Goal: Task Accomplishment & Management: Manage account settings

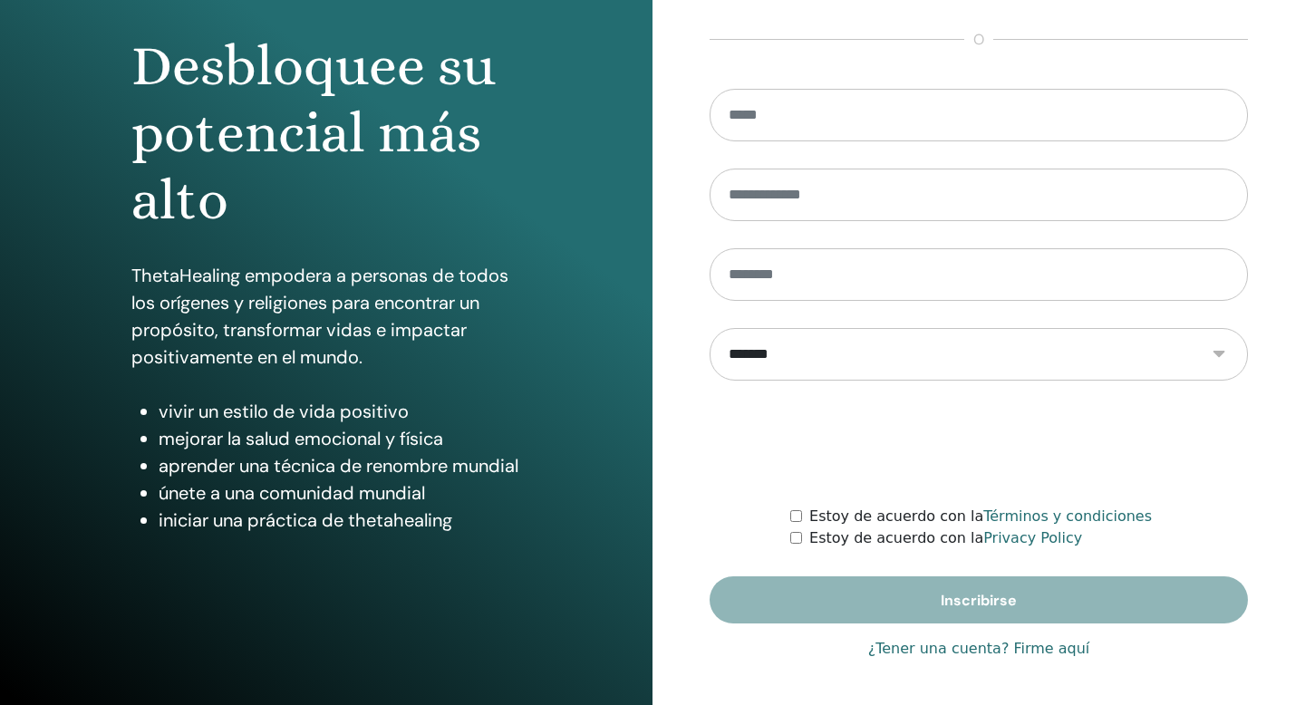
click at [963, 648] on link "¿Tener una cuenta? Firme aquí" at bounding box center [979, 649] width 222 height 22
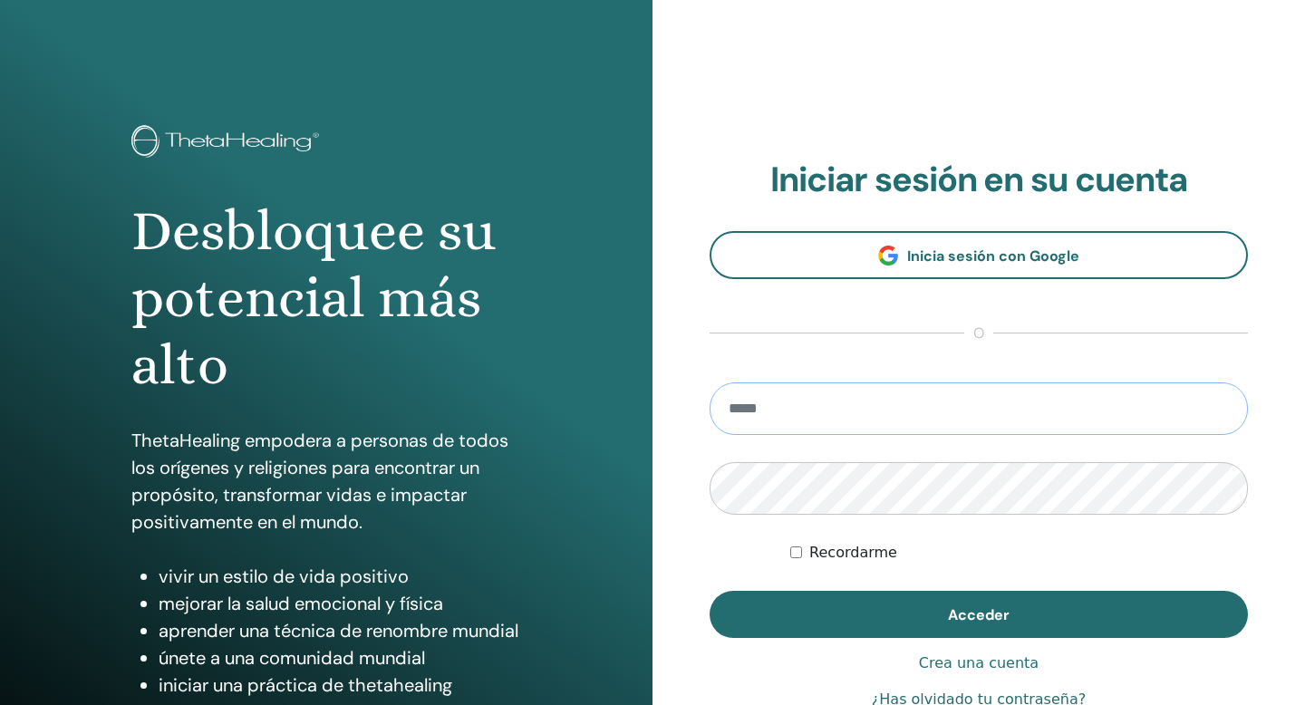
click at [817, 416] on input "email" at bounding box center [978, 408] width 538 height 53
type input "**********"
click at [709, 591] on button "Acceder" at bounding box center [978, 614] width 538 height 47
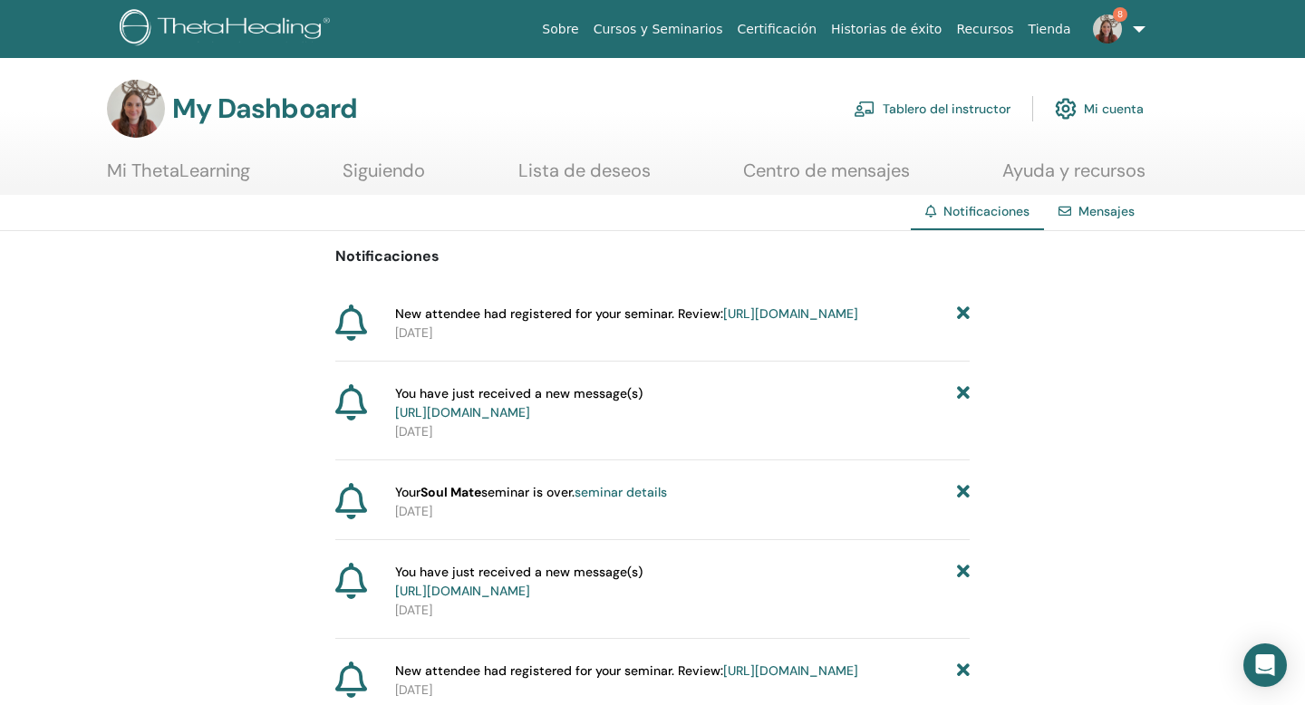
click at [815, 322] on link "https://member.thetahealing.com/instructor/seminar/360427/attendees" at bounding box center [790, 313] width 135 height 16
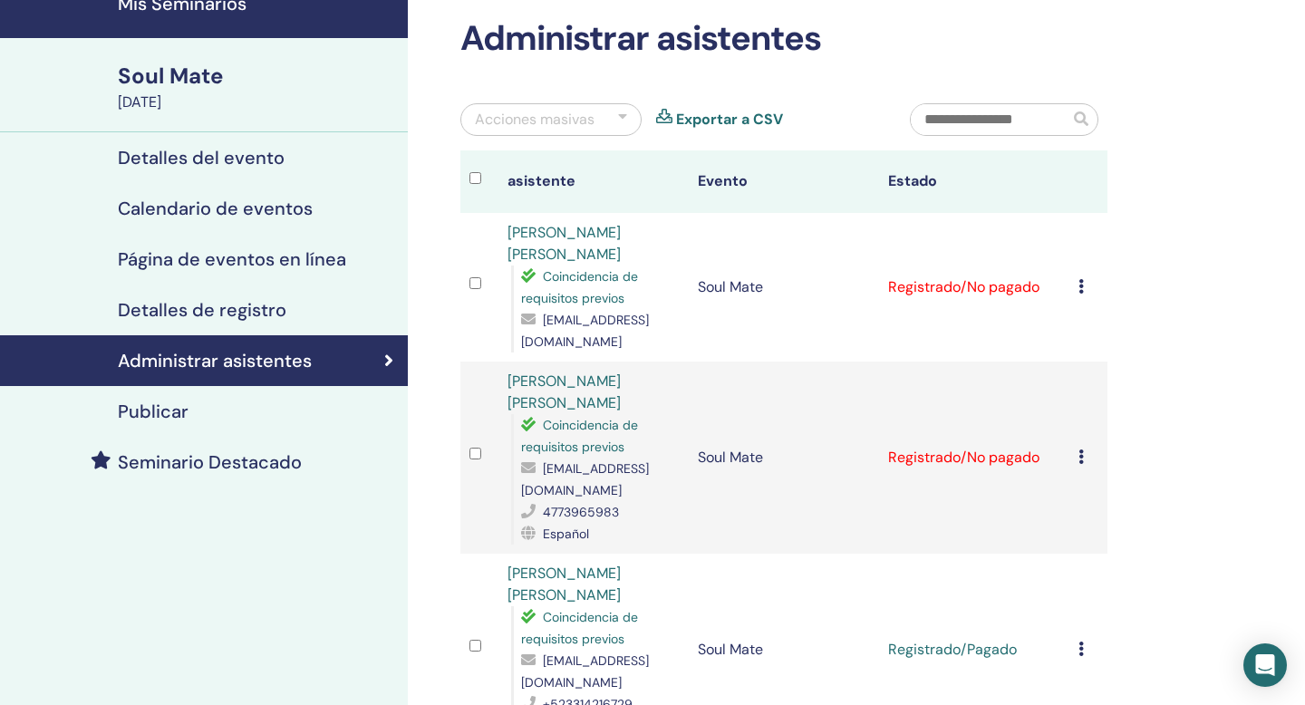
scroll to position [90, 0]
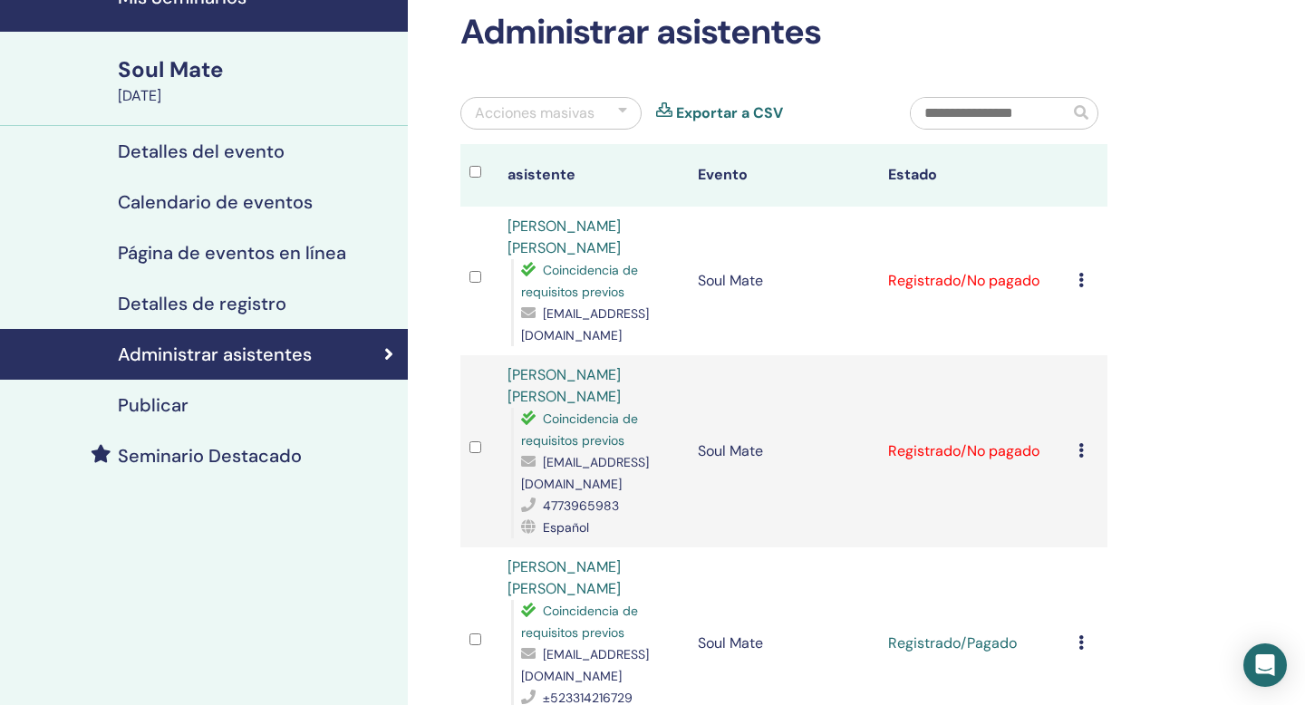
click at [1079, 273] on icon at bounding box center [1080, 280] width 5 height 14
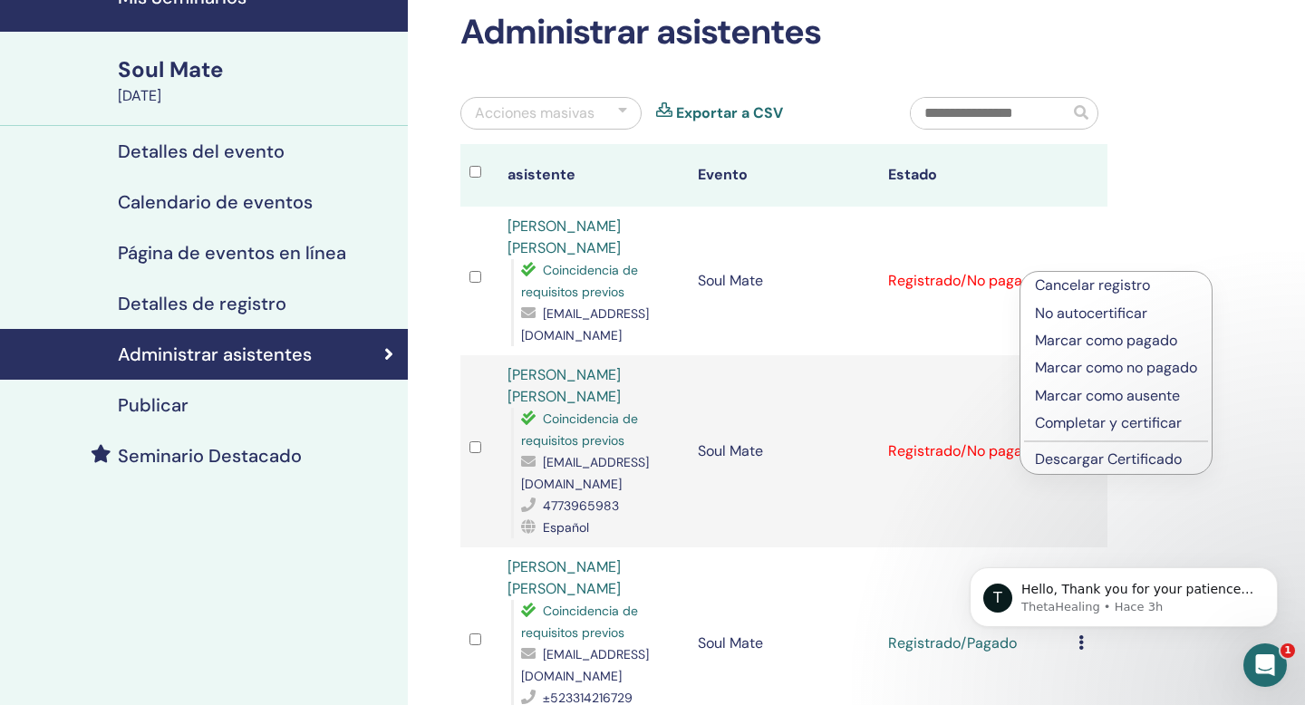
scroll to position [0, 0]
click at [1112, 426] on p "Completar y certificar" at bounding box center [1116, 423] width 162 height 22
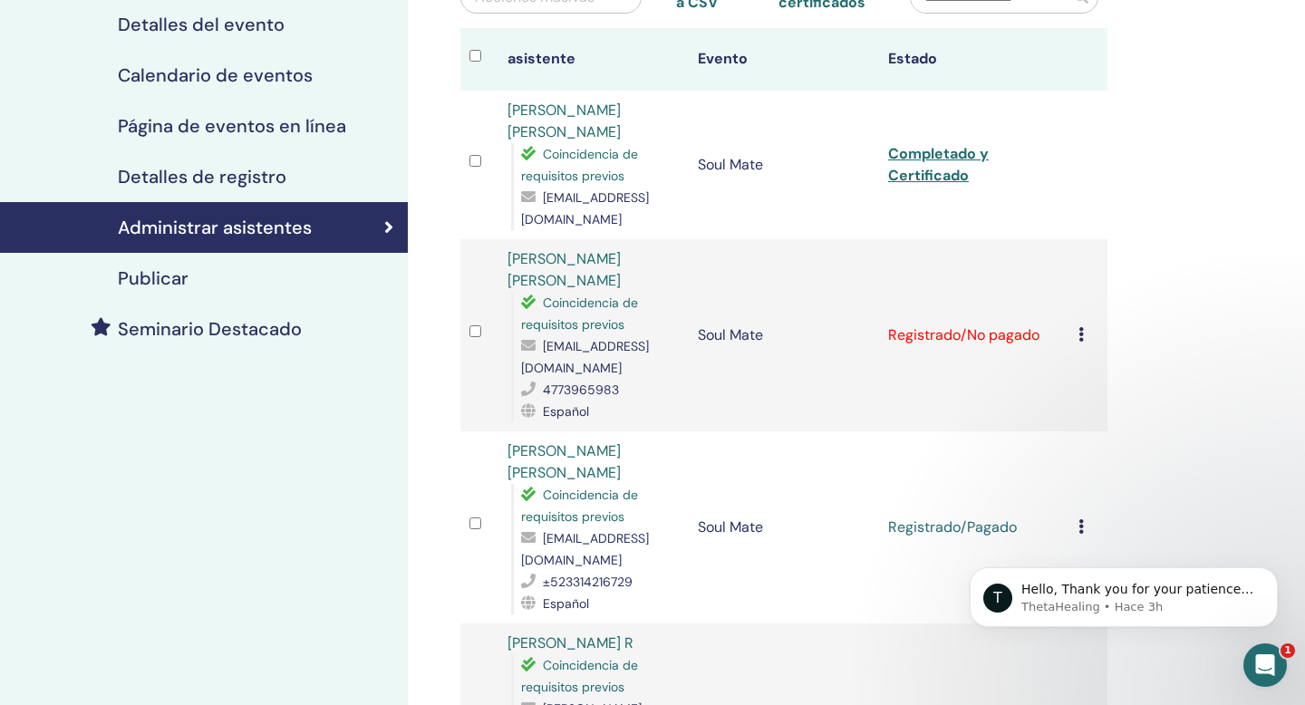
click at [1081, 327] on icon at bounding box center [1080, 334] width 5 height 14
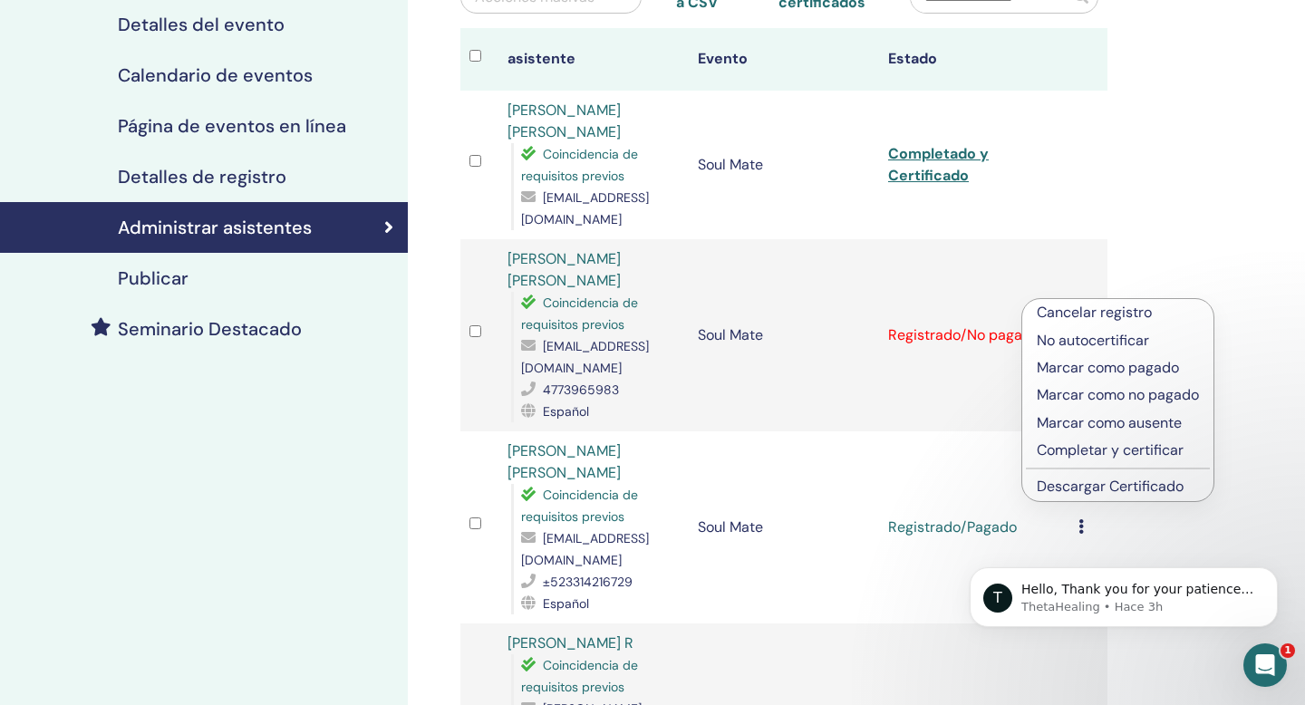
click at [1086, 339] on p "No autocertificar" at bounding box center [1117, 341] width 162 height 22
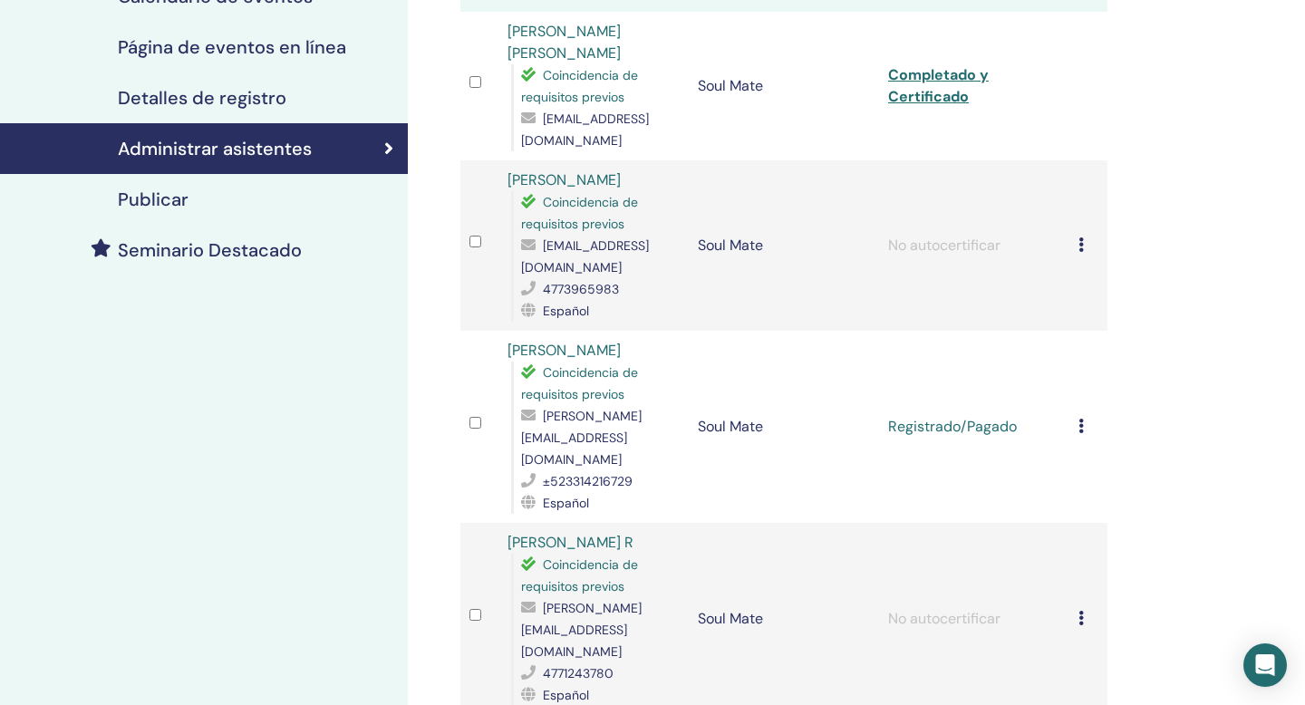
scroll to position [296, 0]
click at [1082, 418] on icon at bounding box center [1080, 425] width 5 height 14
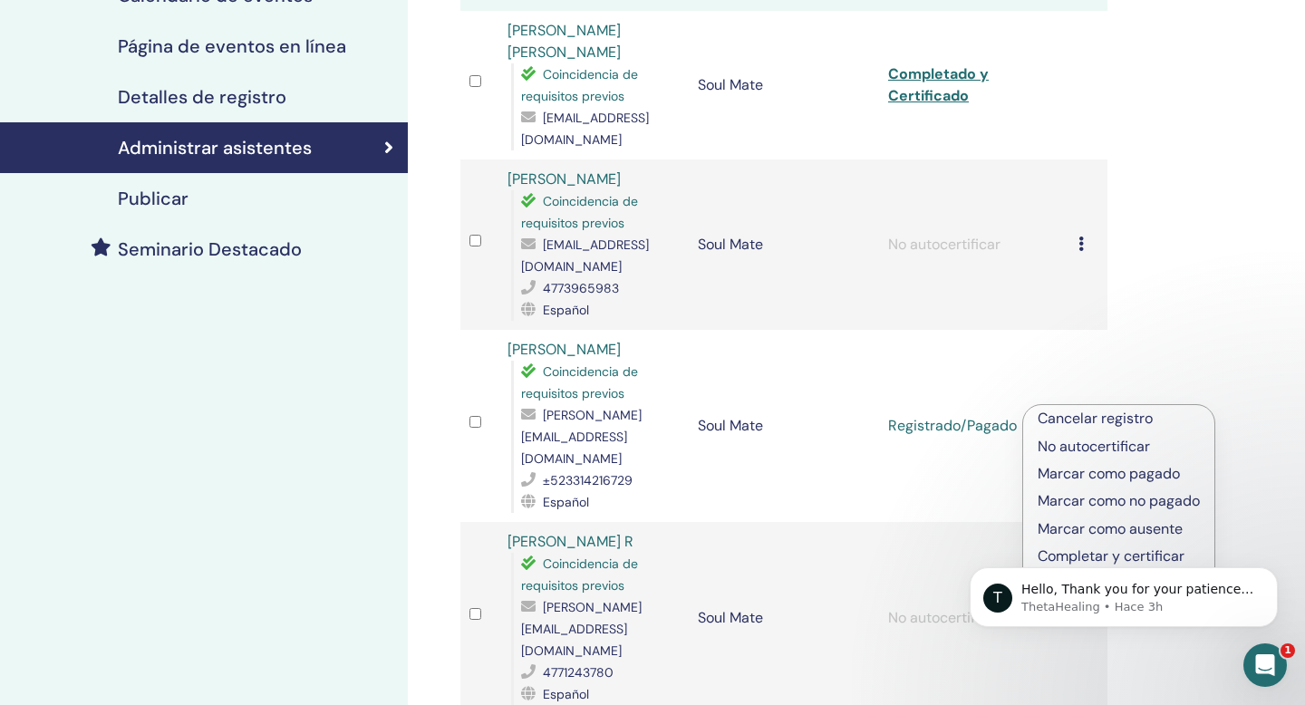
scroll to position [0, 0]
click at [1262, 435] on div "Administrar asistentes Acciones masivas Exportar a CSV Todos los certificados a…" at bounding box center [843, 571] width 870 height 1618
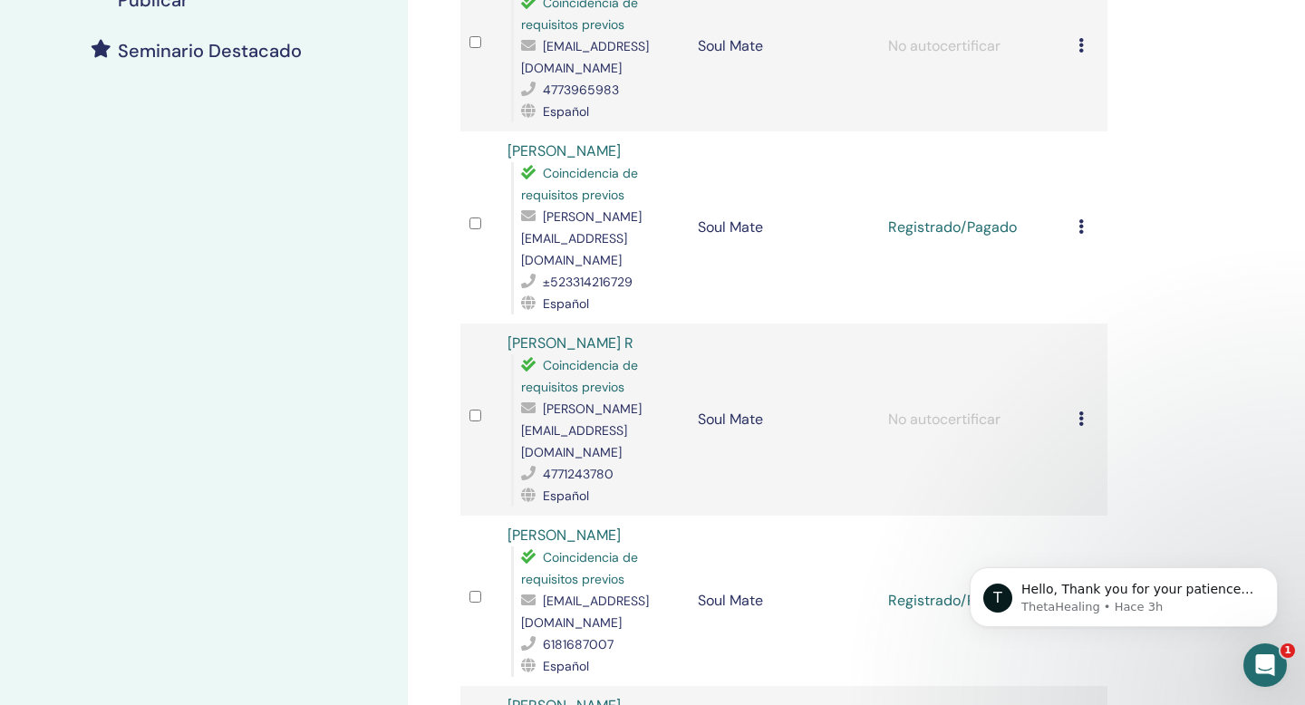
scroll to position [500, 0]
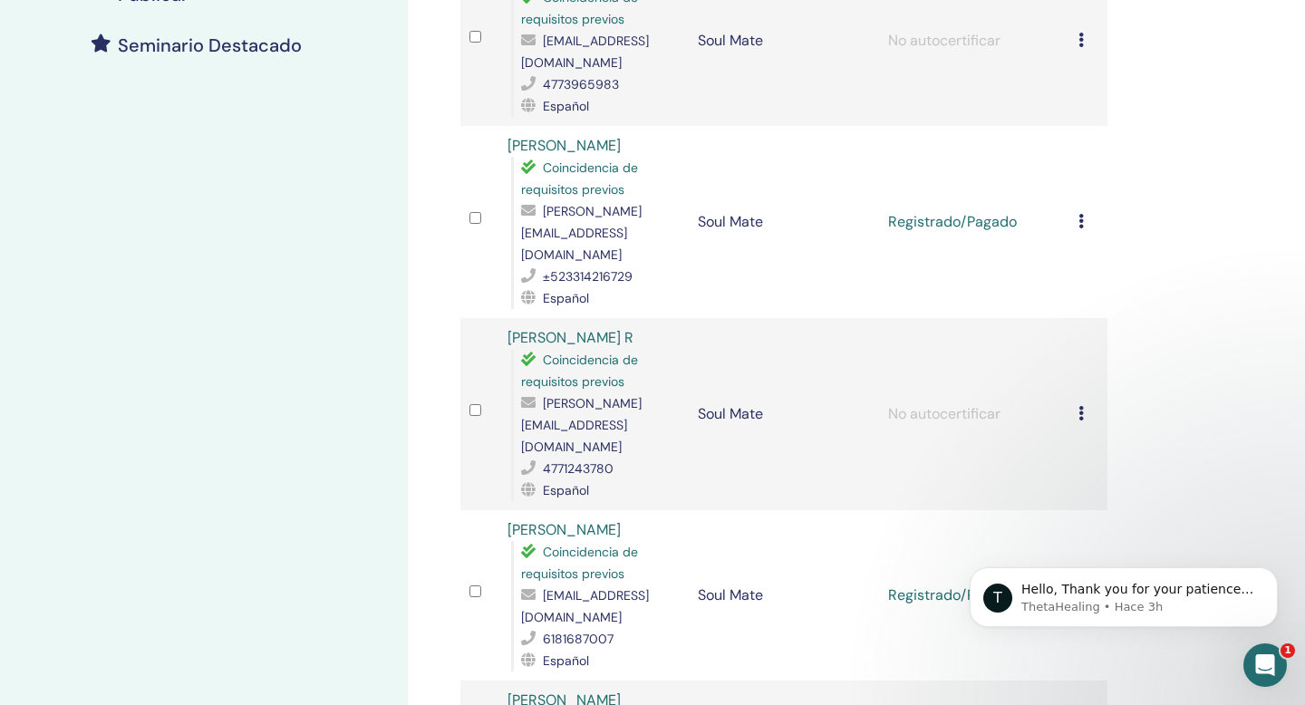
click at [1080, 214] on icon at bounding box center [1080, 221] width 5 height 14
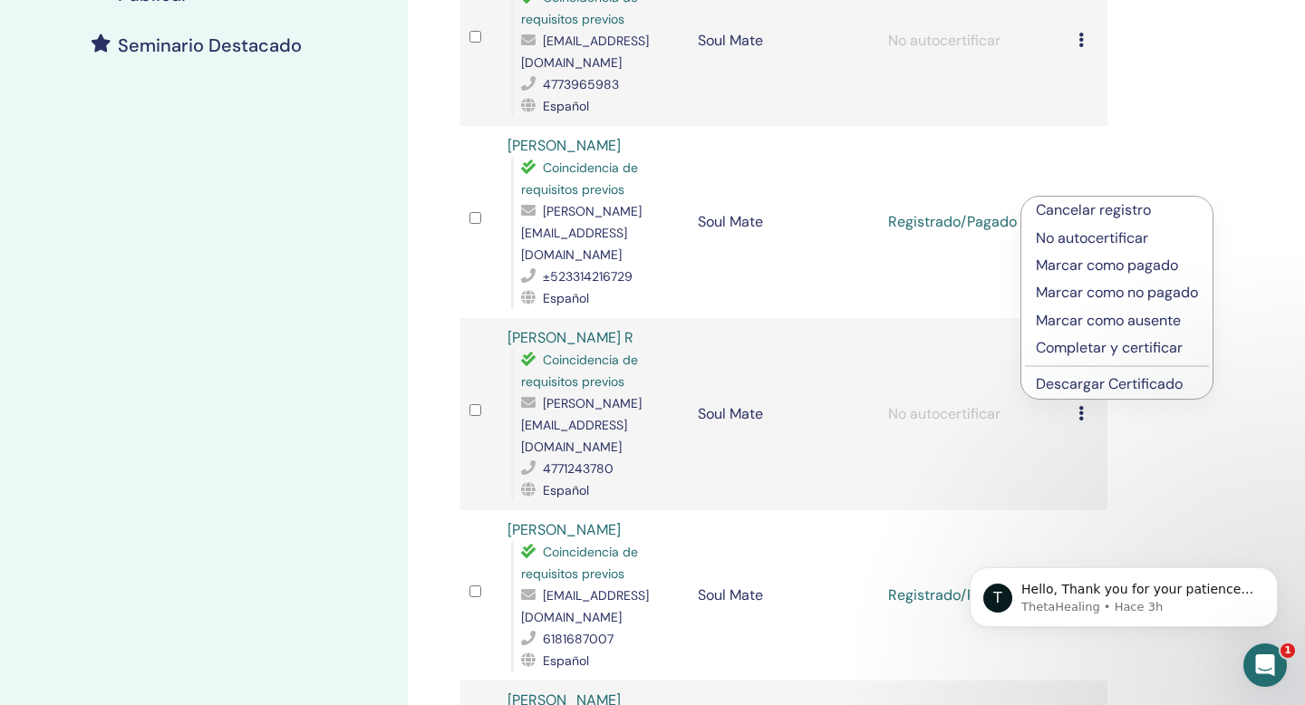
click at [1098, 349] on p "Completar y certificar" at bounding box center [1116, 348] width 162 height 22
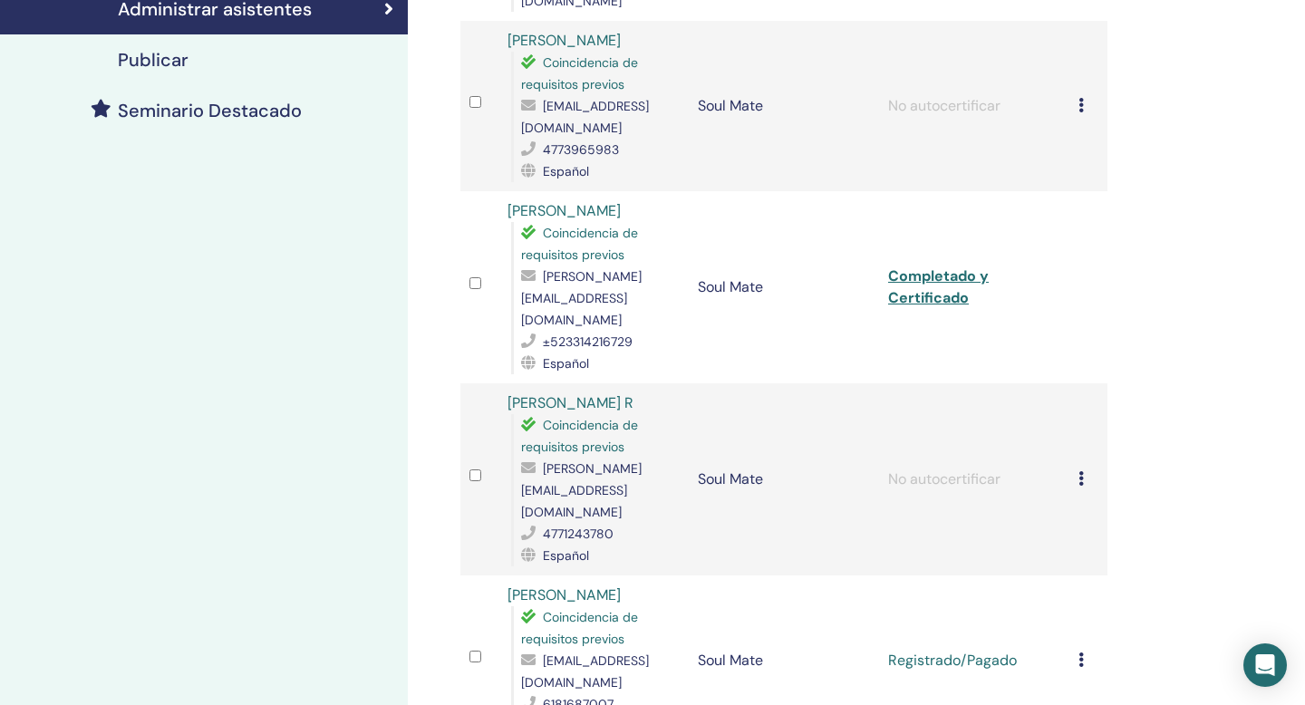
scroll to position [459, 0]
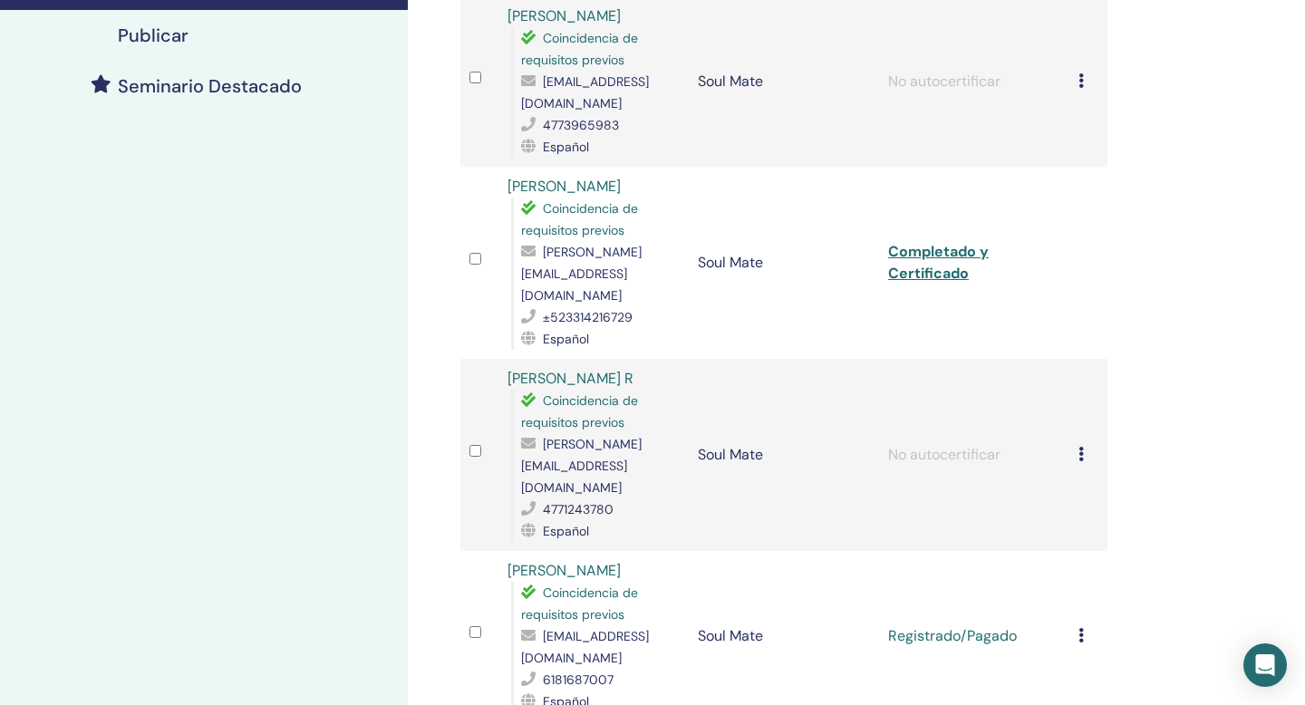
click at [1080, 447] on icon at bounding box center [1080, 454] width 5 height 14
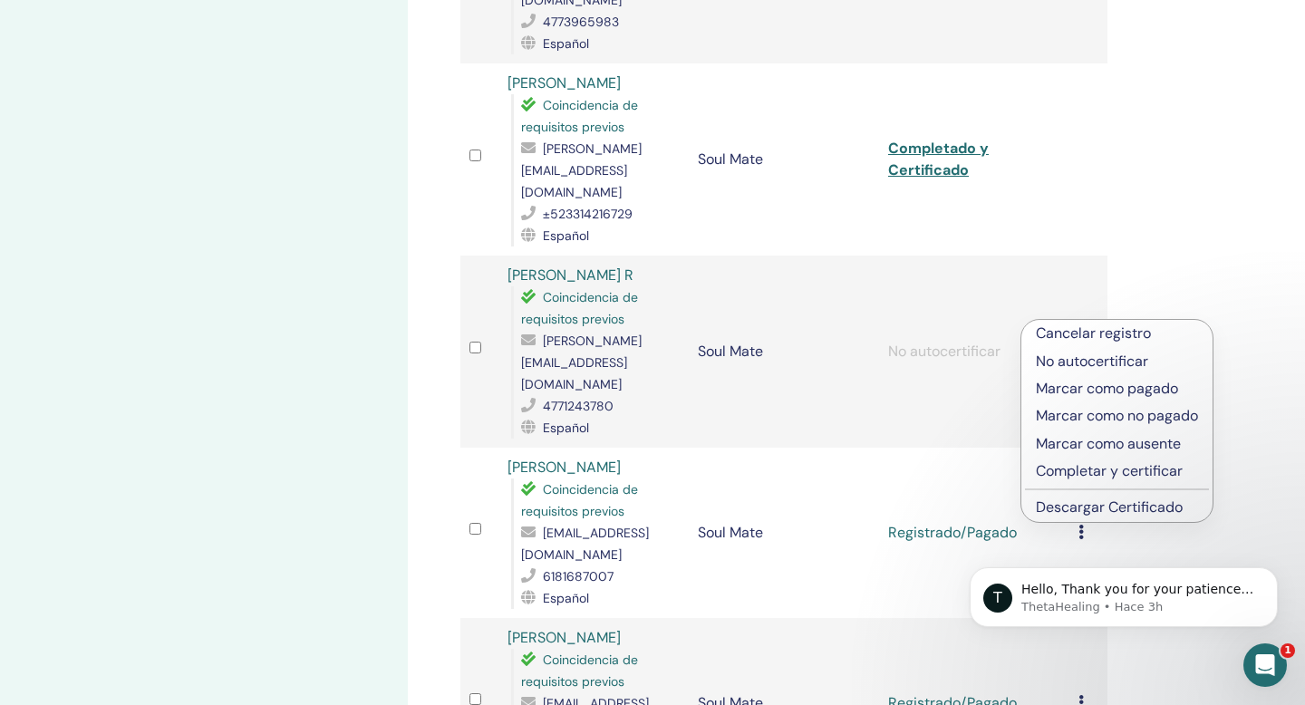
scroll to position [564, 0]
click at [1153, 236] on div "Administrar asistentes Acciones masivas Exportar a CSV Todos los certificados a…" at bounding box center [843, 303] width 870 height 1618
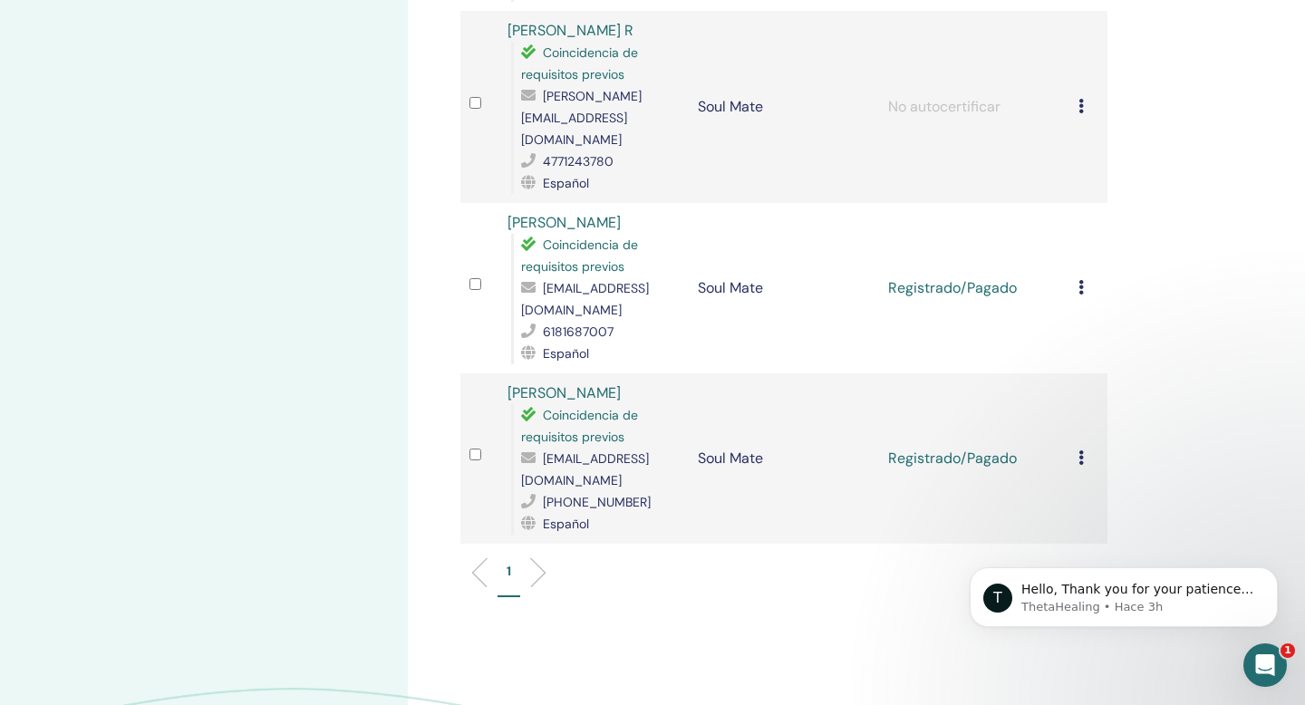
scroll to position [809, 0]
click at [1083, 278] on icon at bounding box center [1080, 285] width 5 height 14
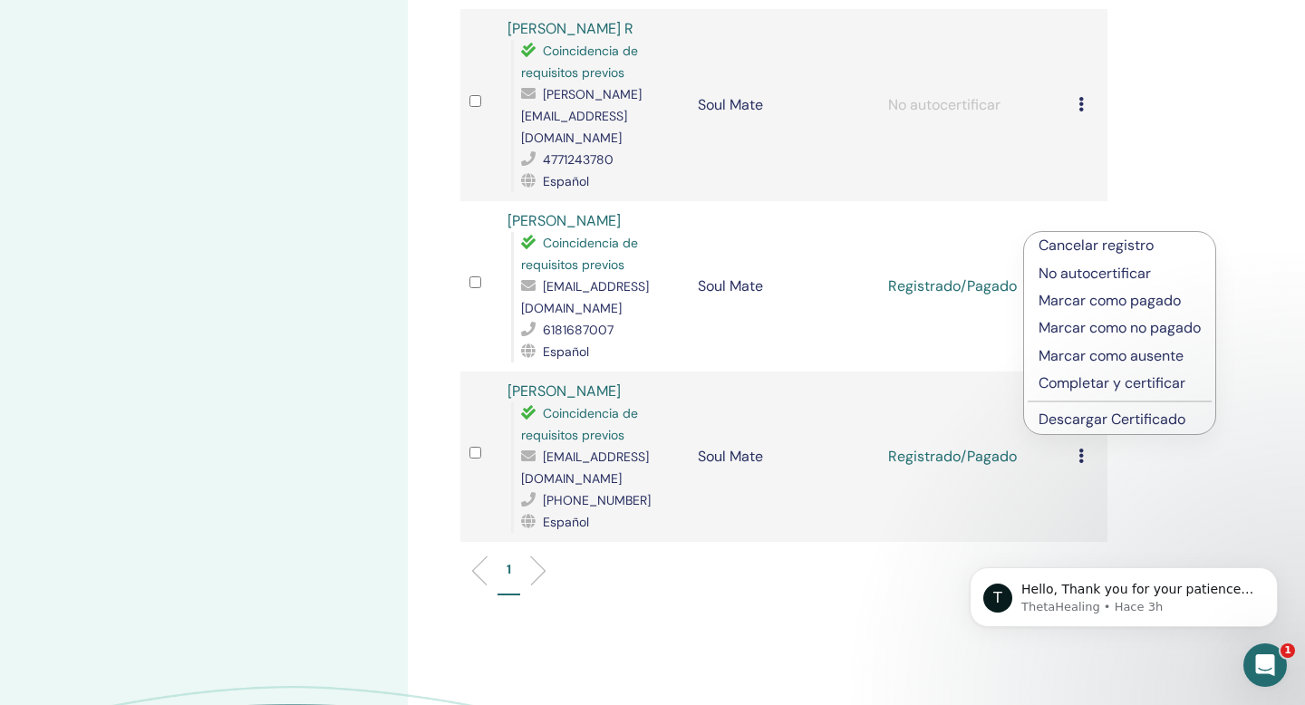
click at [1098, 383] on p "Completar y certificar" at bounding box center [1119, 383] width 162 height 22
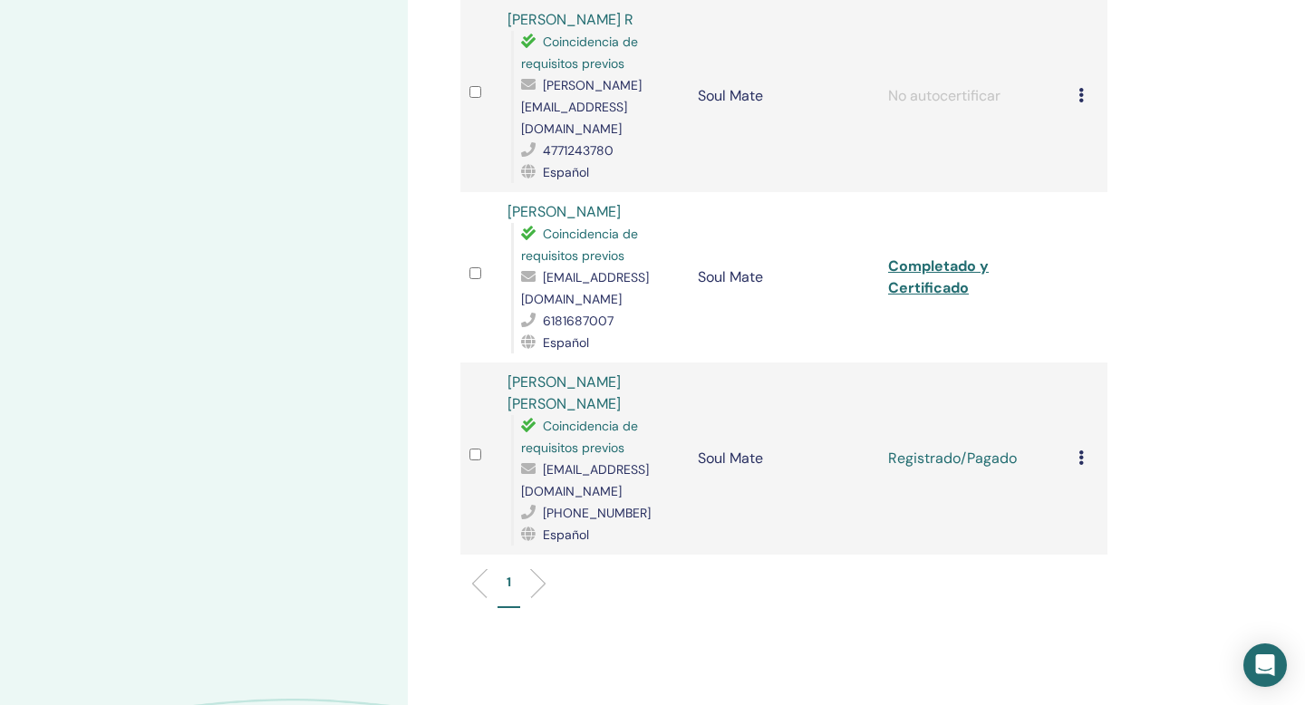
scroll to position [842, 0]
click at [1084, 446] on div "Cancelar registro No autocertificar Marcar como pagado Marcar como no pagado Ma…" at bounding box center [1088, 457] width 20 height 22
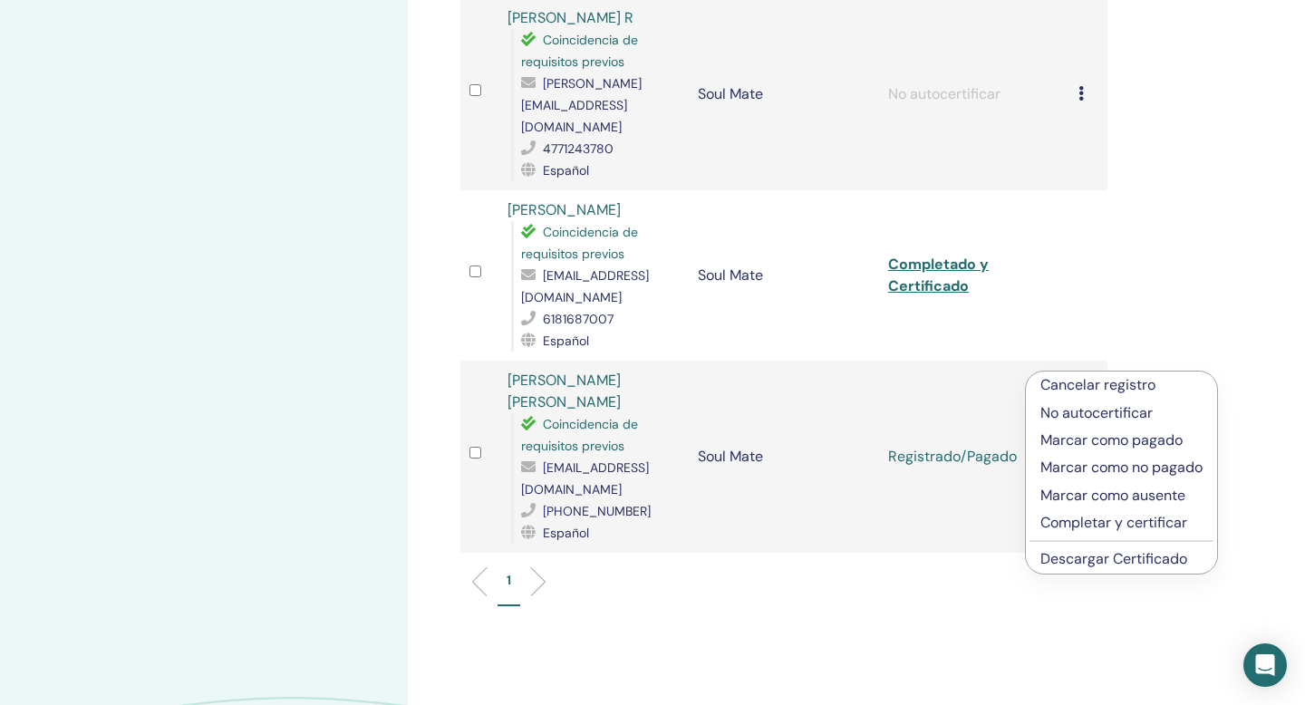
click at [1095, 518] on p "Completar y certificar" at bounding box center [1121, 523] width 162 height 22
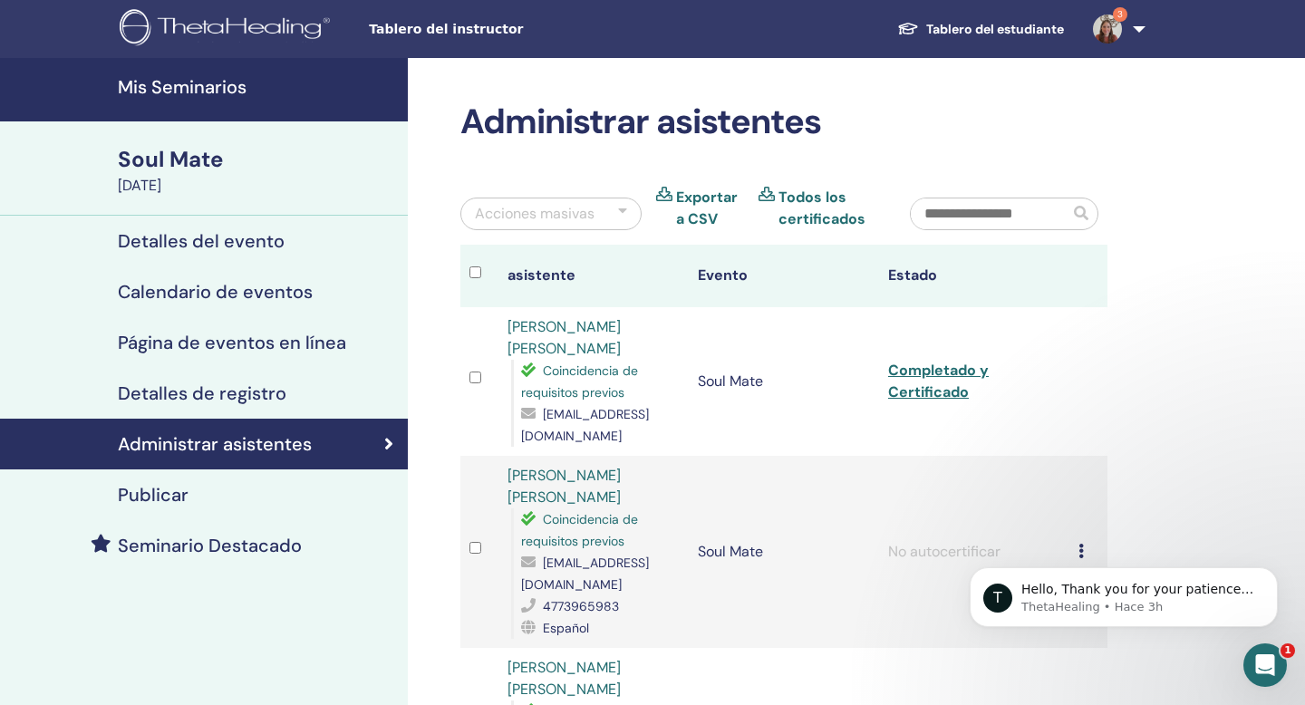
click at [1111, 33] on img at bounding box center [1107, 28] width 29 height 29
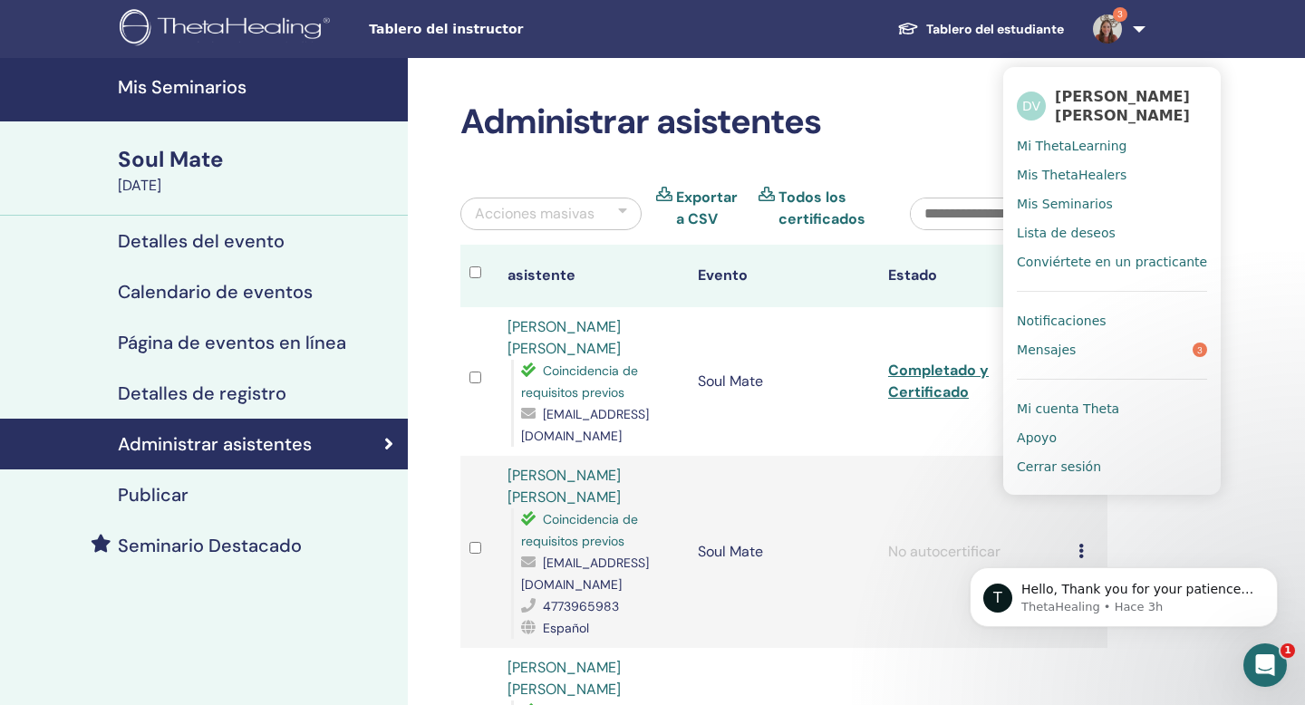
click at [1099, 322] on span "Notificaciones" at bounding box center [1060, 321] width 89 height 16
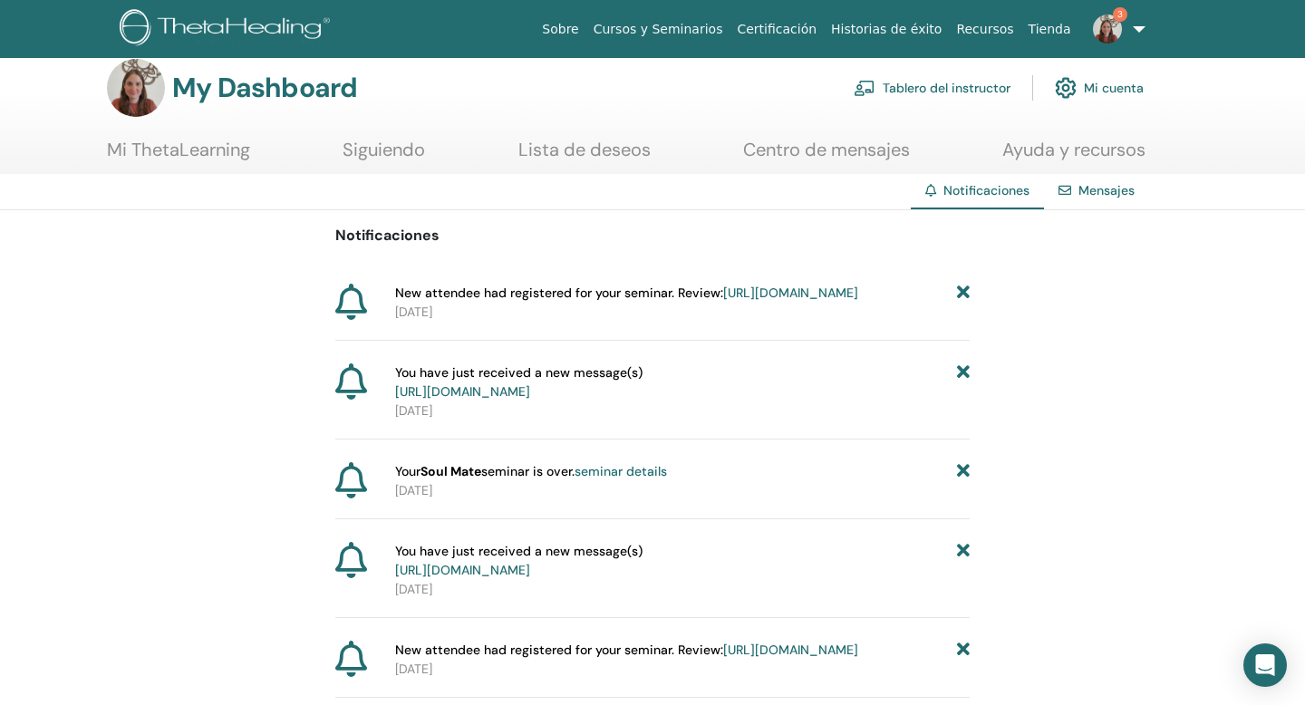
scroll to position [24, 0]
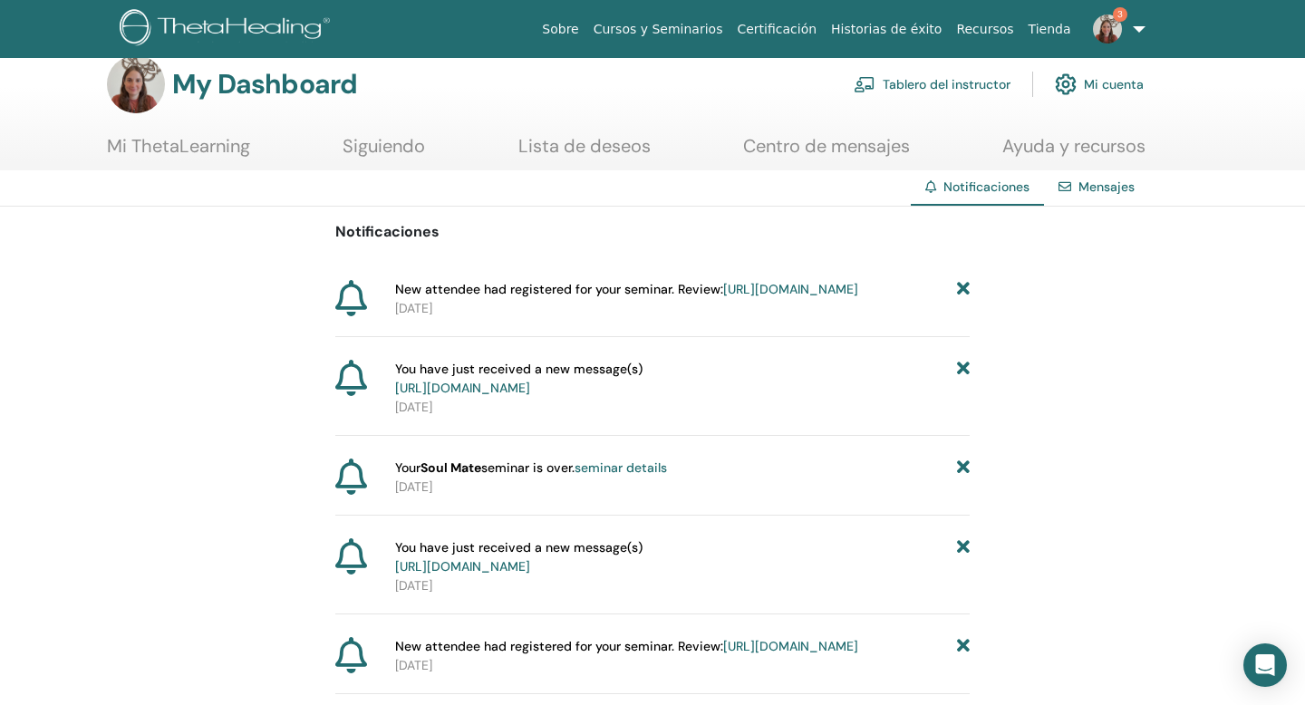
click at [963, 287] on icon at bounding box center [963, 289] width 13 height 19
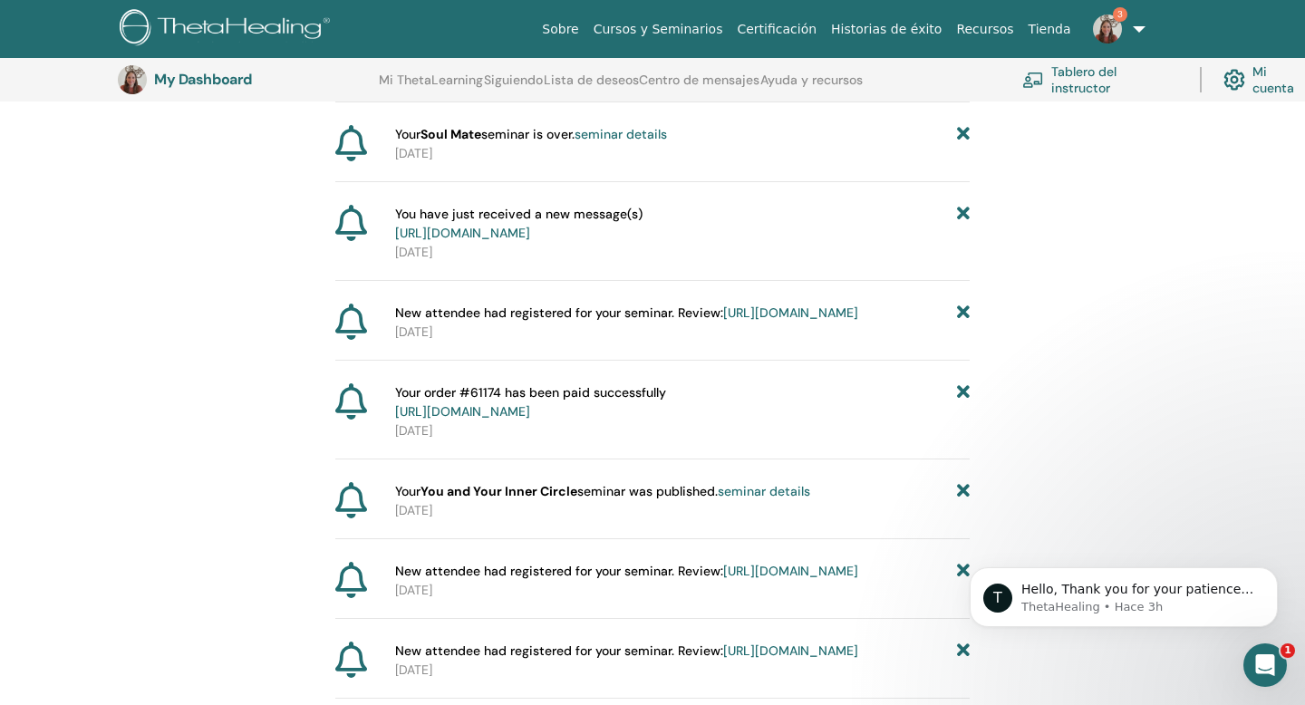
scroll to position [328, 0]
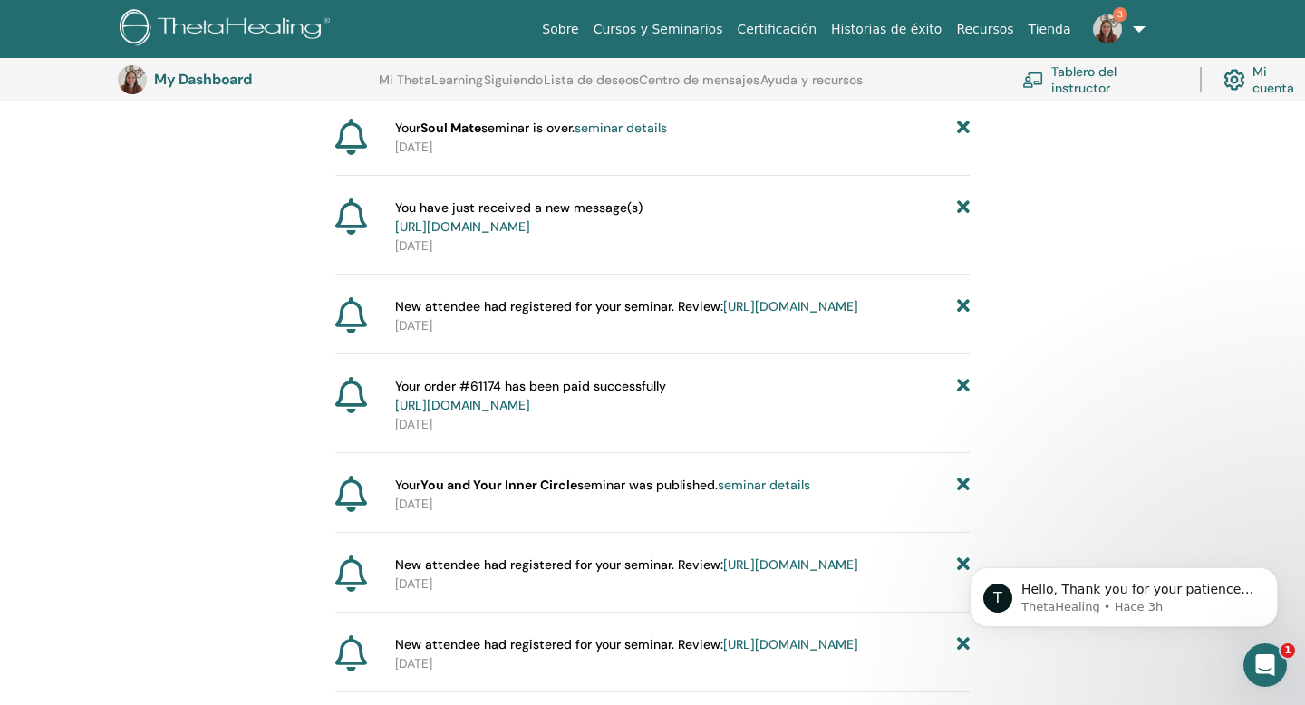
click at [963, 316] on icon at bounding box center [963, 306] width 13 height 19
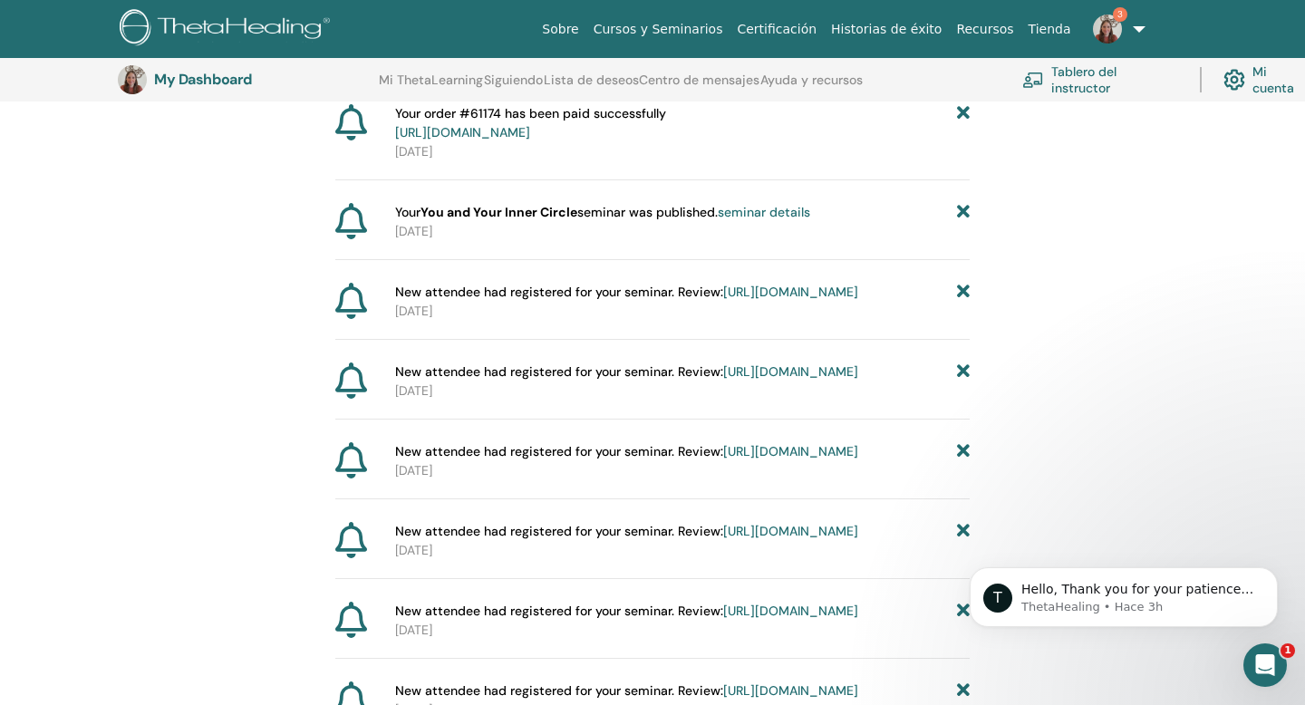
click at [963, 302] on icon at bounding box center [963, 292] width 13 height 19
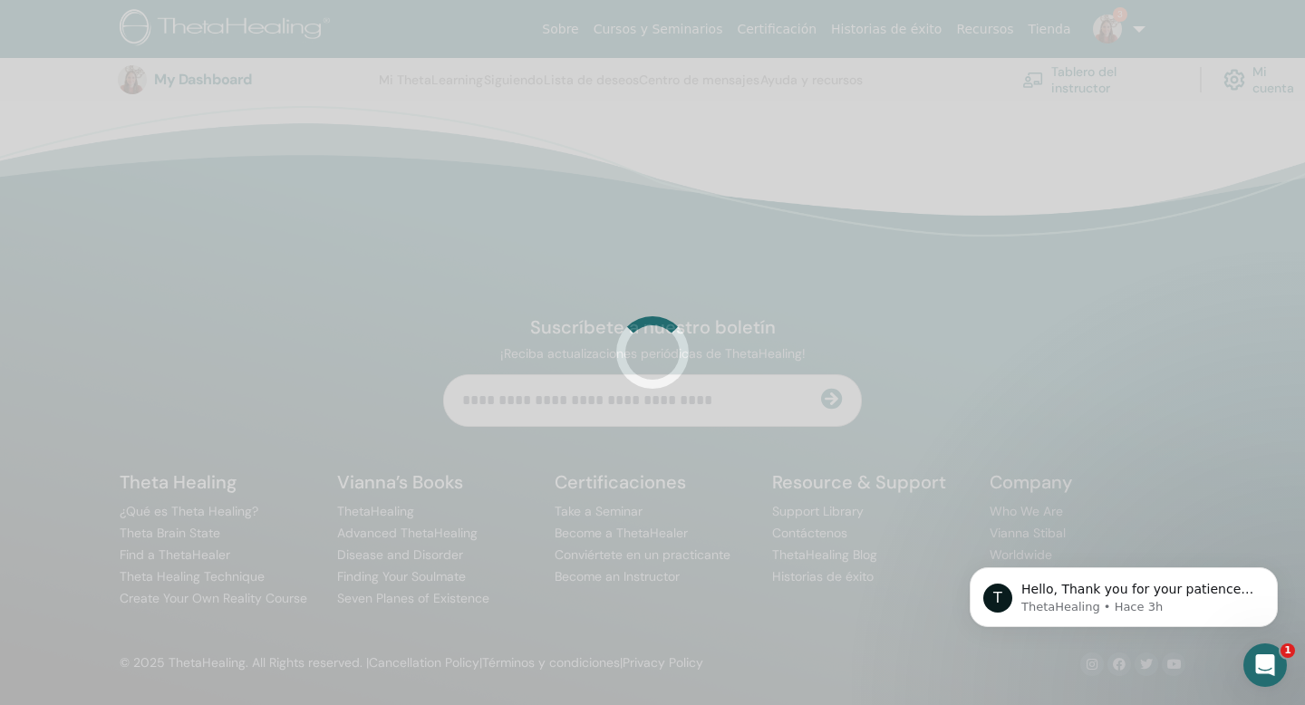
scroll to position [521, 0]
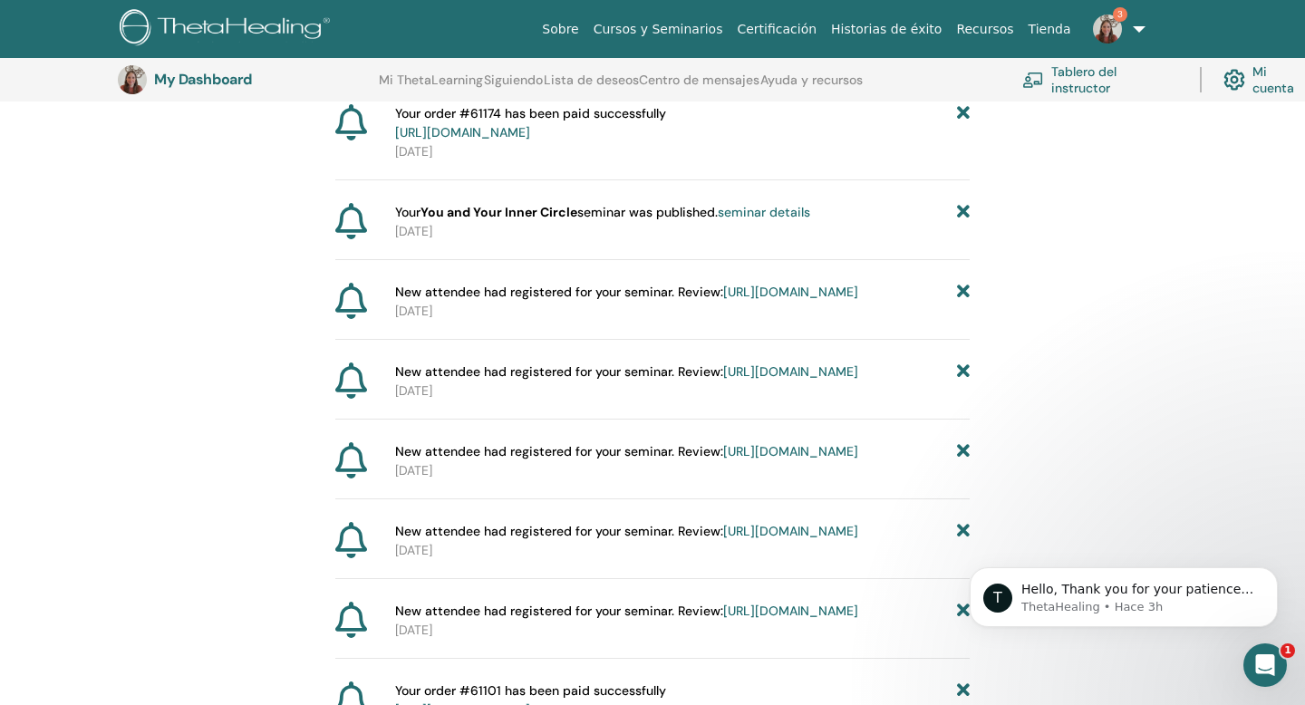
click at [963, 302] on icon at bounding box center [963, 292] width 13 height 19
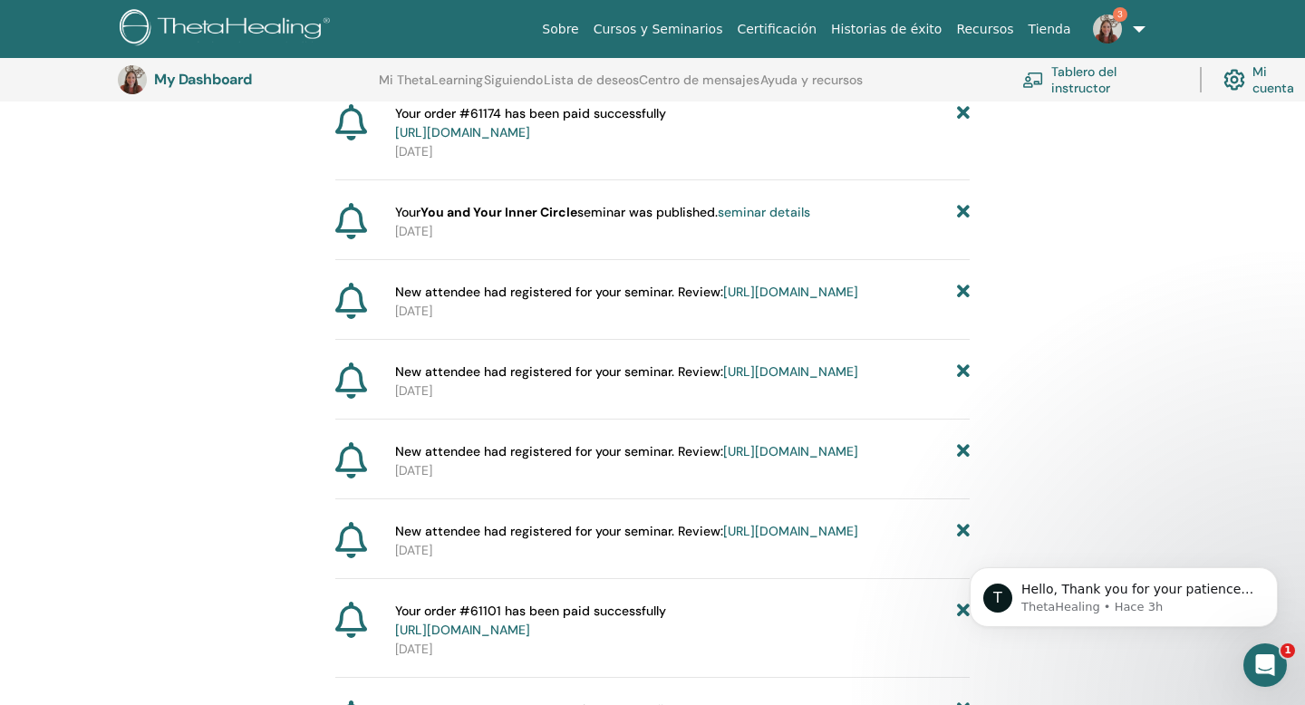
click at [963, 302] on icon at bounding box center [963, 292] width 13 height 19
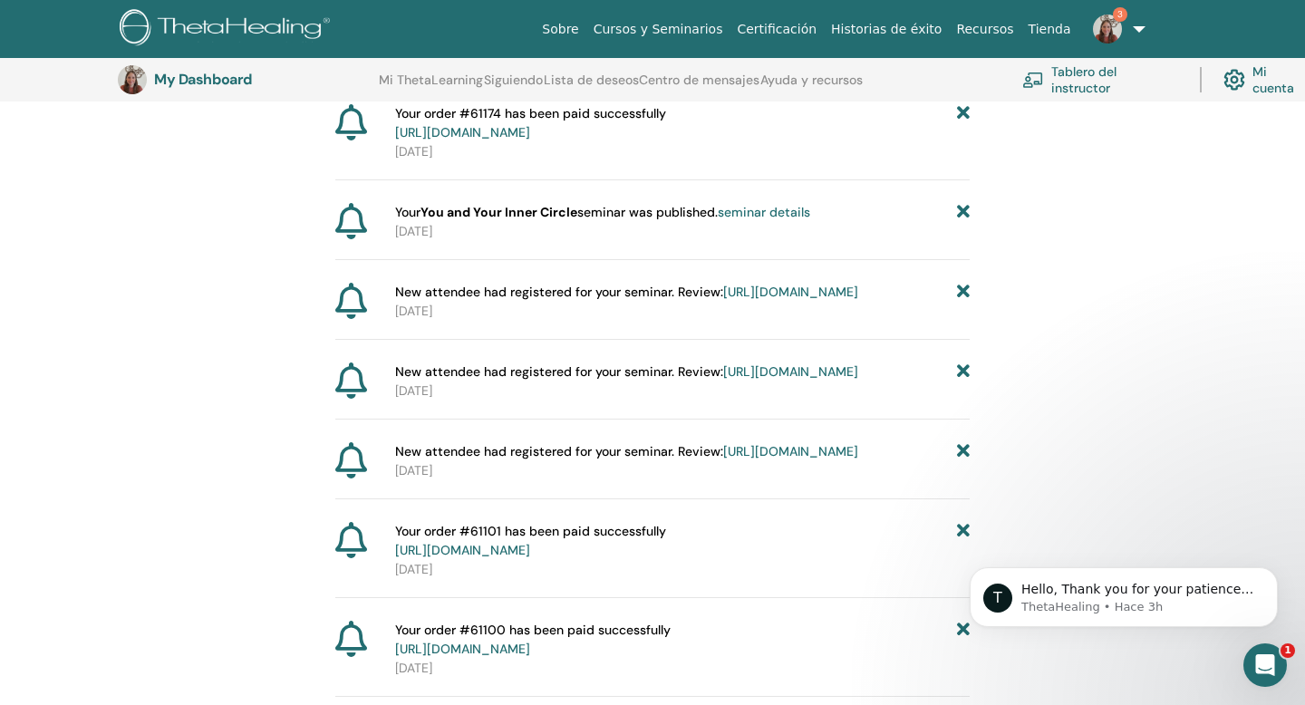
click at [786, 300] on link "https://member.thetahealing.com/instructor/seminar/360427/attendees" at bounding box center [790, 292] width 135 height 16
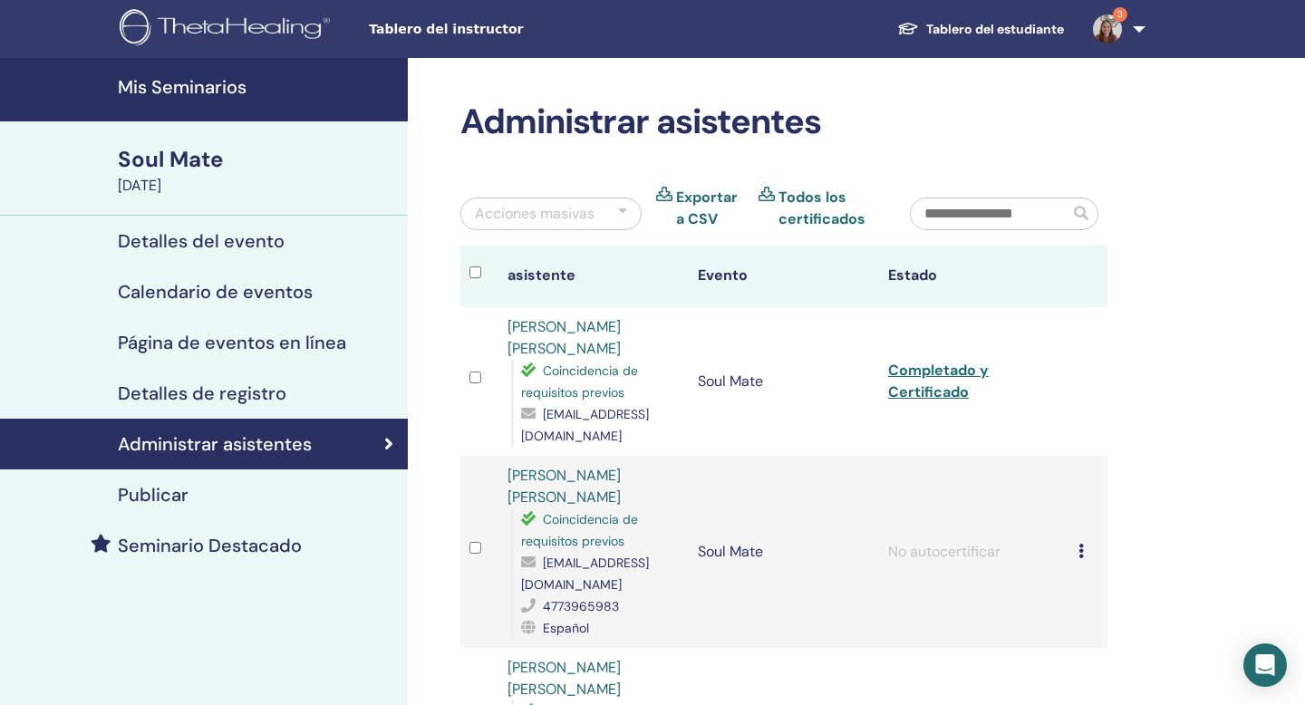
click at [1113, 31] on img at bounding box center [1107, 28] width 29 height 29
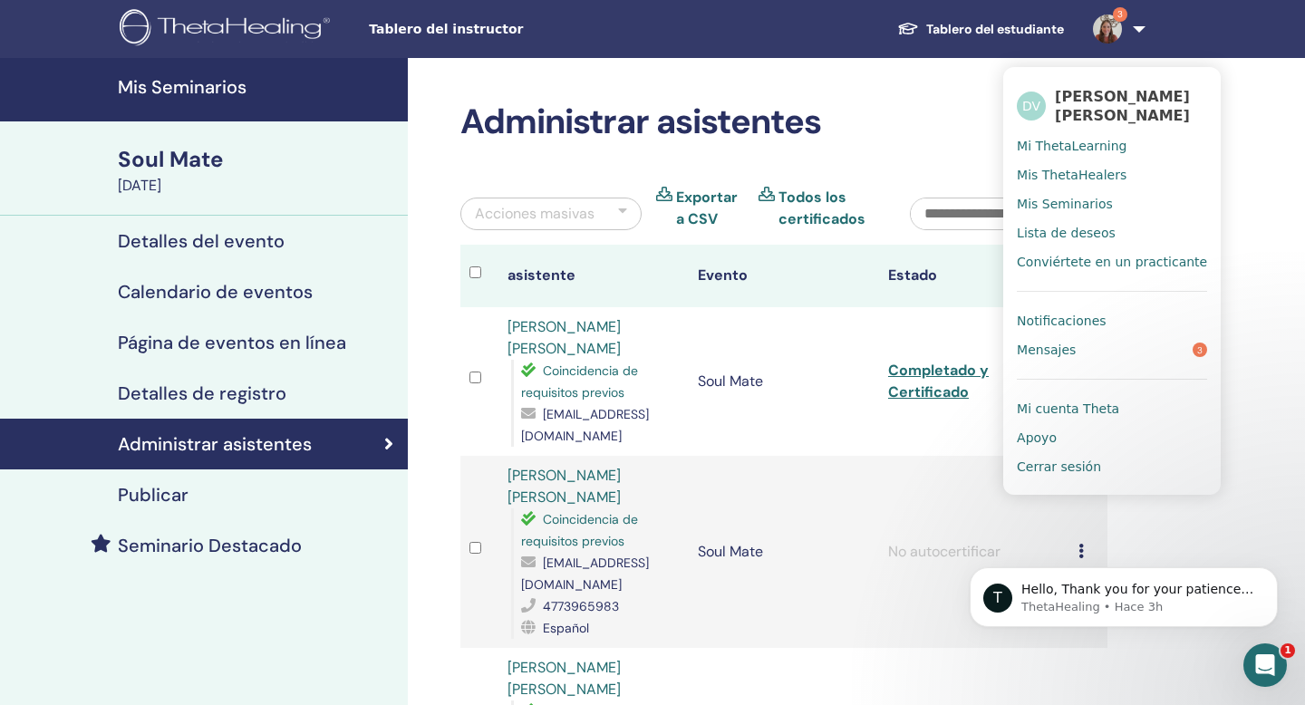
click at [1068, 317] on span "Notificaciones" at bounding box center [1060, 321] width 89 height 16
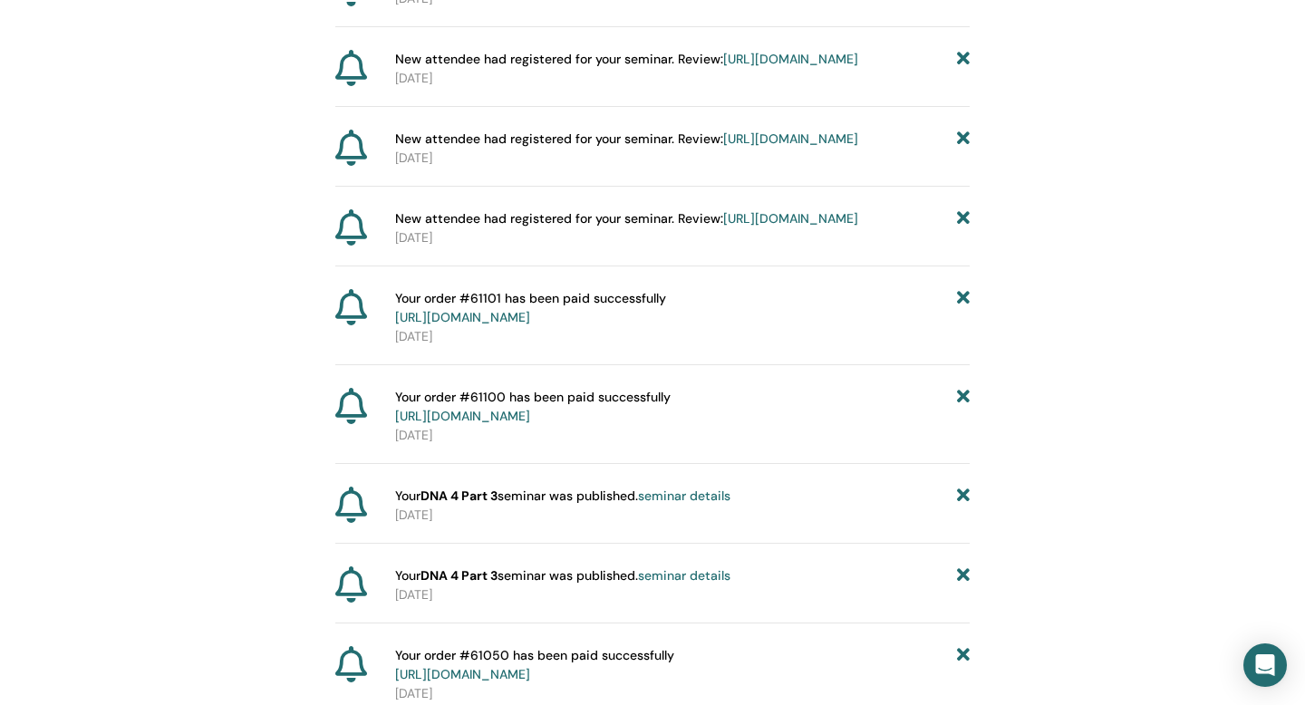
scroll to position [766, 0]
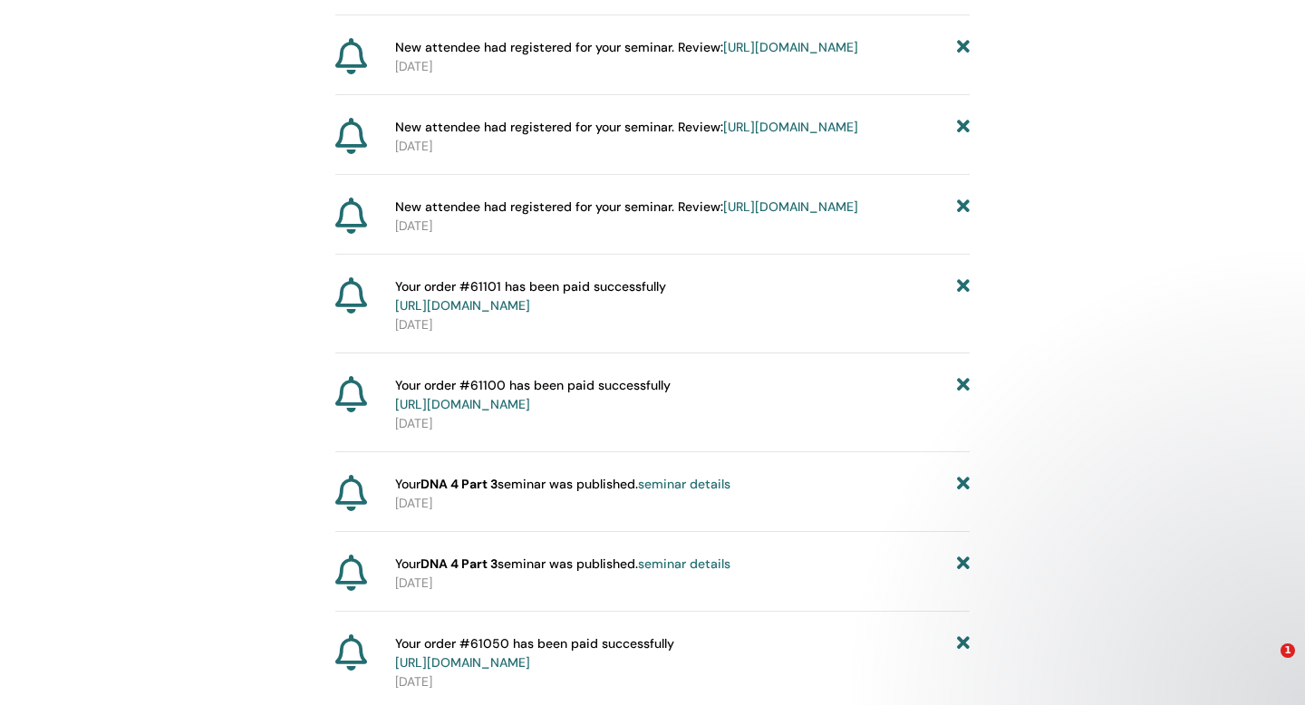
click at [964, 57] on icon at bounding box center [963, 47] width 13 height 19
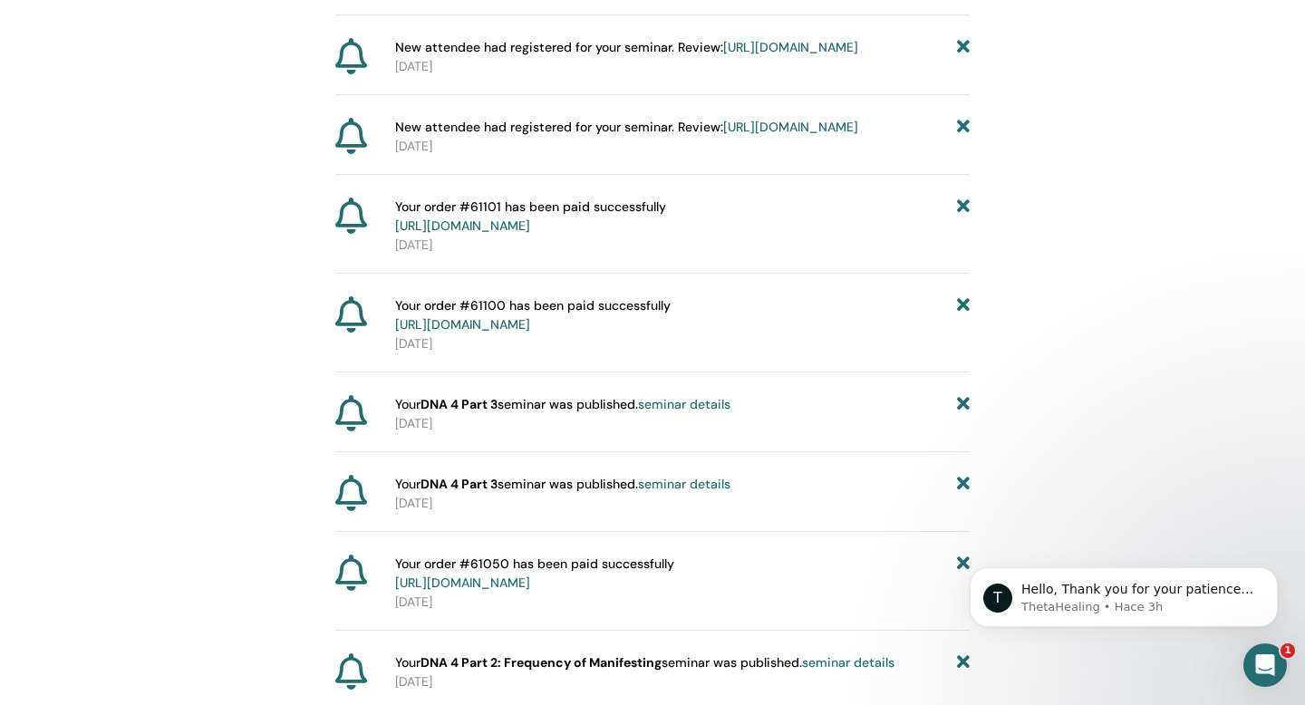
click at [772, 55] on link "https://member.thetahealing.com/instructor/seminar/374233/attendees" at bounding box center [790, 47] width 135 height 16
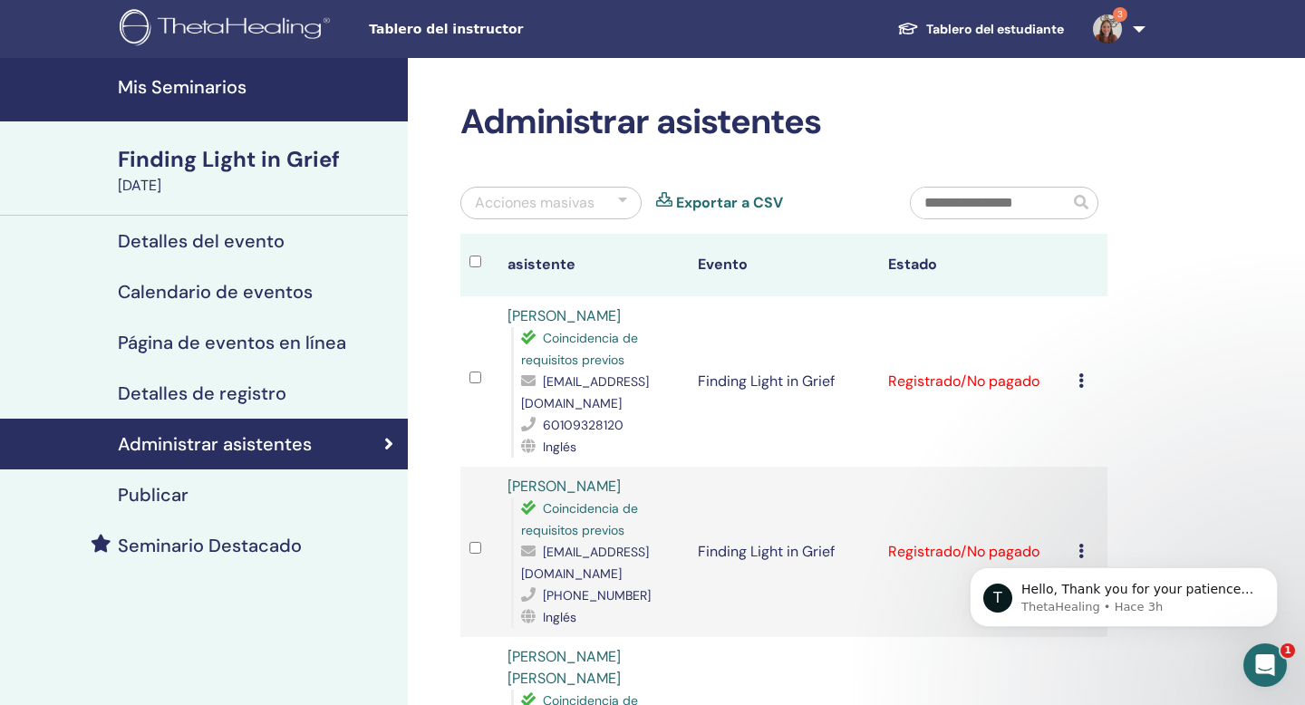
click at [1111, 34] on img at bounding box center [1107, 28] width 29 height 29
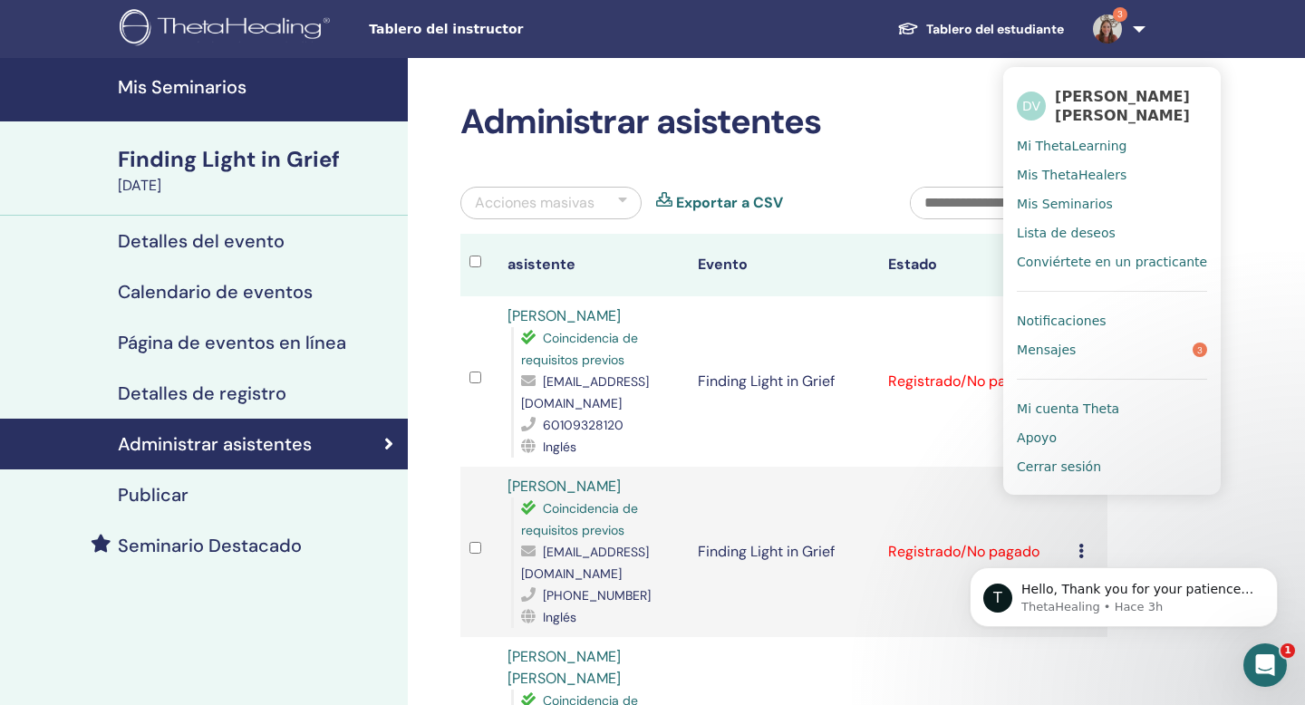
click at [1077, 314] on span "Notificaciones" at bounding box center [1060, 321] width 89 height 16
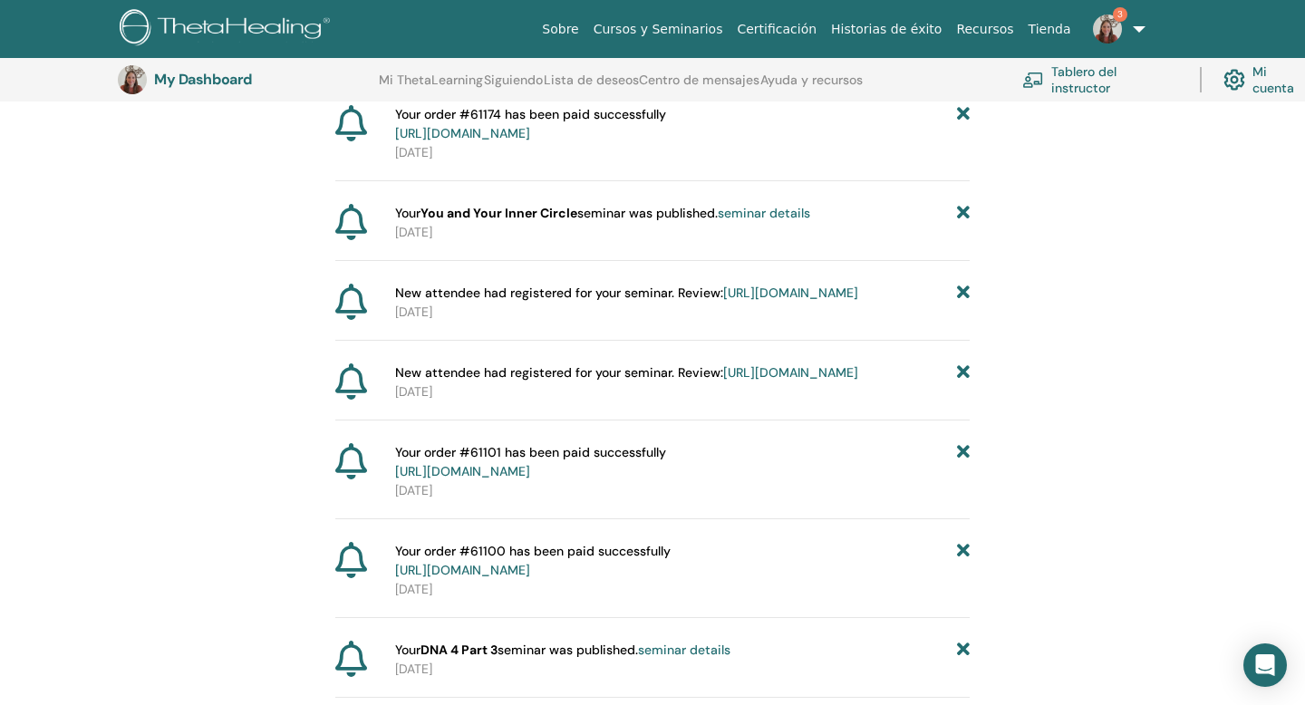
scroll to position [670, 0]
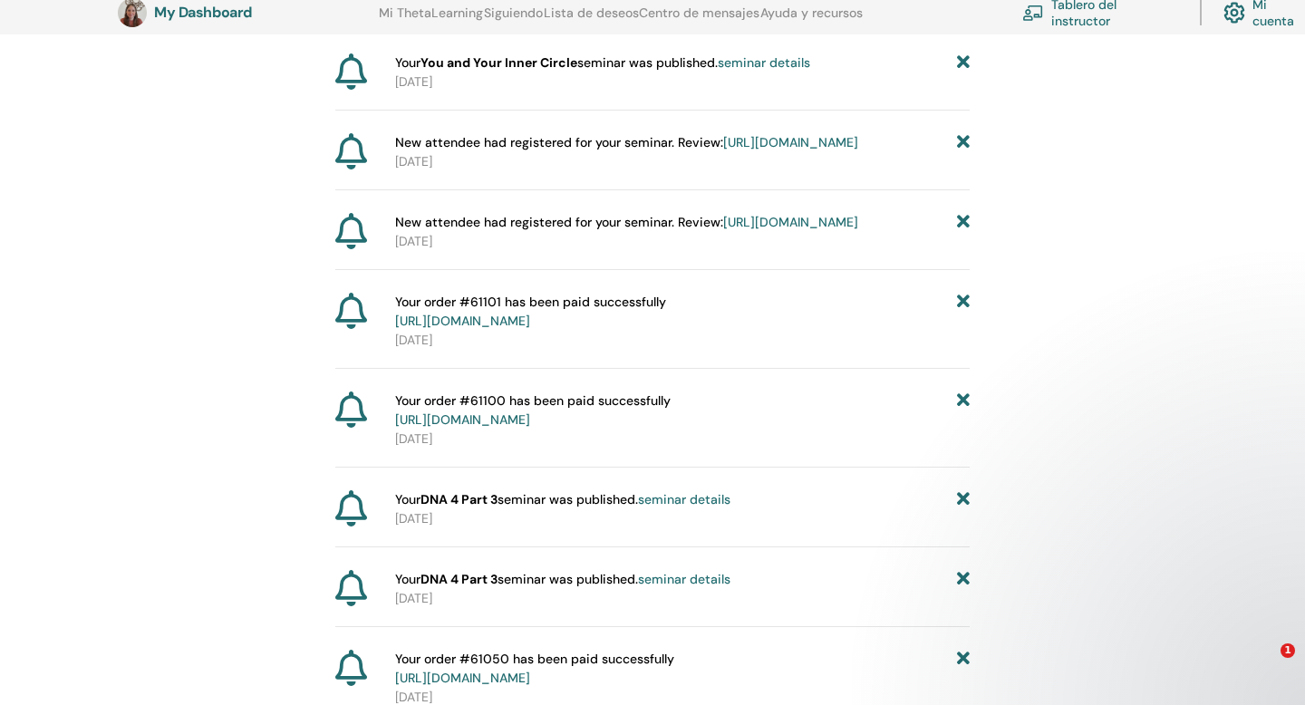
click at [786, 230] on link "https://member.thetahealing.com/instructor/seminar/374233/attendees" at bounding box center [790, 222] width 135 height 16
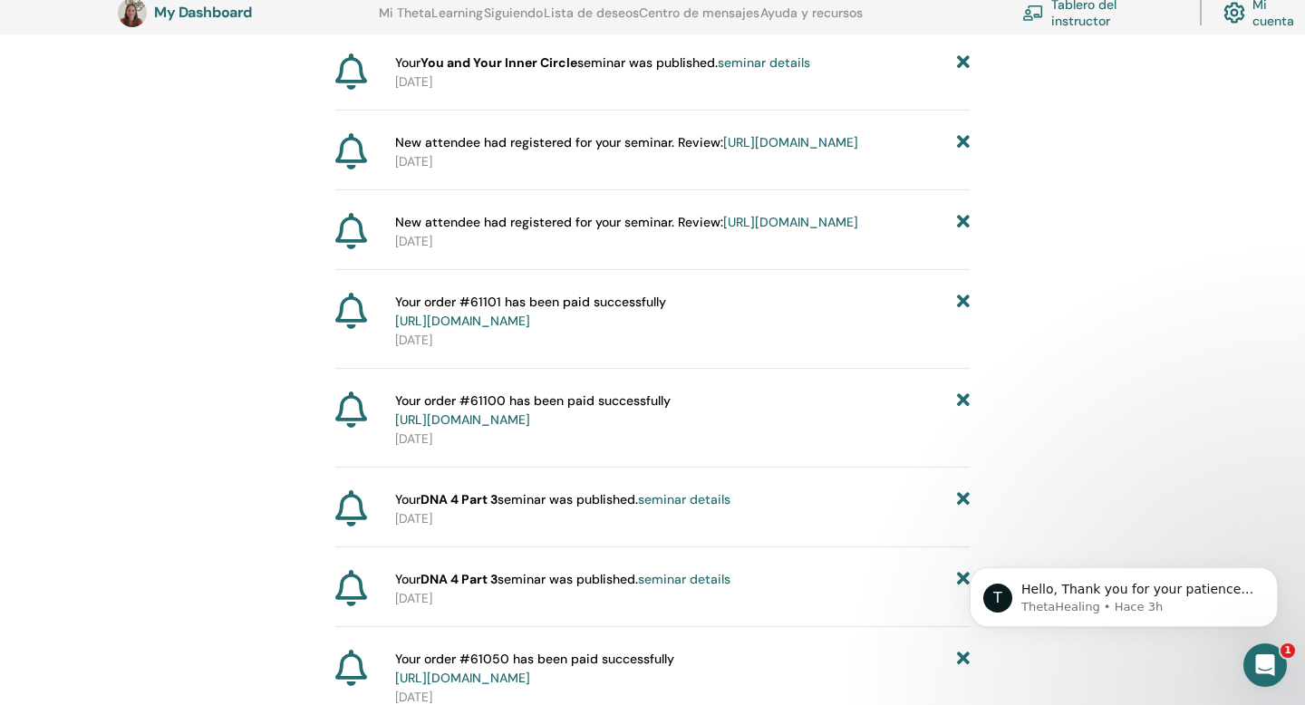
scroll to position [0, 0]
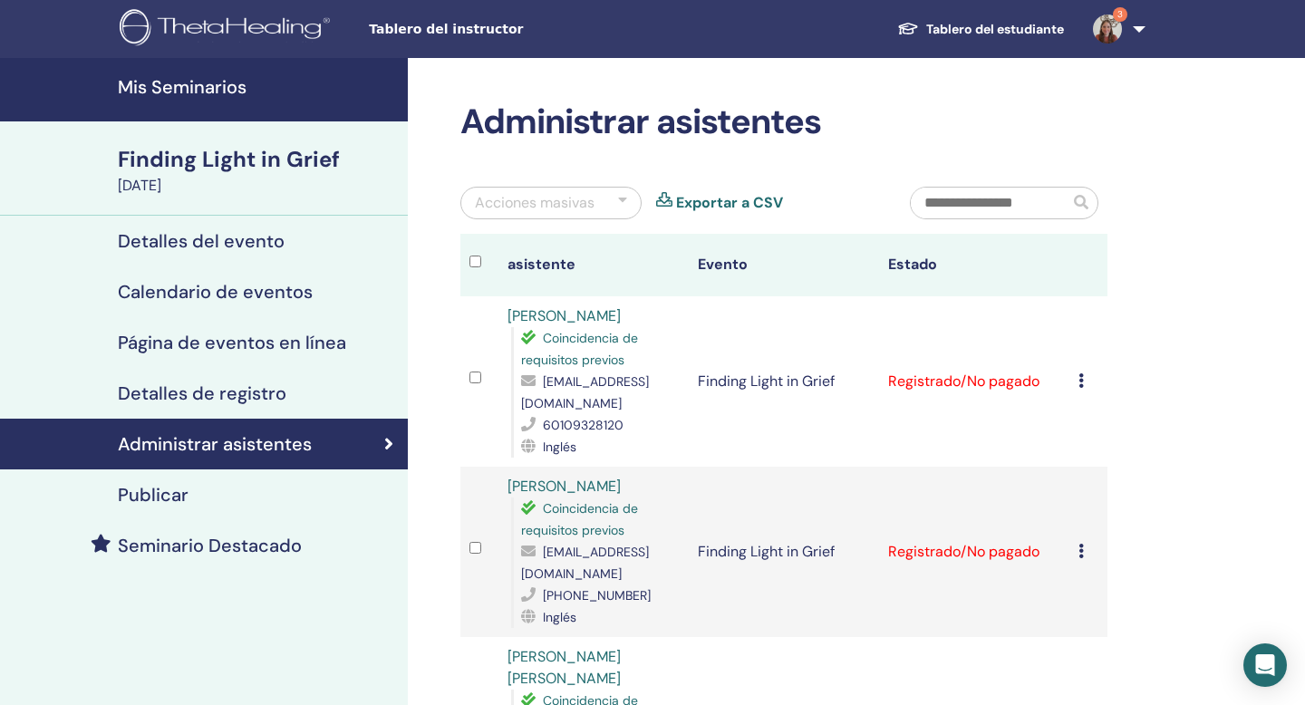
click at [1104, 35] on img at bounding box center [1107, 28] width 29 height 29
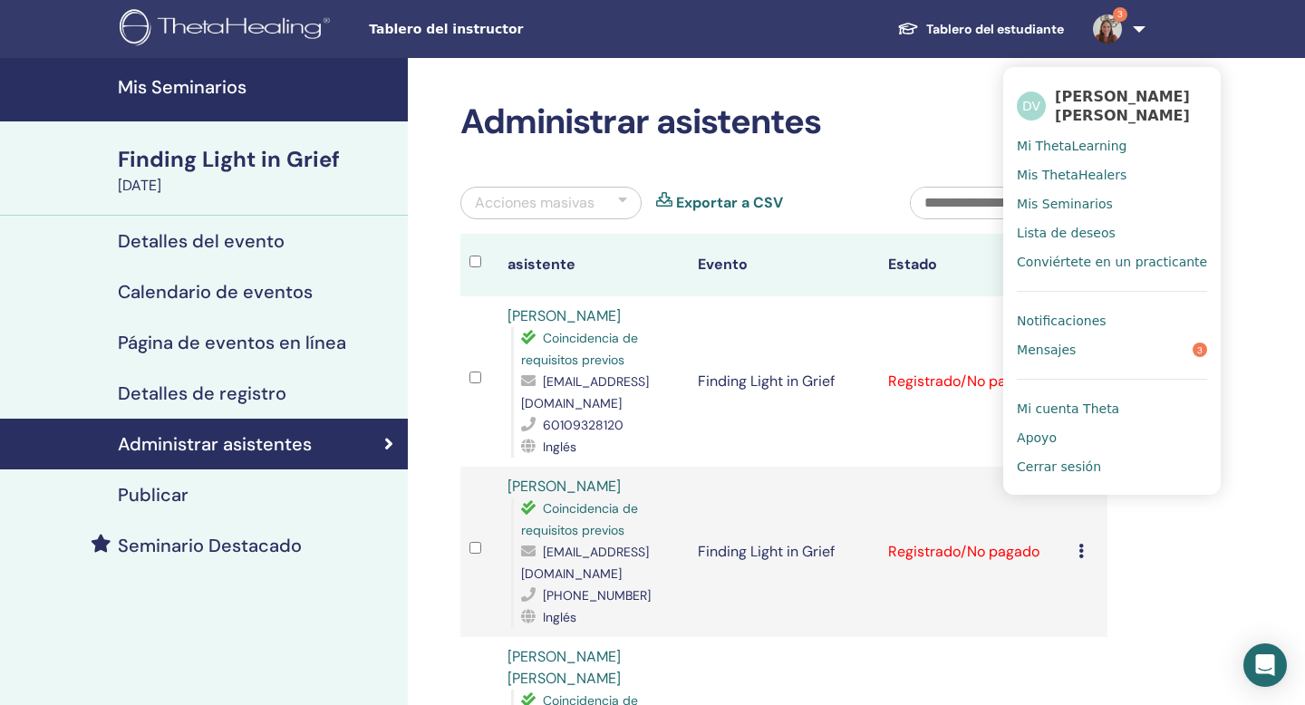
click at [1092, 323] on span "Notificaciones" at bounding box center [1060, 321] width 89 height 16
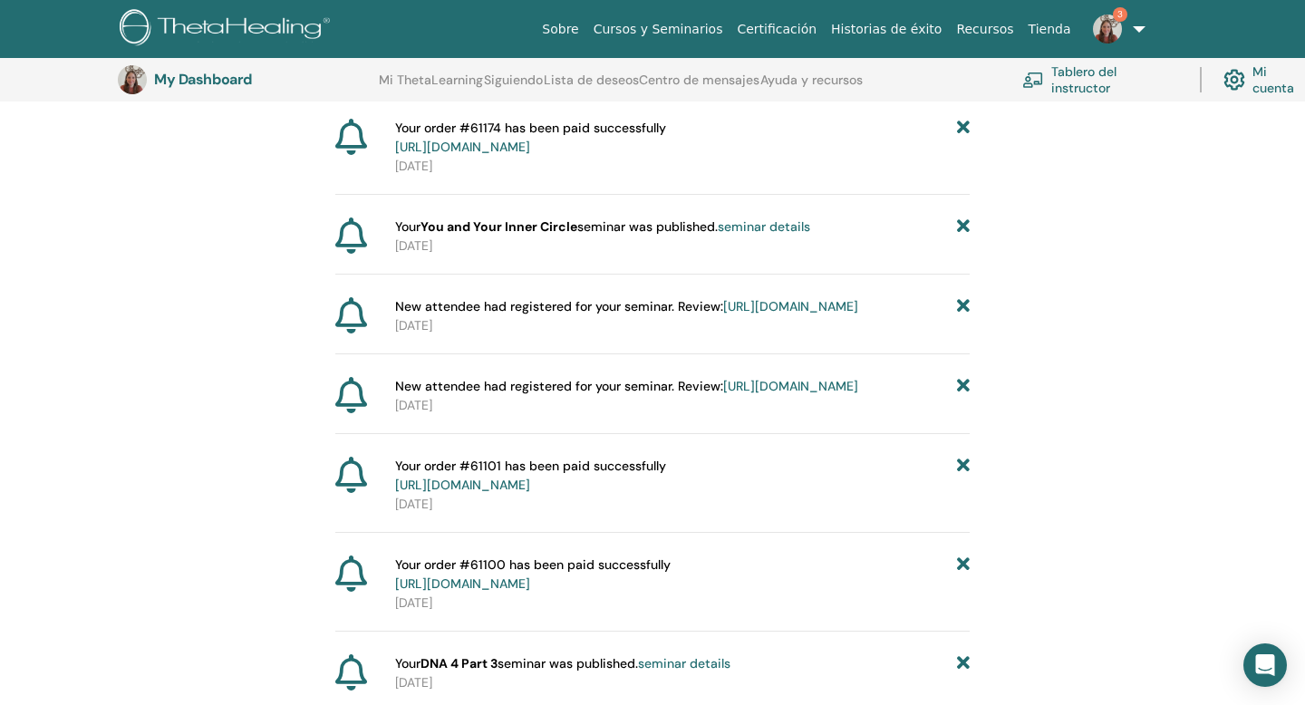
scroll to position [509, 0]
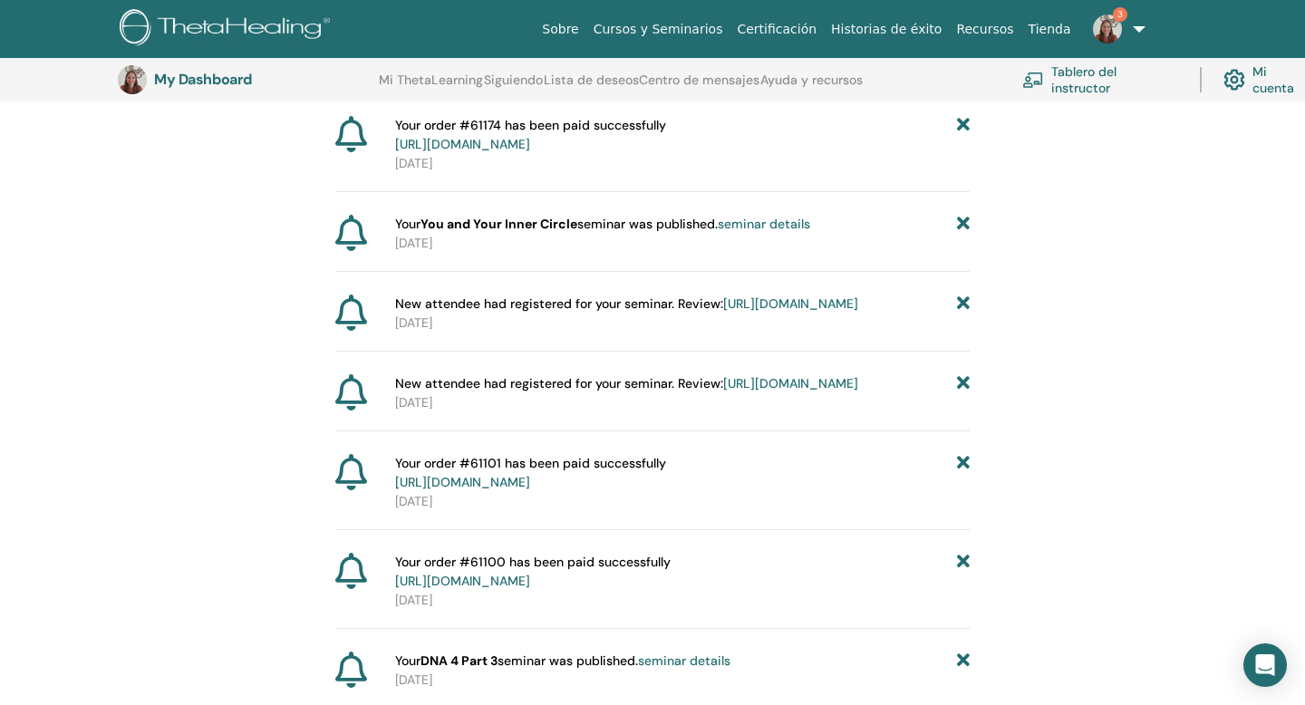
click at [967, 313] on icon at bounding box center [963, 303] width 13 height 19
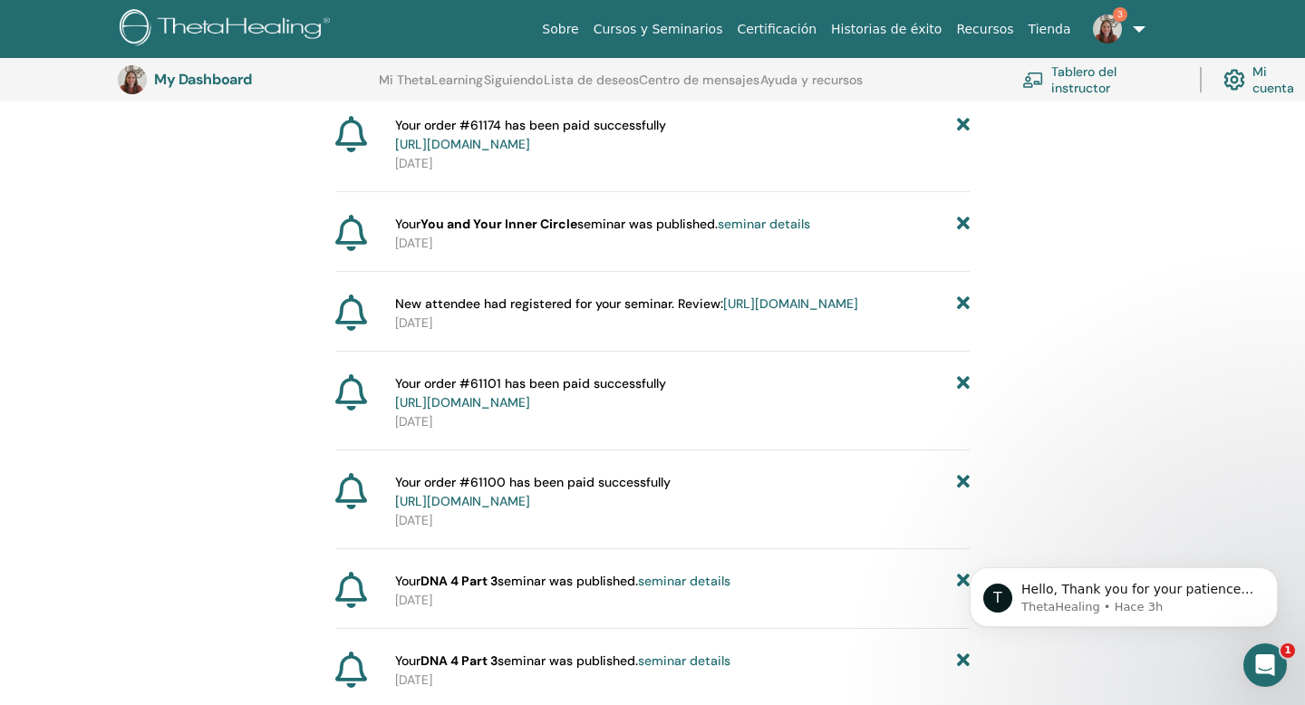
scroll to position [0, 0]
click at [967, 313] on icon at bounding box center [963, 303] width 13 height 19
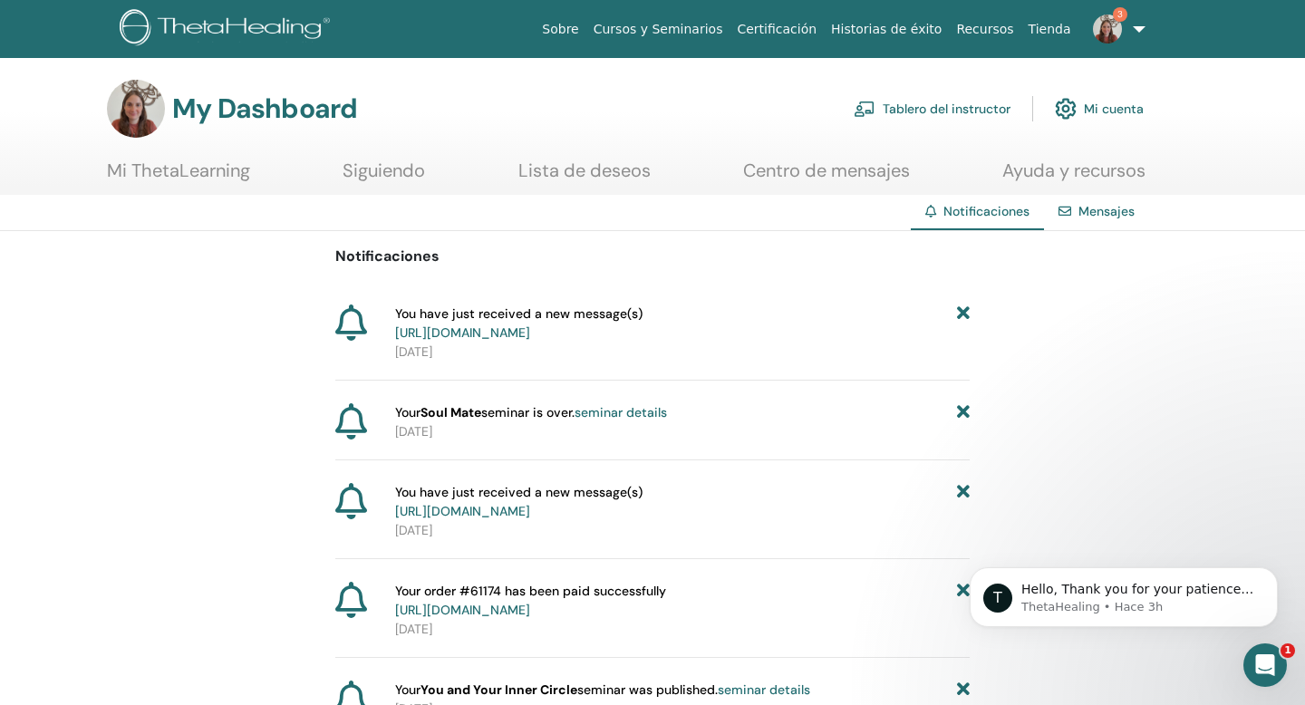
click at [1112, 25] on img at bounding box center [1107, 28] width 29 height 29
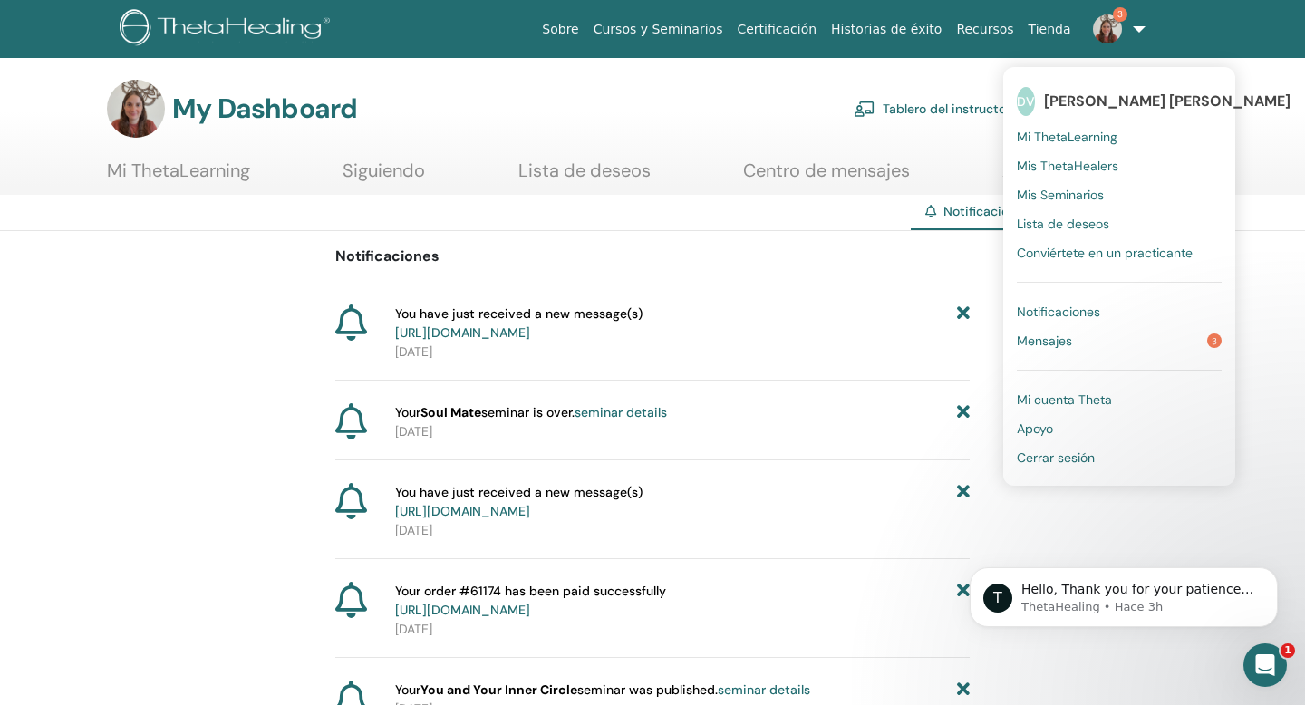
click at [1073, 352] on link "Mensajes 3" at bounding box center [1118, 340] width 205 height 29
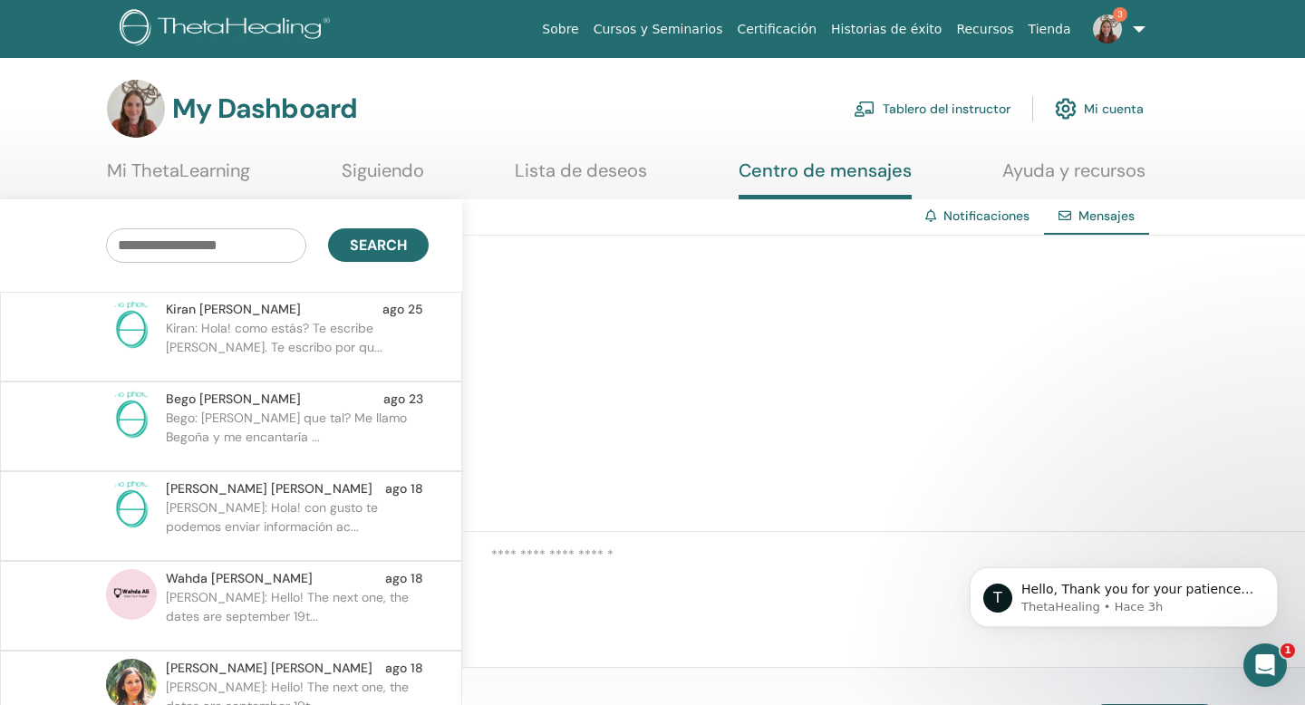
click at [396, 414] on p "Bego: Hola Daniela que tal? Me llamo Begoña y me encantaría ..." at bounding box center [297, 436] width 263 height 54
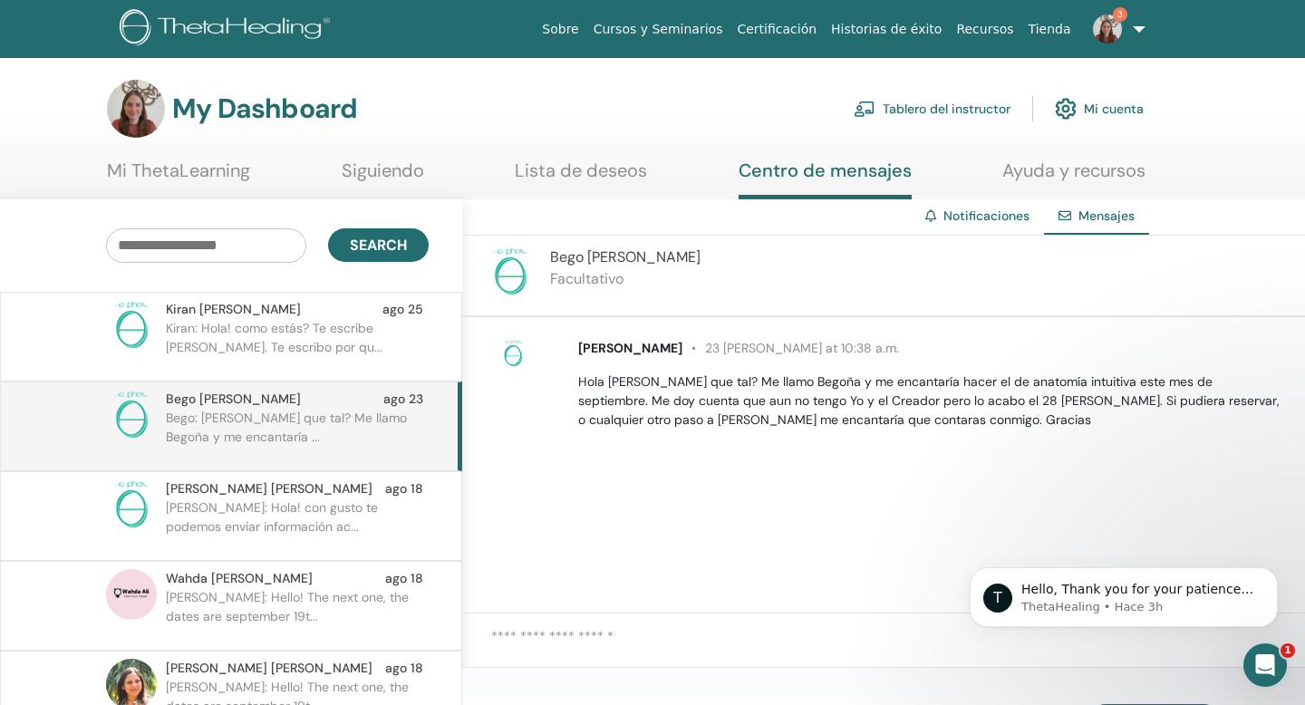
click at [280, 325] on p "Kiran: Hola! como estás? Te escribe Kiran. Te escribo por qu..." at bounding box center [297, 346] width 263 height 54
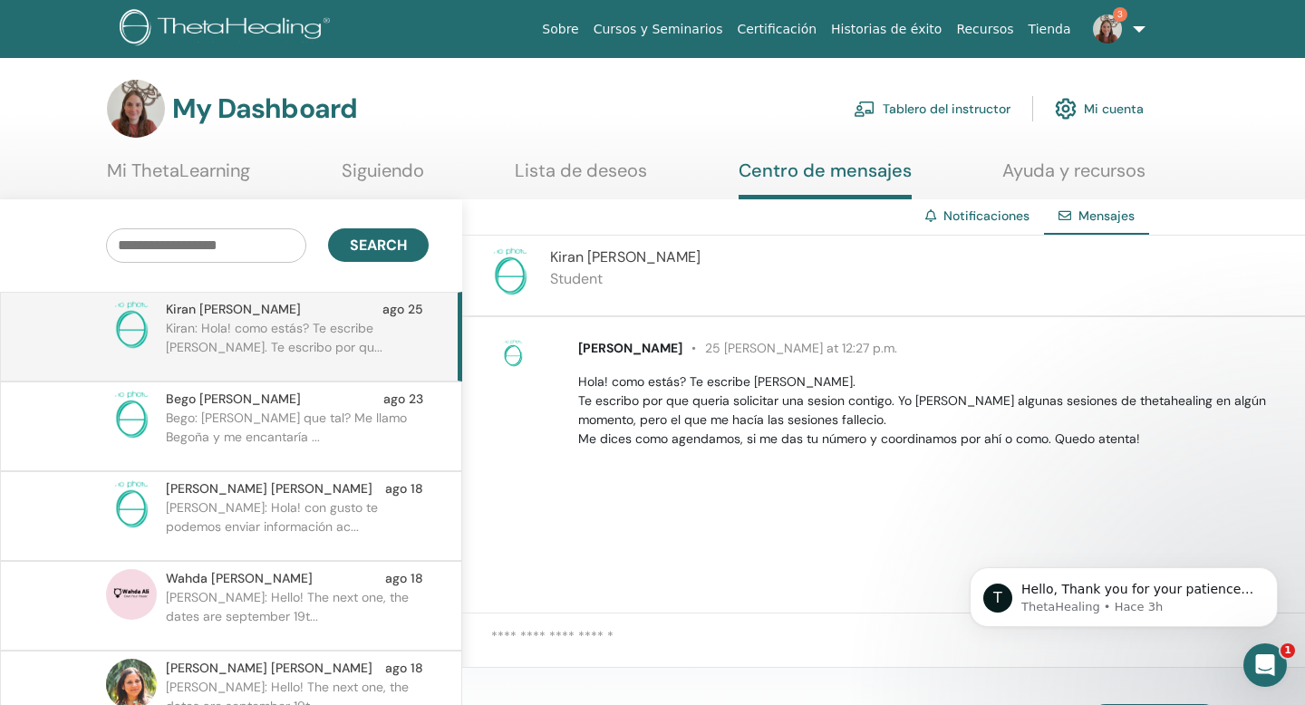
click at [801, 654] on textarea at bounding box center [898, 648] width 814 height 44
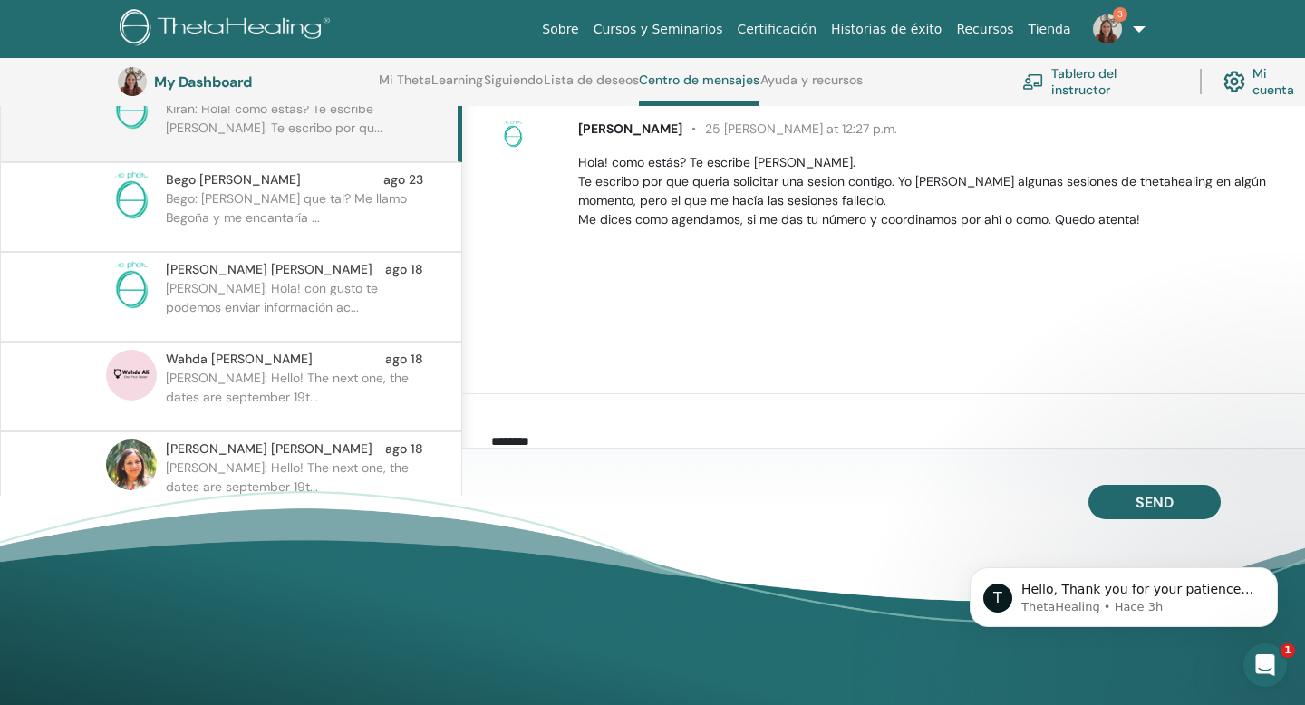
scroll to position [273, 0]
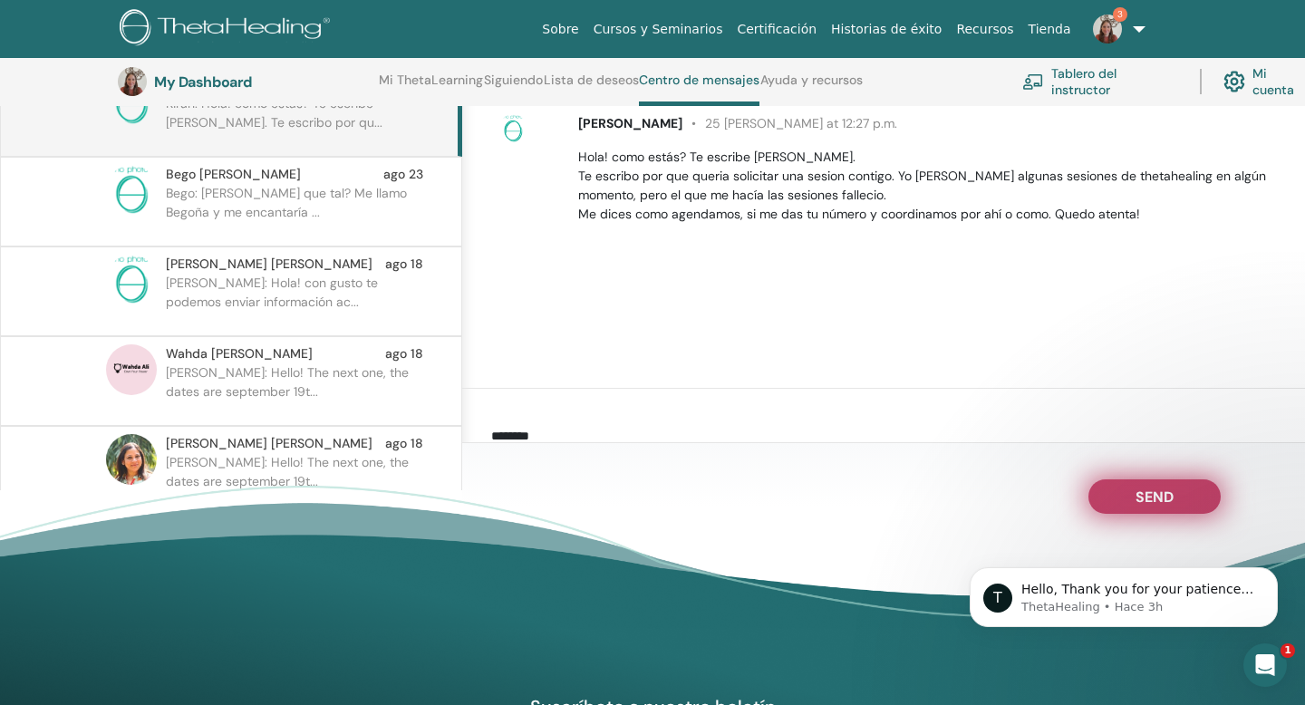
type textarea "**********"
click at [1146, 500] on span "Send" at bounding box center [1154, 493] width 38 height 13
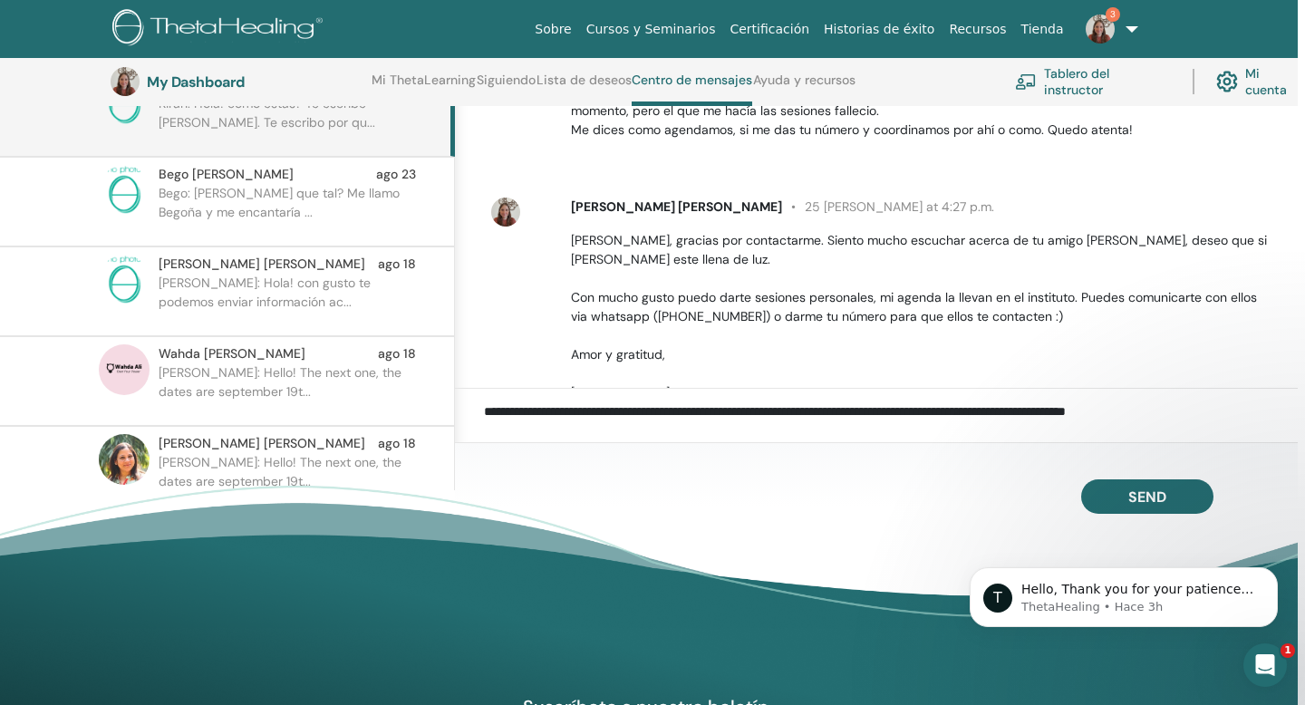
scroll to position [149, 0]
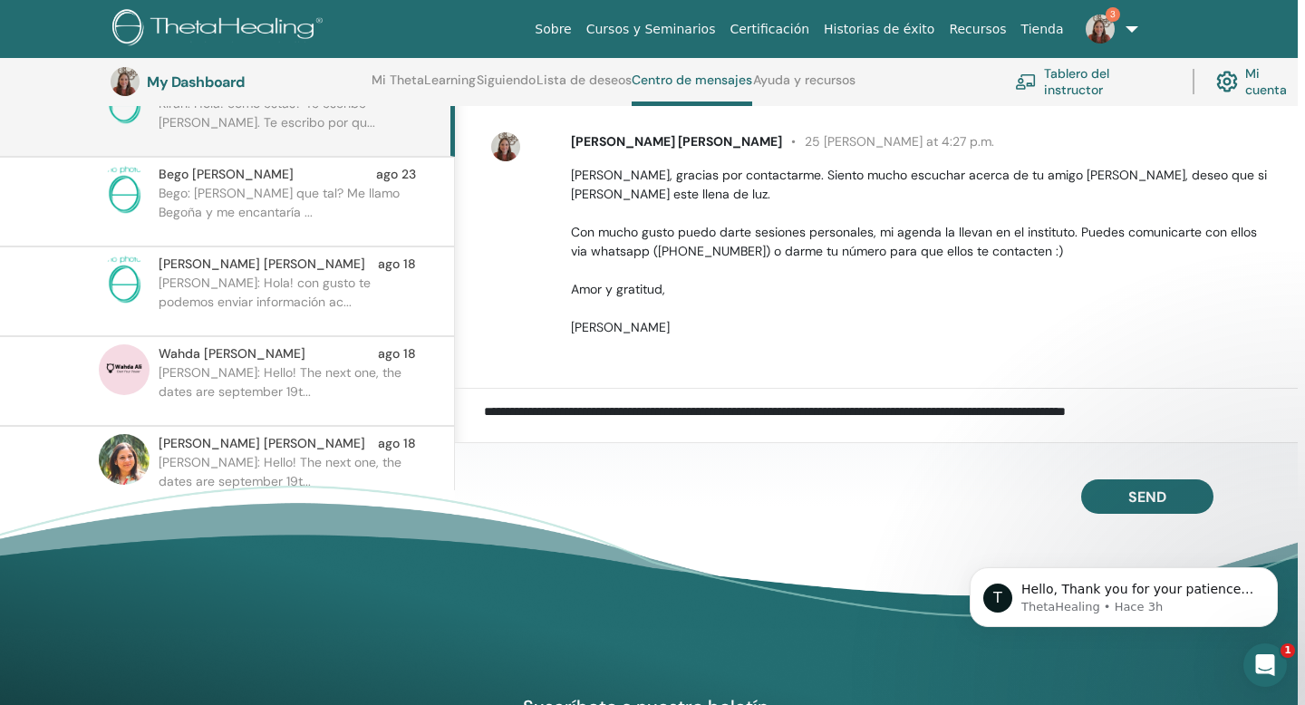
click at [1055, 86] on link "Tablero del instructor" at bounding box center [1093, 82] width 156 height 40
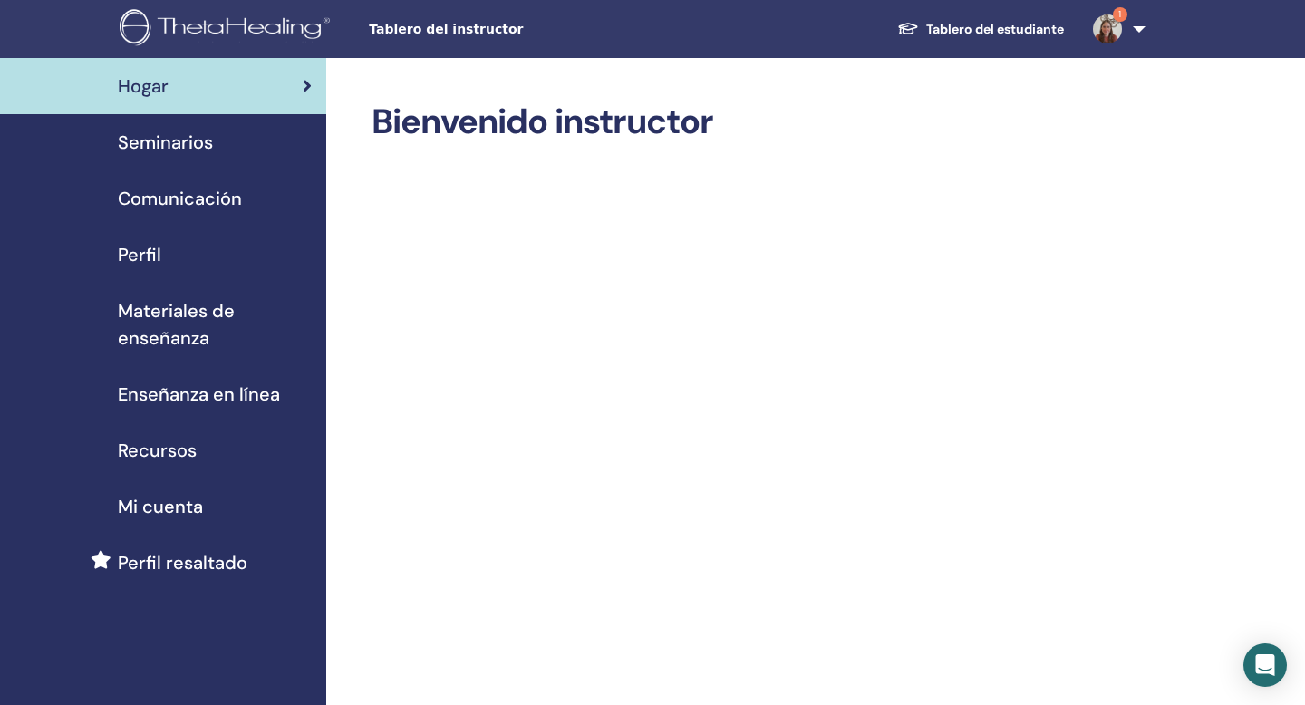
click at [185, 262] on div "Perfil" at bounding box center [162, 254] width 297 height 27
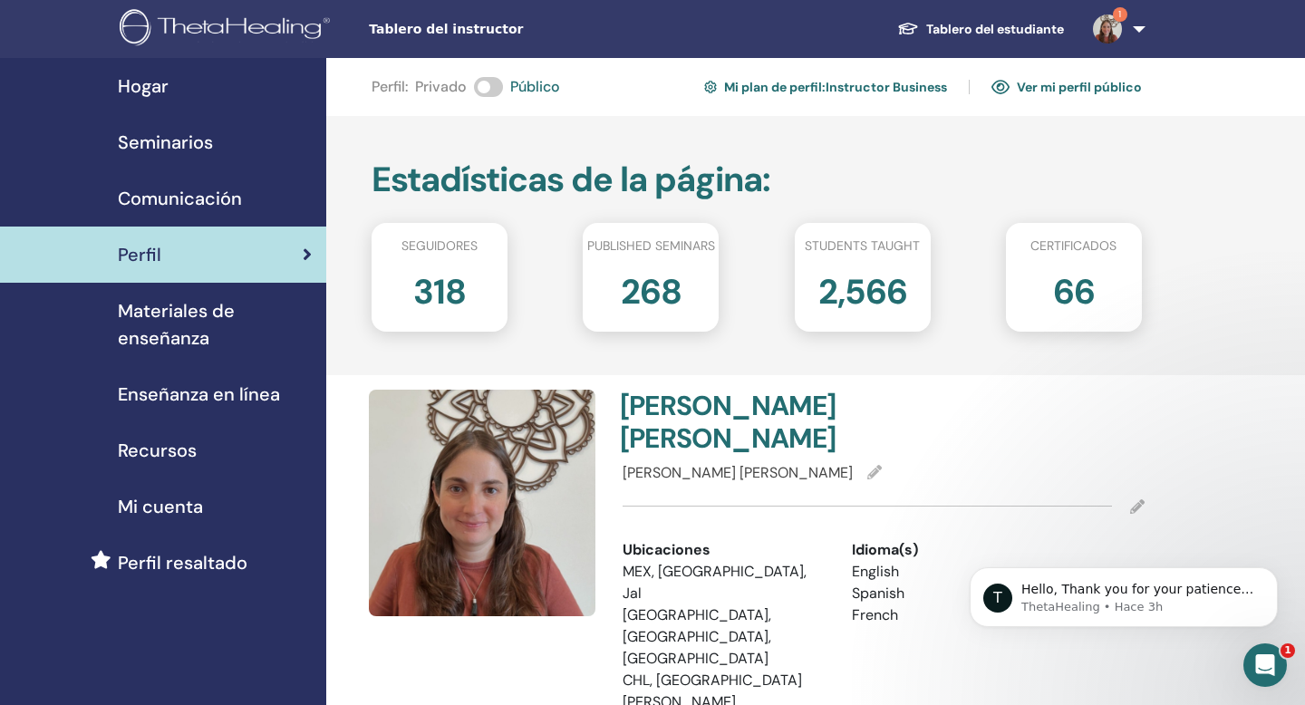
click at [232, 138] on div "Seminarios" at bounding box center [162, 142] width 297 height 27
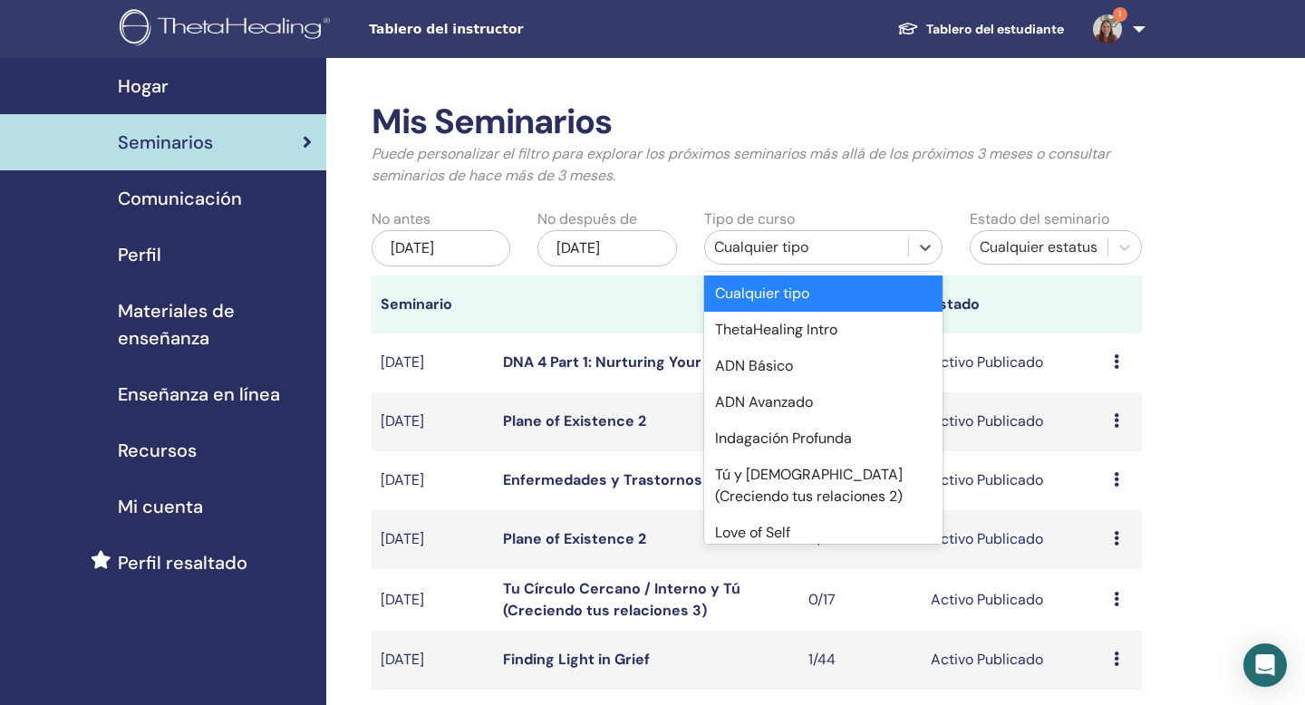
click at [741, 254] on div "Cualquier tipo" at bounding box center [806, 247] width 185 height 22
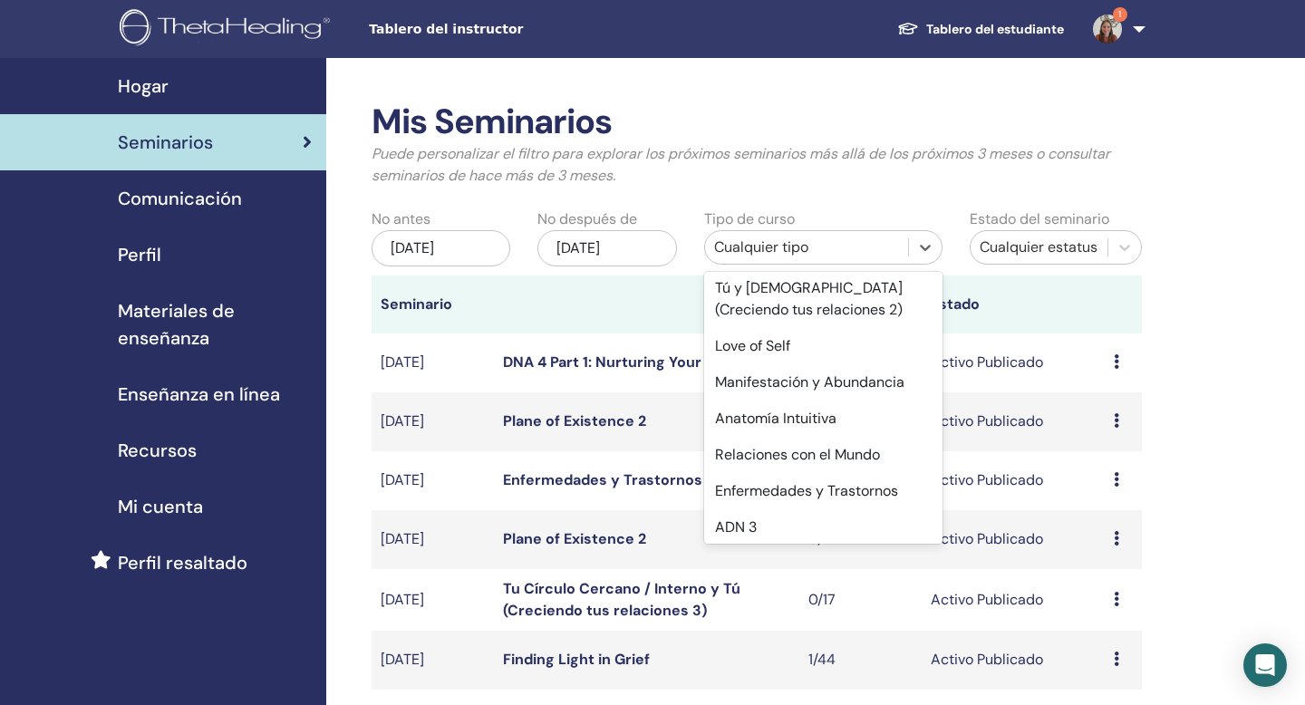
scroll to position [196, 0]
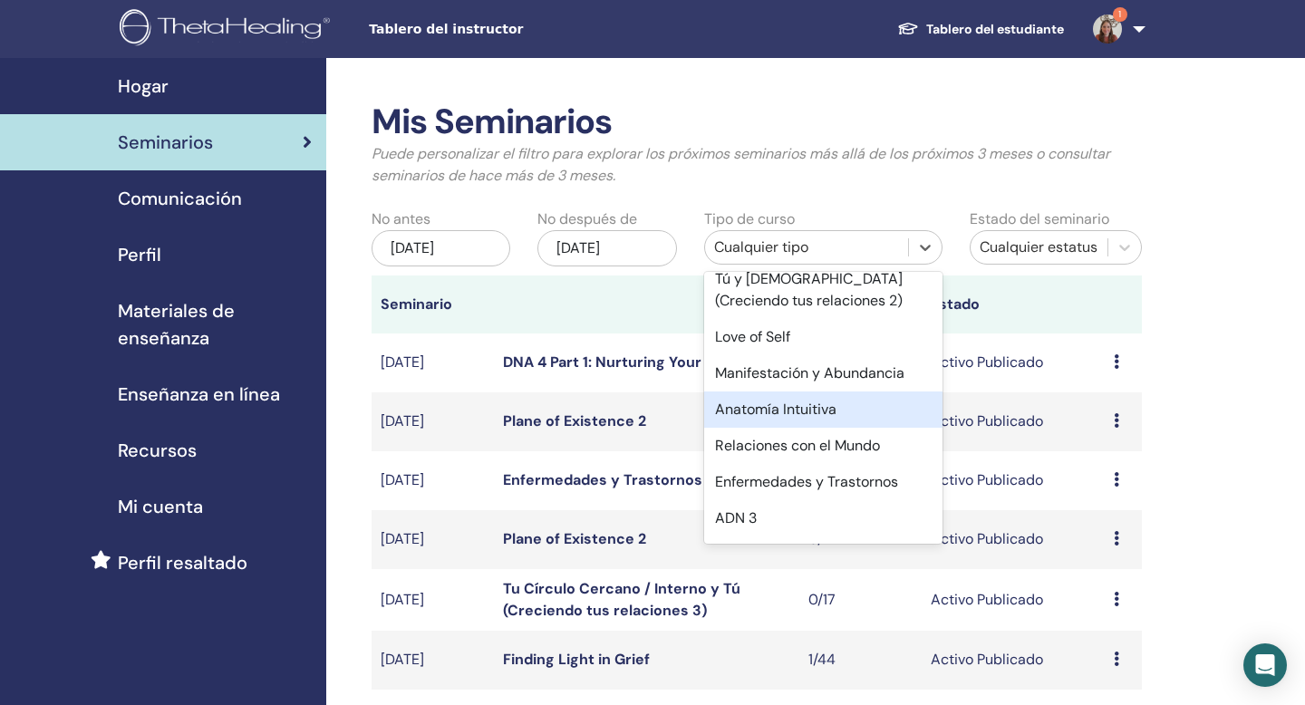
click at [766, 413] on div "Anatomía Intuitiva" at bounding box center [823, 409] width 238 height 36
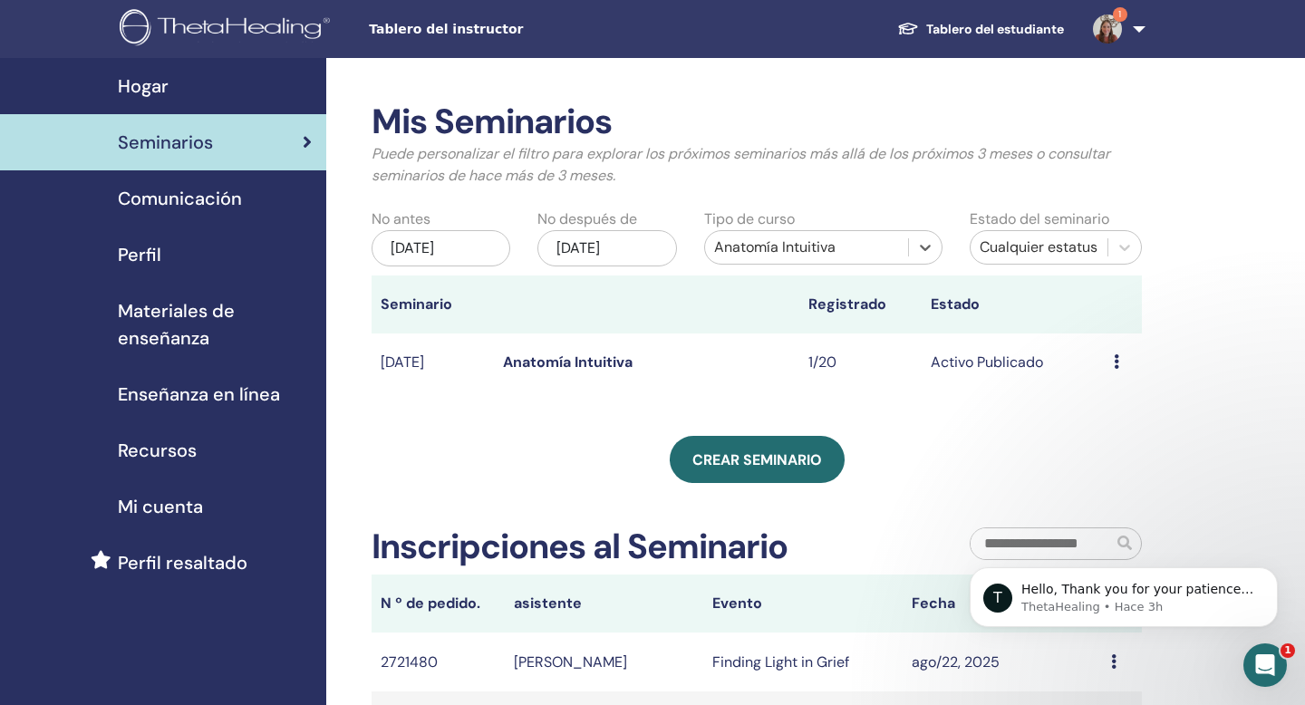
scroll to position [0, 0]
click at [1120, 364] on div "Avance Editar asistentes Cancelar" at bounding box center [1122, 363] width 19 height 22
click at [1109, 408] on link "Editar" at bounding box center [1098, 406] width 40 height 19
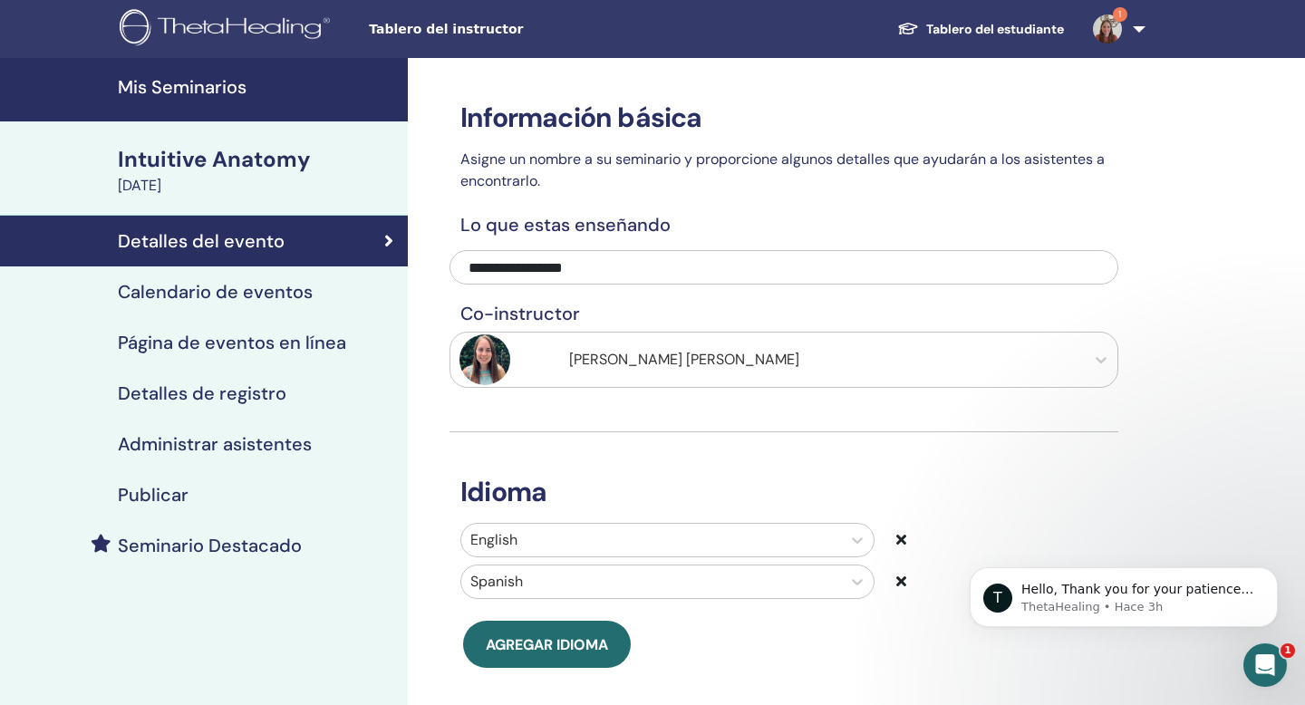
click at [313, 395] on div "Detalles de registro" at bounding box center [203, 393] width 379 height 22
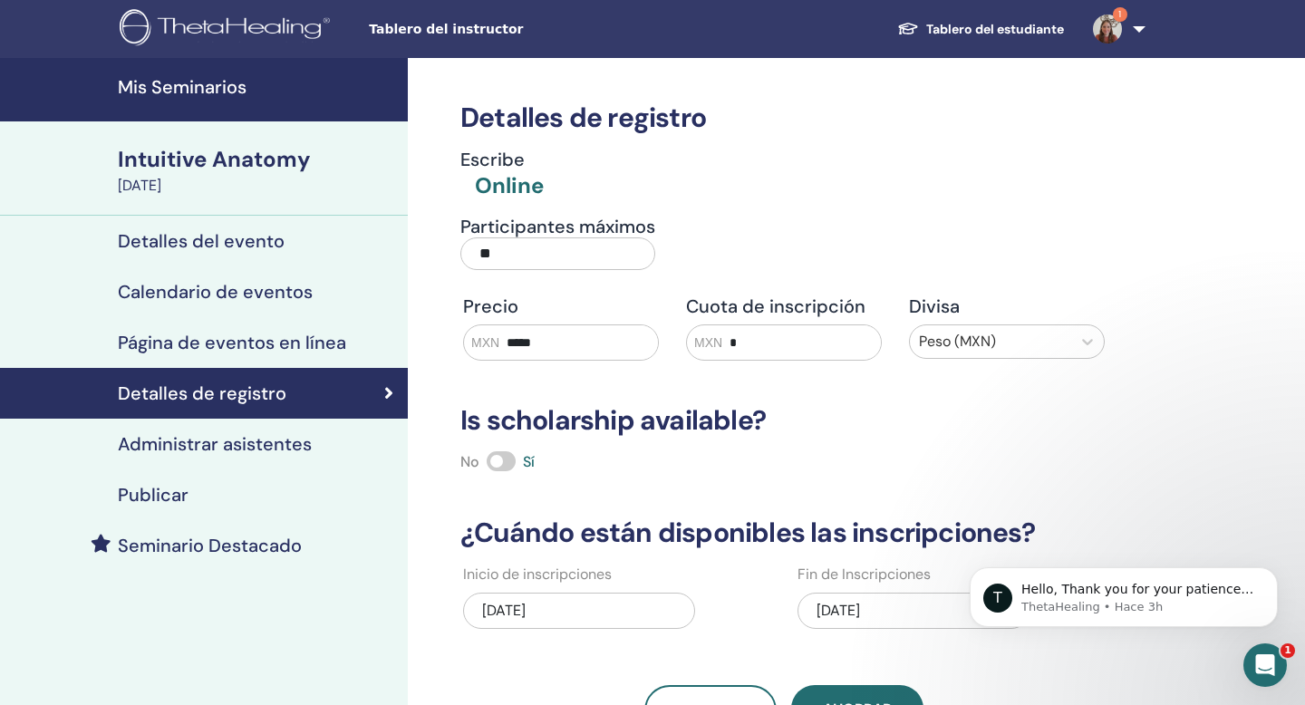
click at [296, 449] on h4 "Administrar asistentes" at bounding box center [215, 444] width 194 height 22
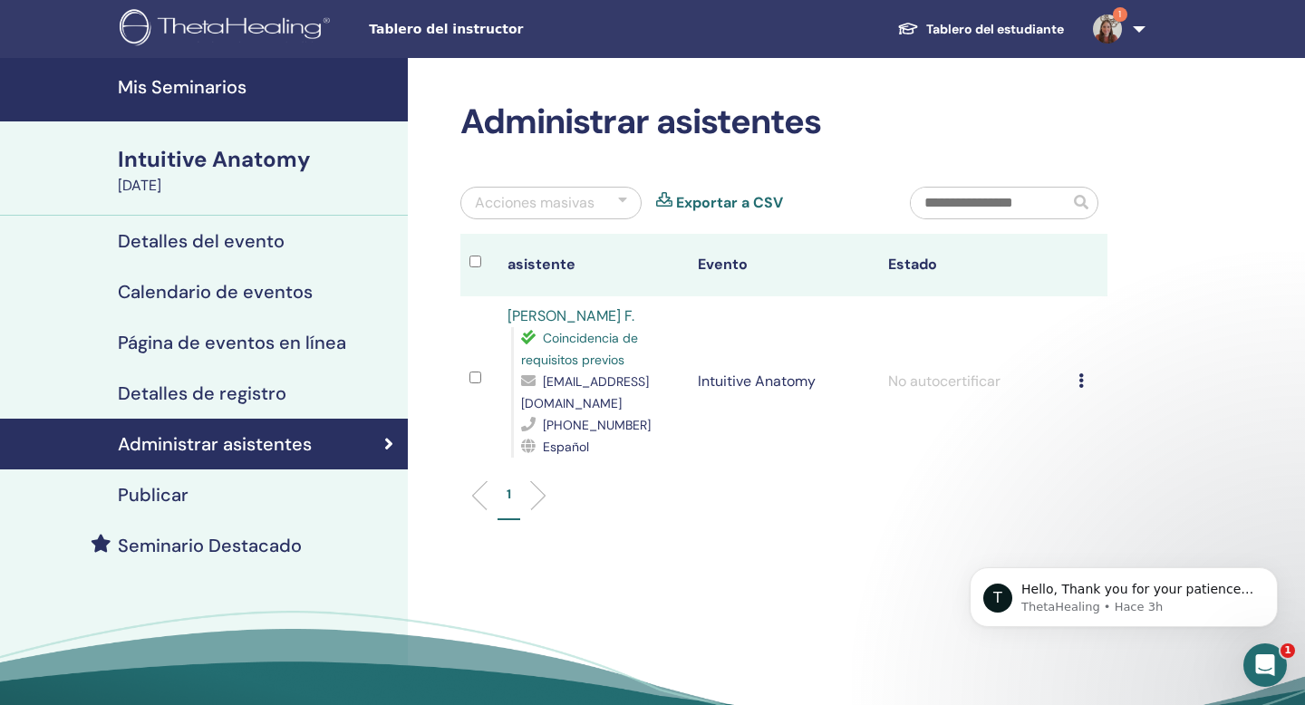
click at [1080, 381] on icon at bounding box center [1080, 380] width 5 height 14
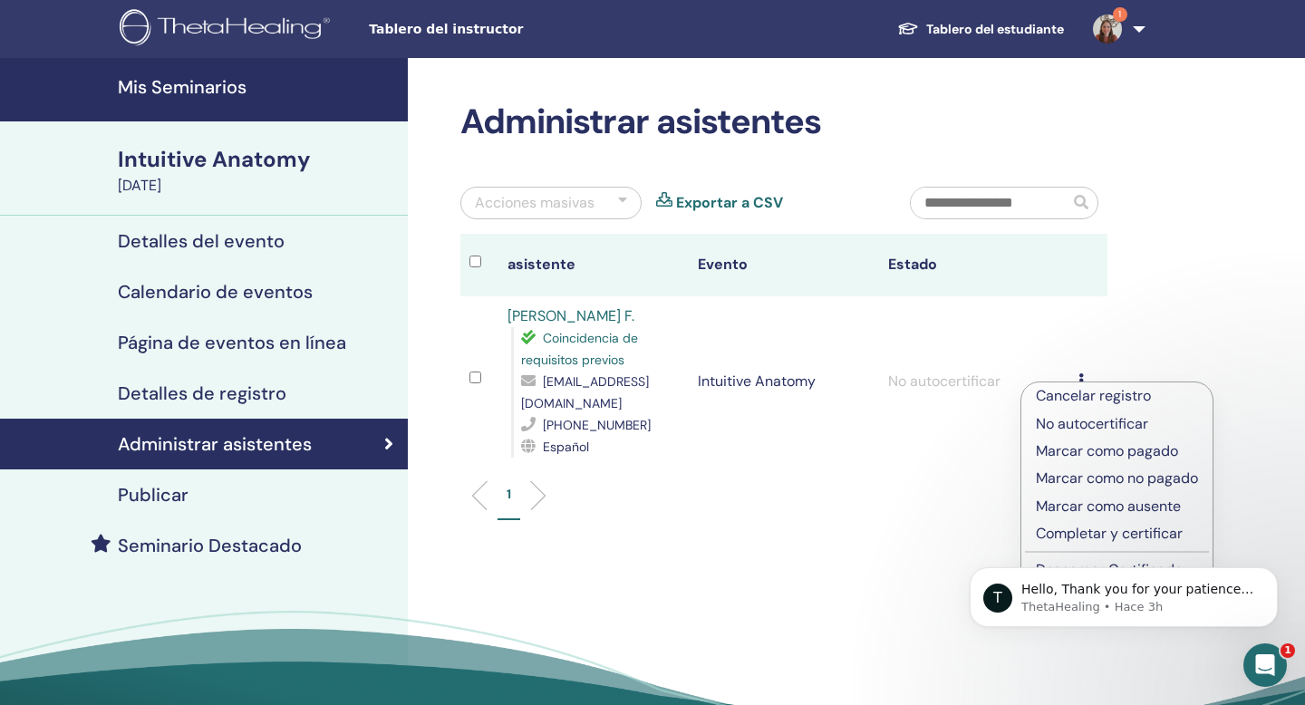
click at [1080, 397] on p "Cancelar registro" at bounding box center [1116, 396] width 162 height 22
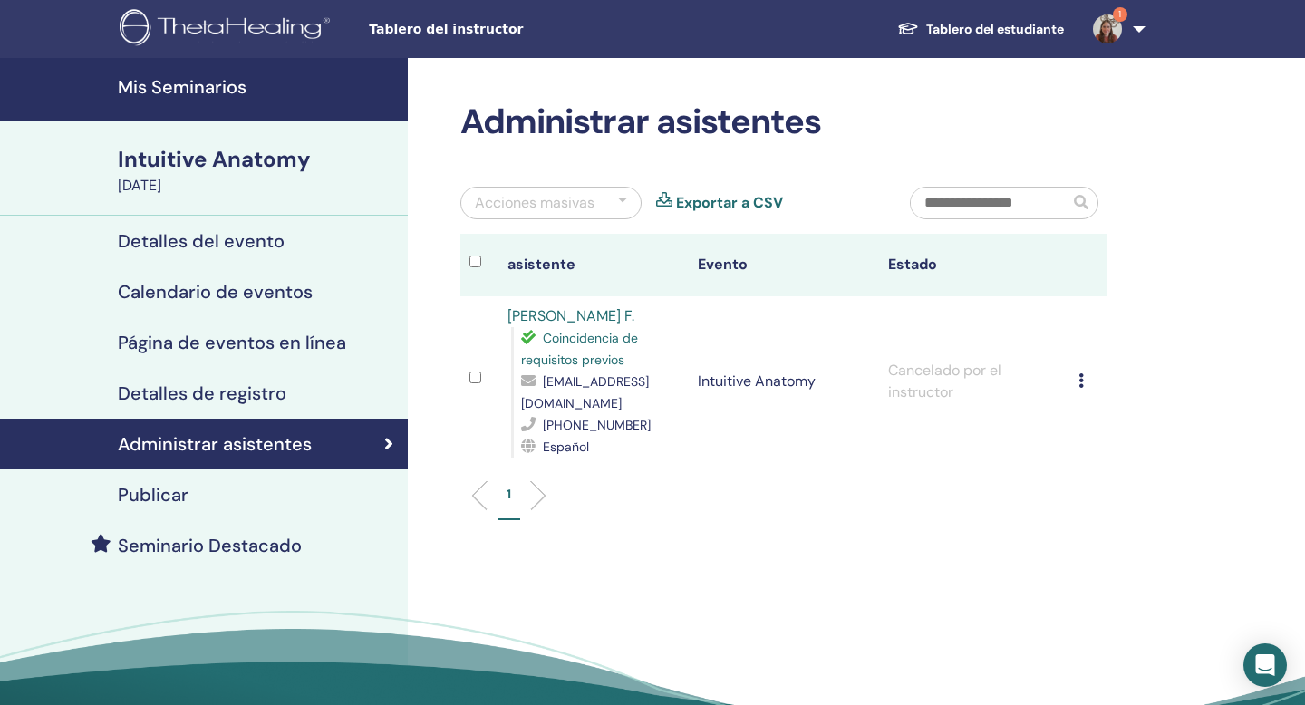
click at [256, 497] on div "Publicar" at bounding box center [203, 495] width 379 height 22
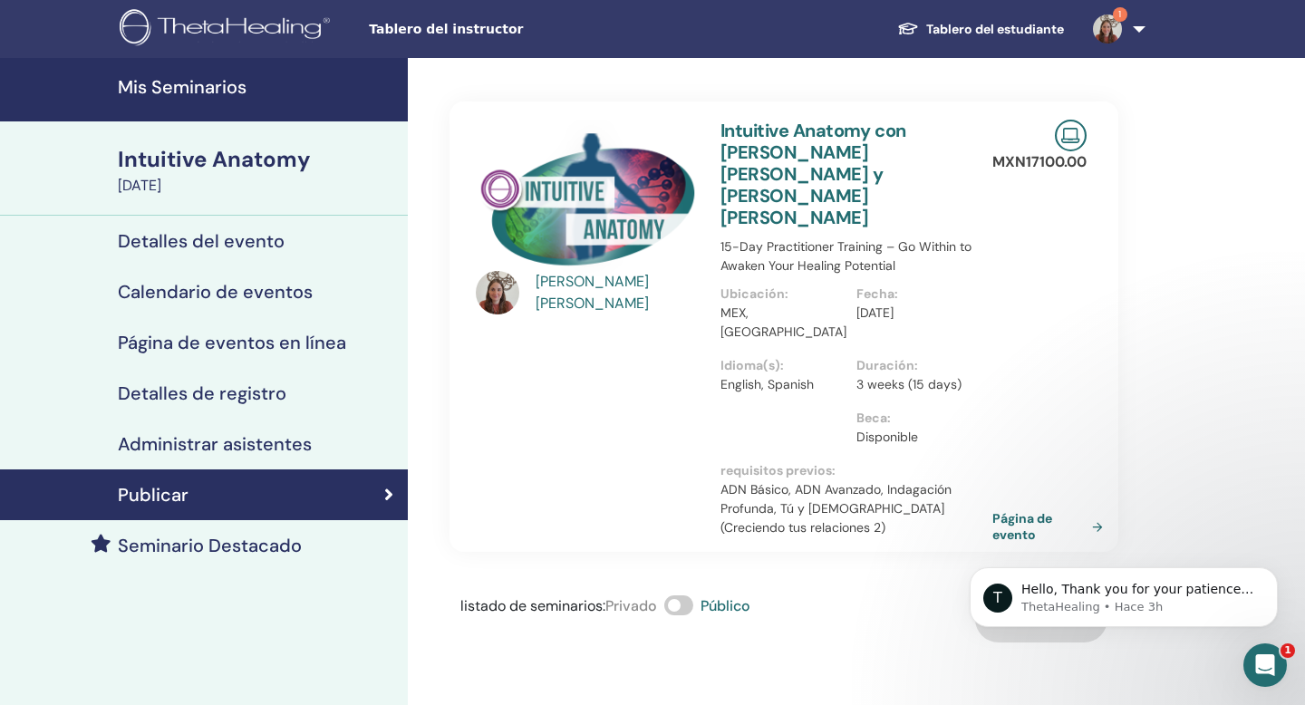
click at [679, 595] on span at bounding box center [678, 605] width 29 height 20
click at [343, 240] on div "Detalles del evento" at bounding box center [203, 241] width 379 height 22
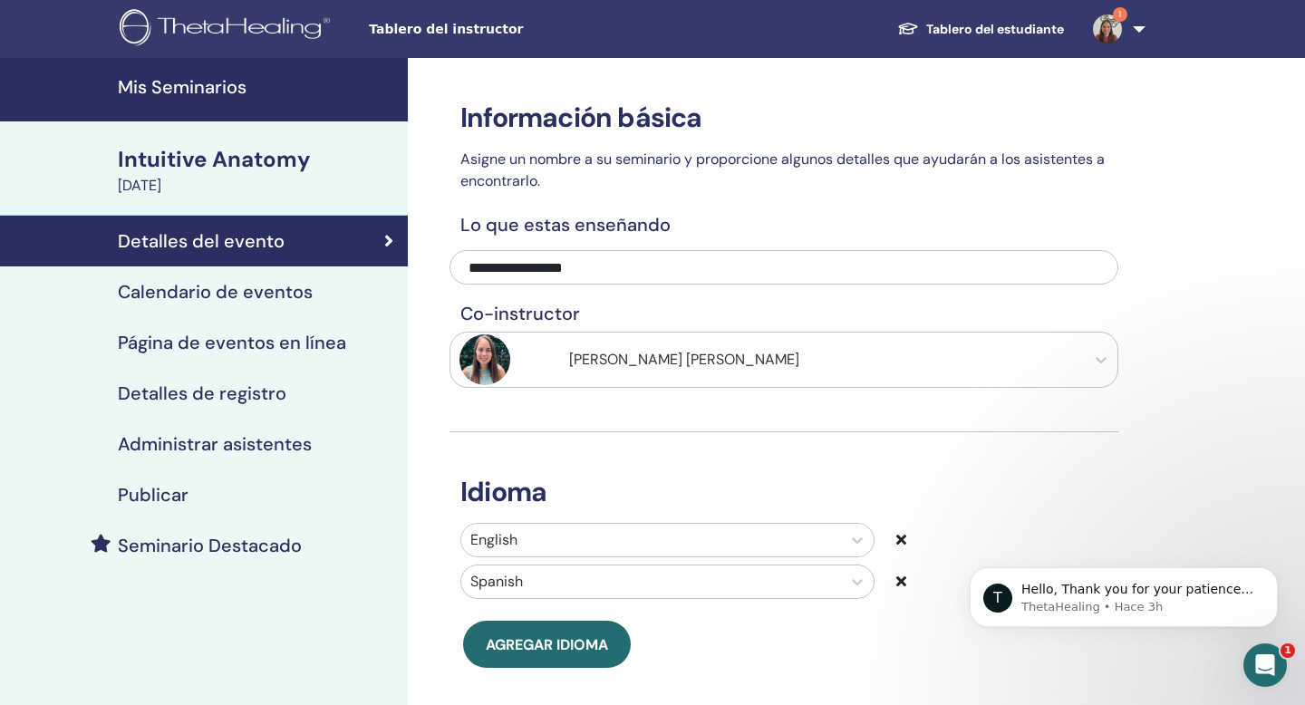
click at [340, 290] on div "Calendario de eventos" at bounding box center [203, 292] width 379 height 22
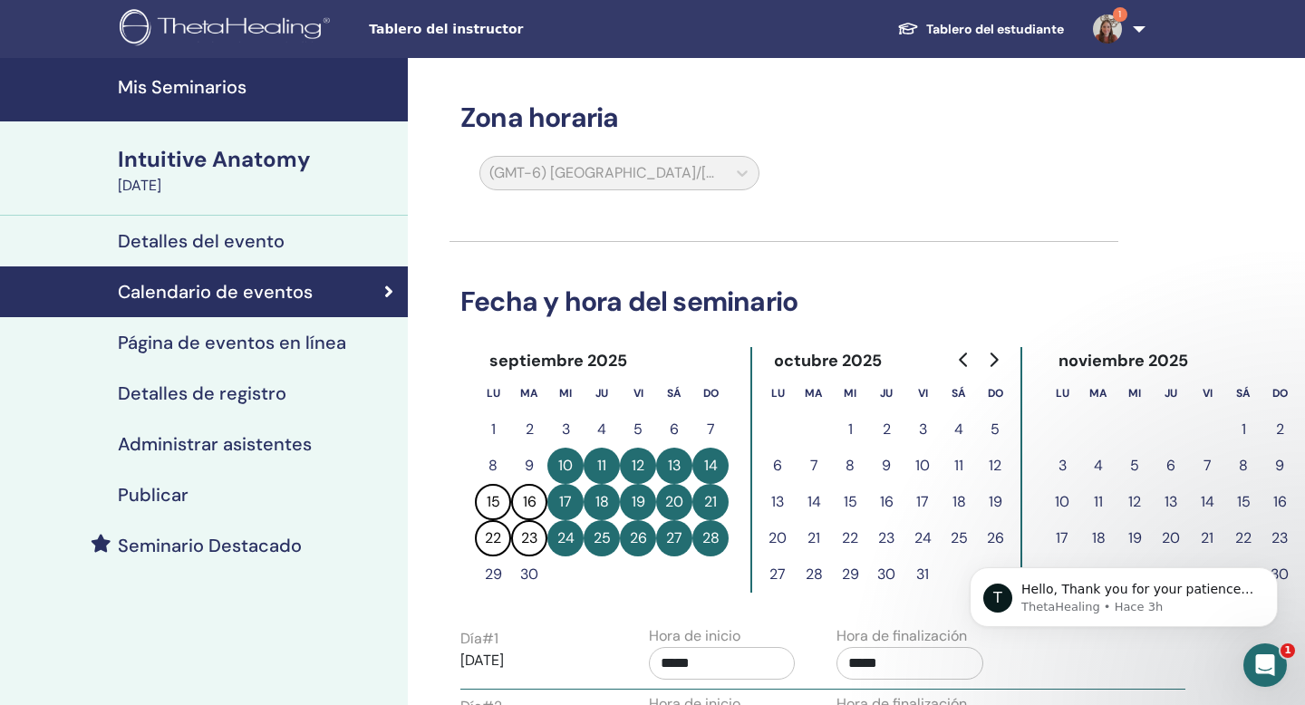
click at [341, 339] on h4 "Página de eventos en línea" at bounding box center [232, 343] width 228 height 22
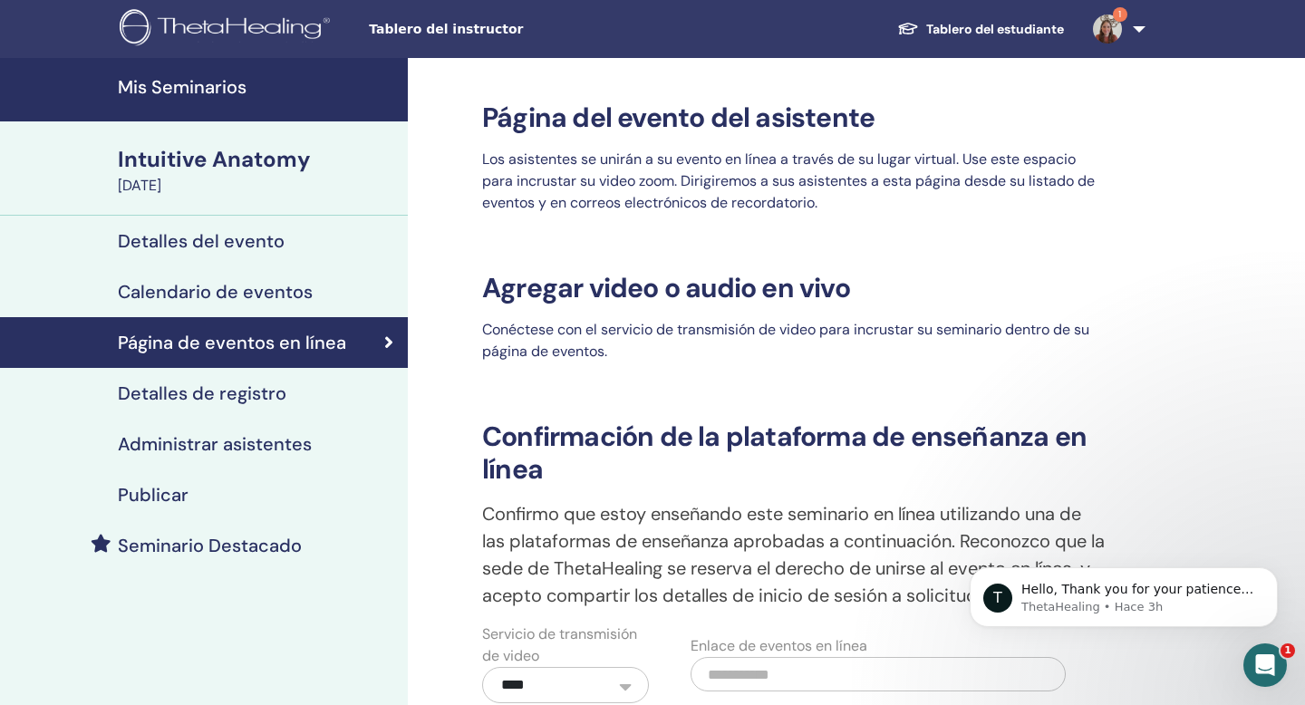
click at [339, 396] on div "Detalles de registro" at bounding box center [203, 393] width 379 height 22
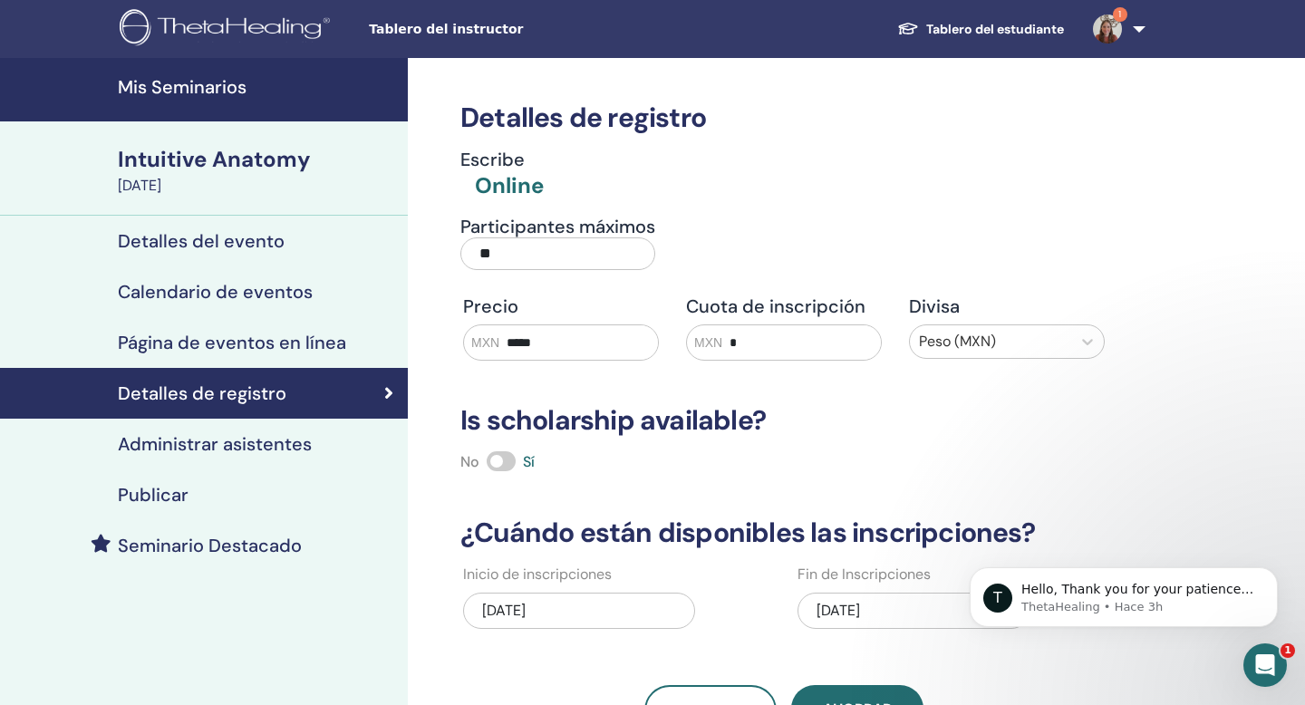
click at [510, 258] on input "**" at bounding box center [557, 253] width 195 height 33
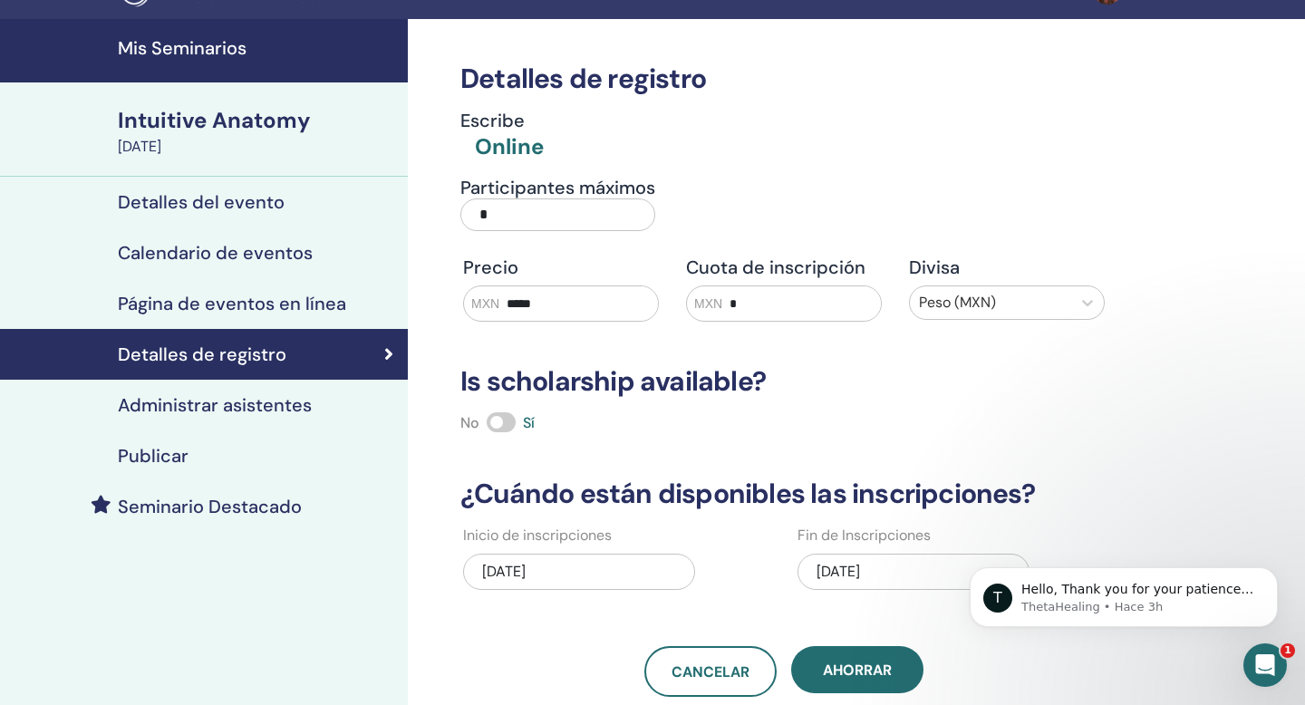
scroll to position [83, 0]
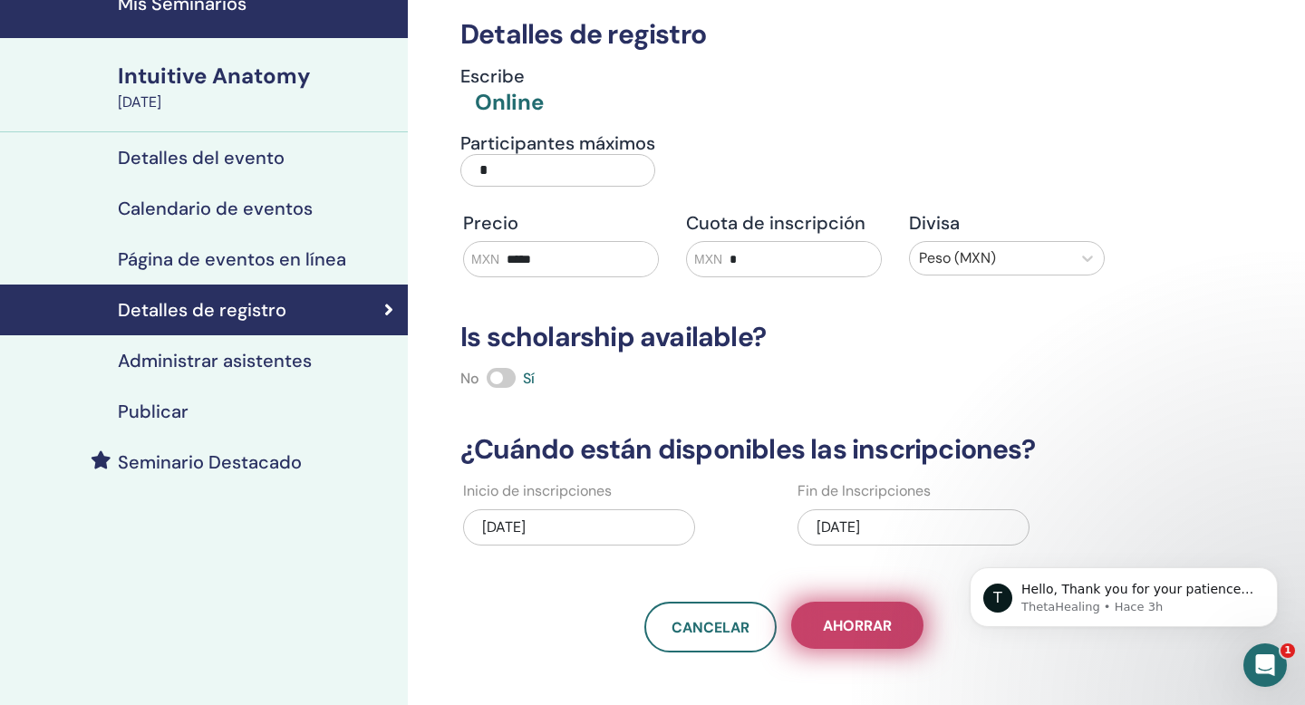
type input "*"
click at [855, 617] on span "Ahorrar" at bounding box center [857, 625] width 69 height 19
click at [845, 608] on button "Ahorrar" at bounding box center [857, 625] width 132 height 47
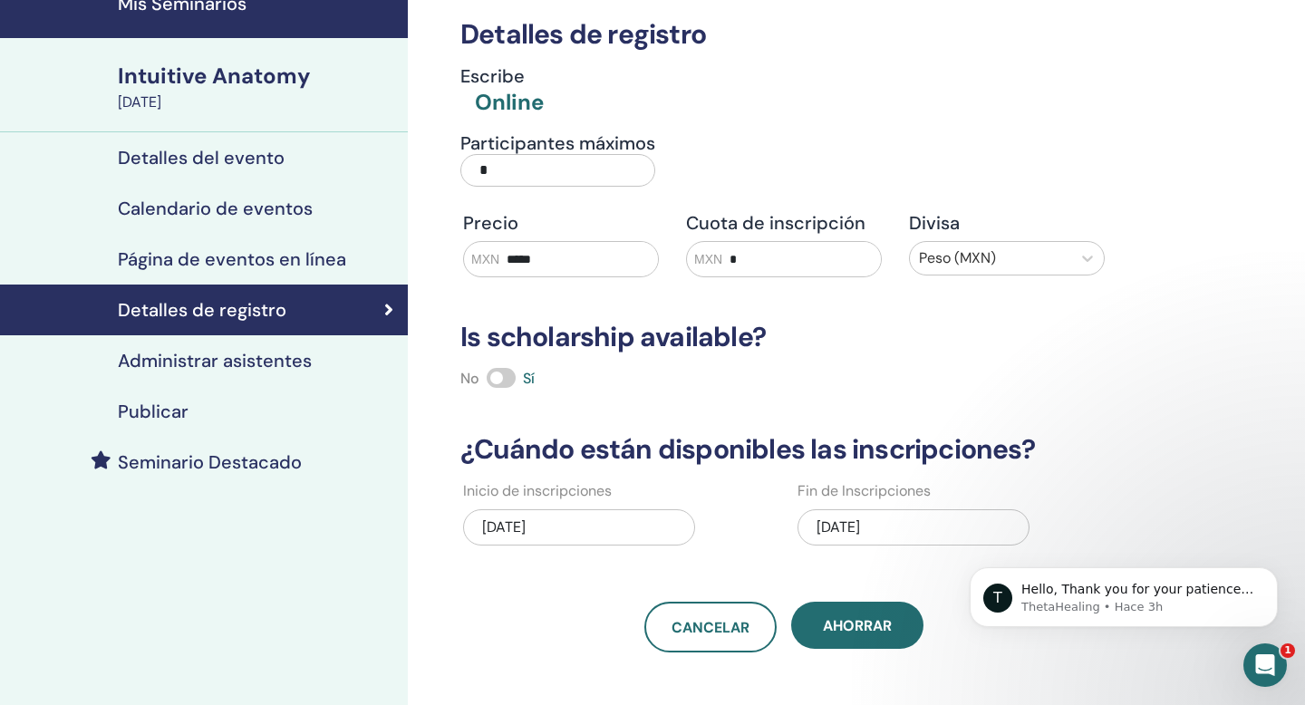
click at [270, 358] on h4 "Administrar asistentes" at bounding box center [215, 361] width 194 height 22
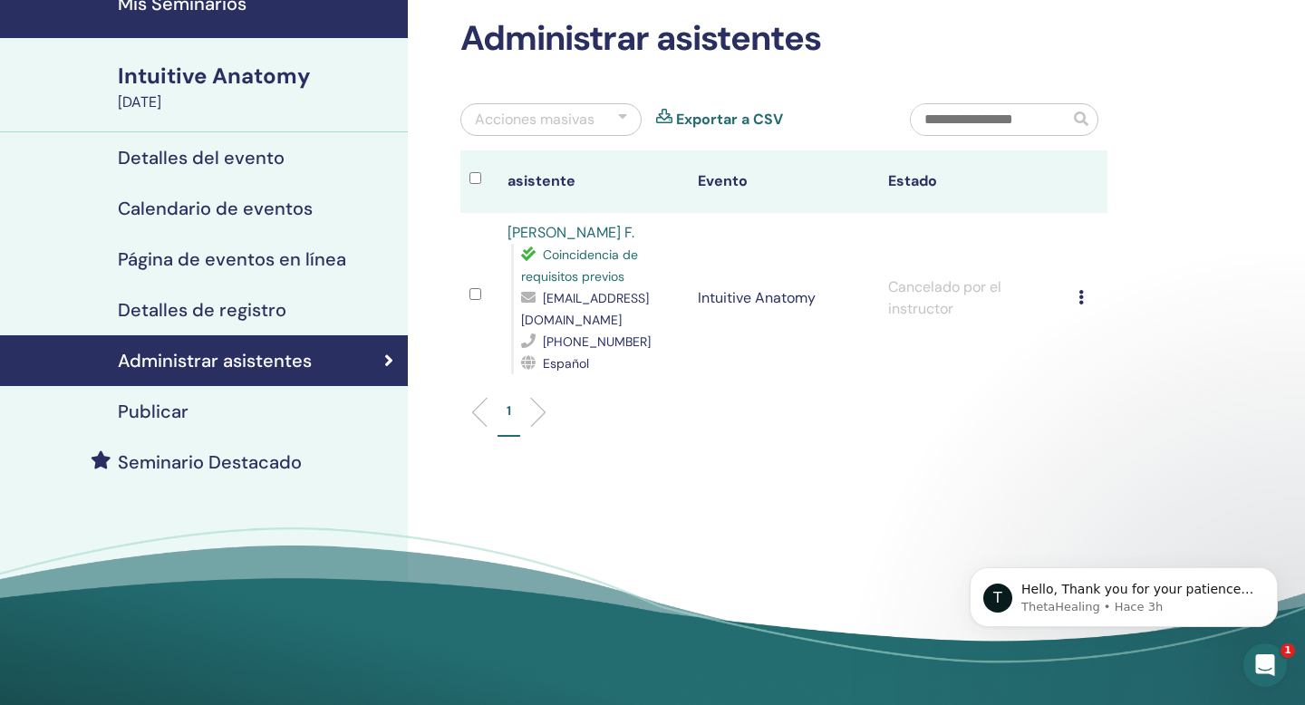
click at [1087, 302] on div "Cancelar registro No autocertificar Marcar como pagado Marcar como no pagado Ma…" at bounding box center [1088, 298] width 20 height 22
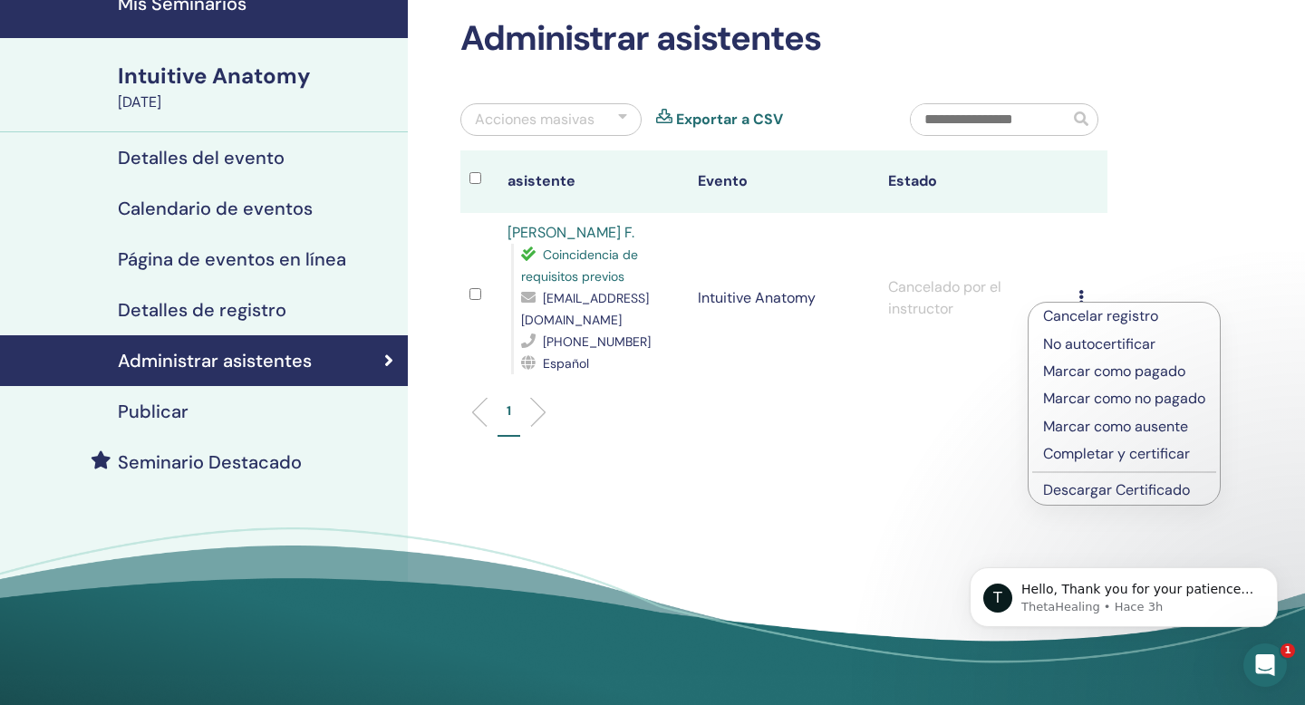
click at [1112, 405] on p "Marcar como no pagado" at bounding box center [1124, 399] width 162 height 22
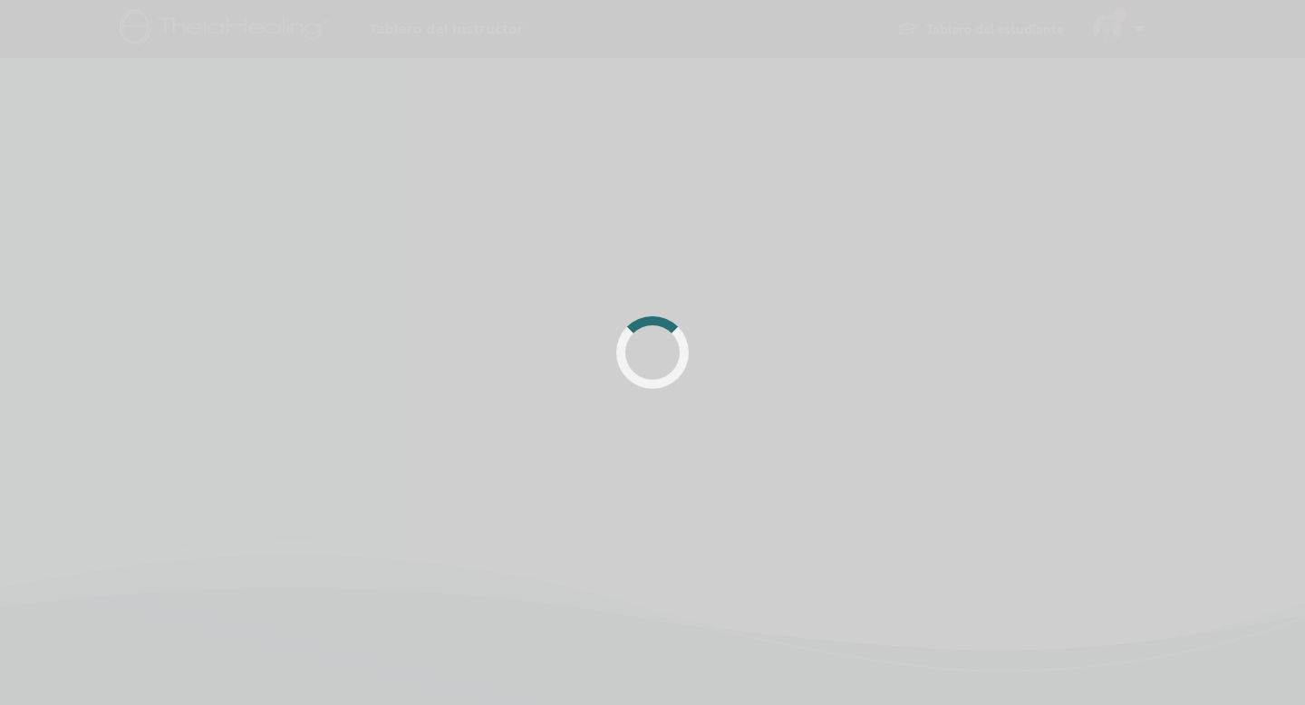
scroll to position [83, 0]
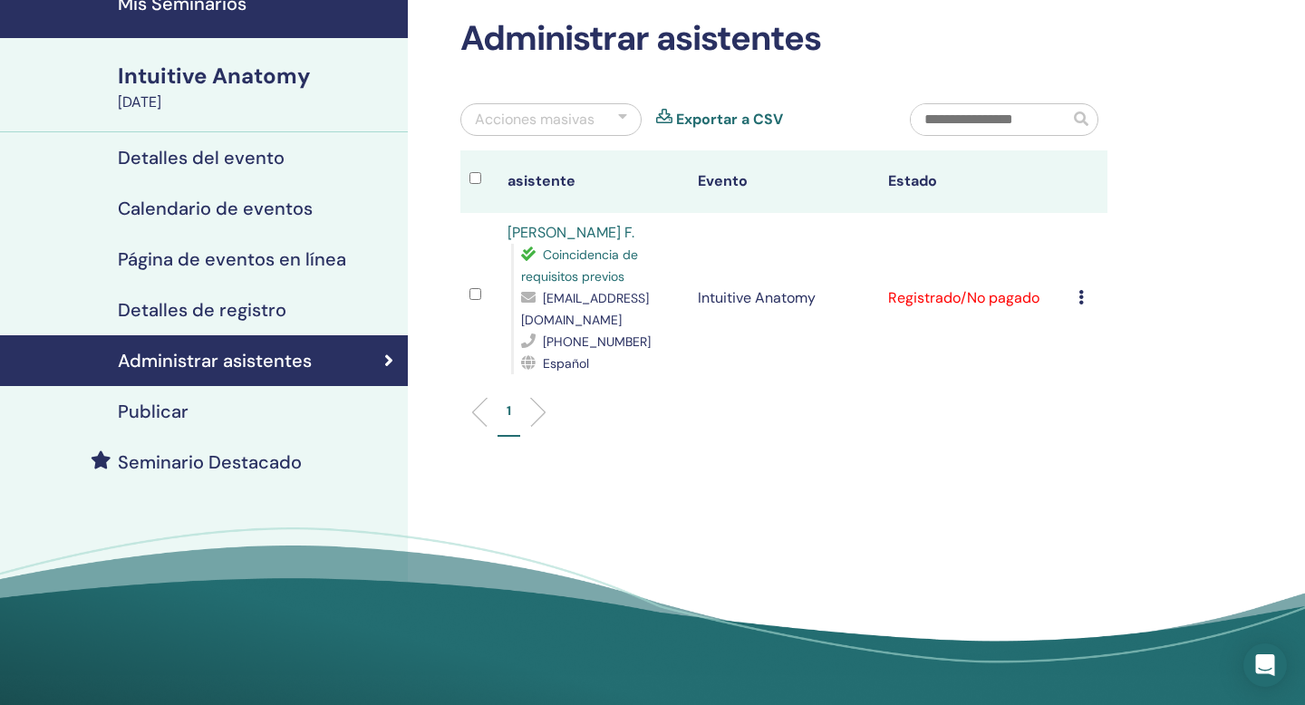
click at [280, 409] on div "Publicar" at bounding box center [203, 411] width 379 height 22
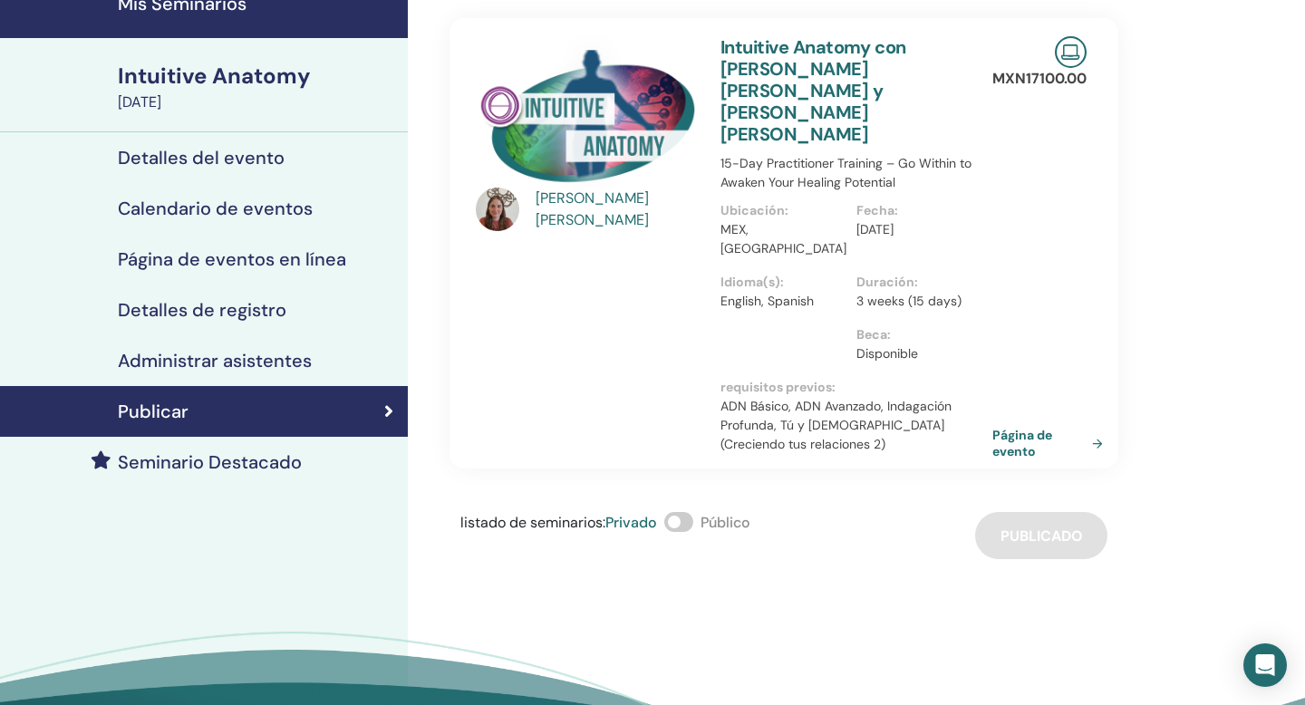
click at [692, 512] on span at bounding box center [678, 522] width 29 height 20
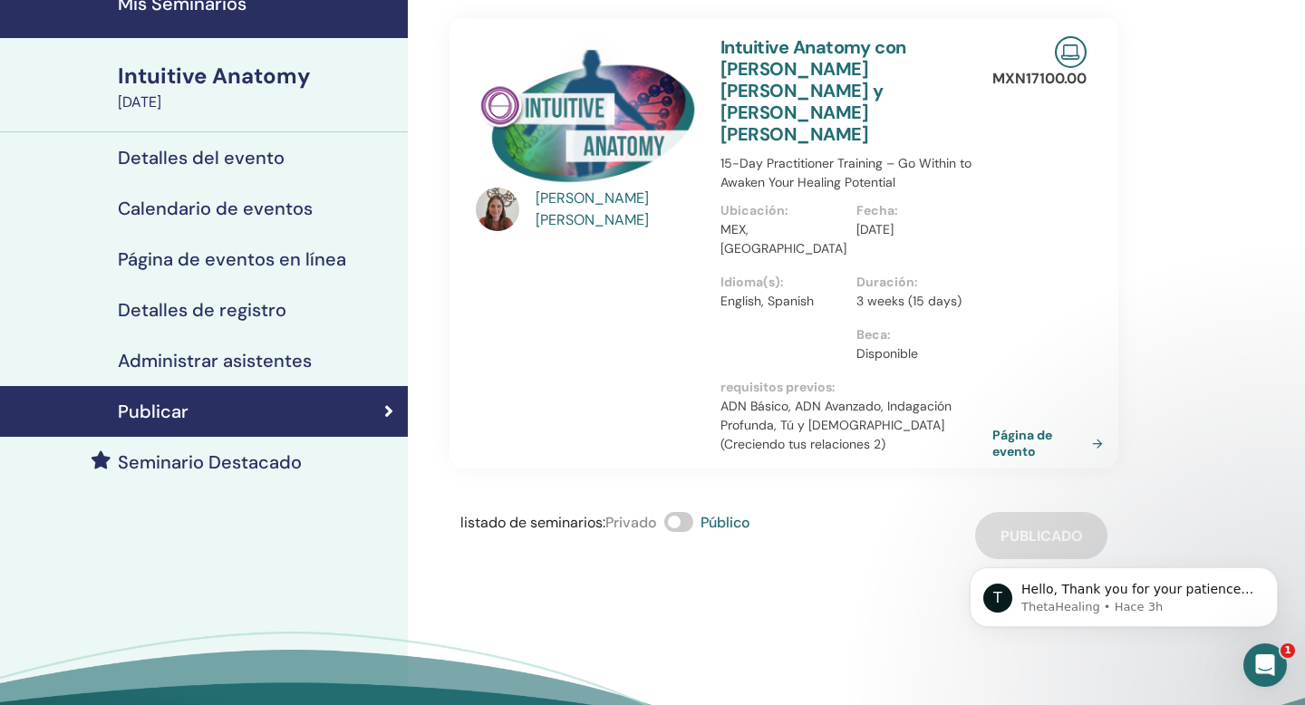
click at [251, 458] on h4 "Seminario Destacado" at bounding box center [210, 462] width 184 height 22
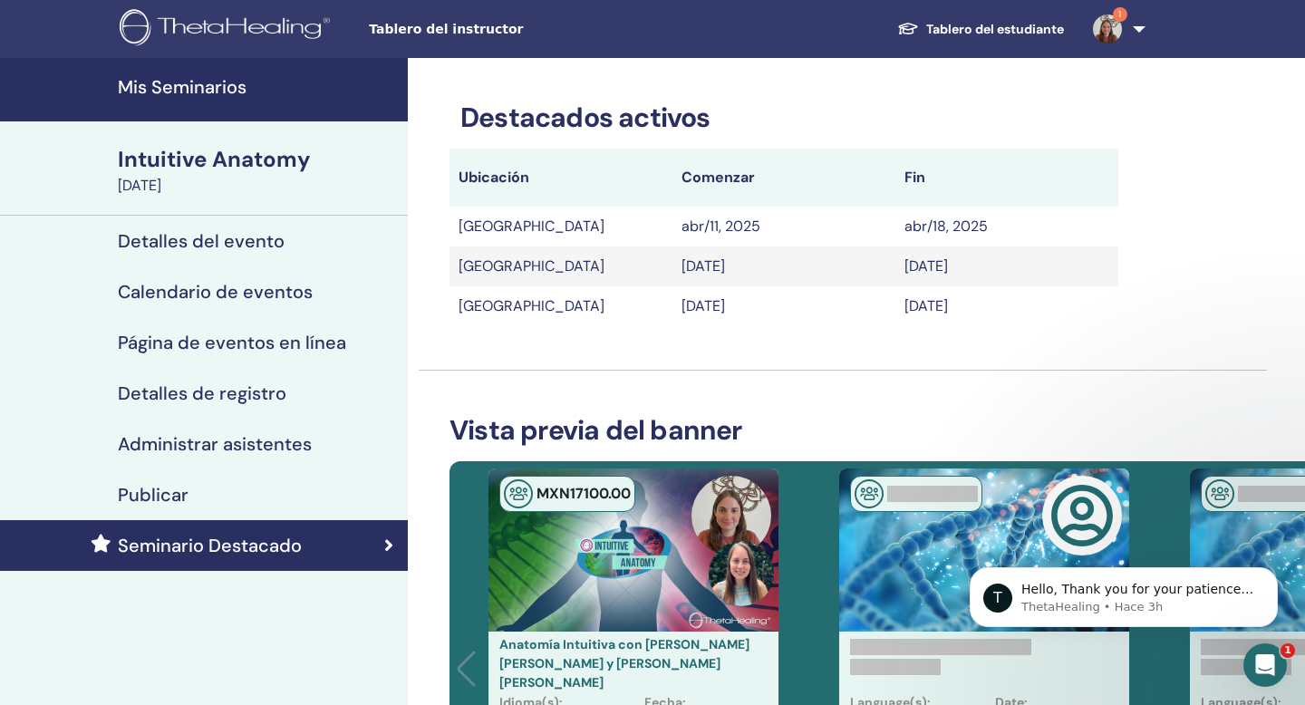
click at [249, 97] on h4 "Mis Seminarios" at bounding box center [257, 87] width 279 height 22
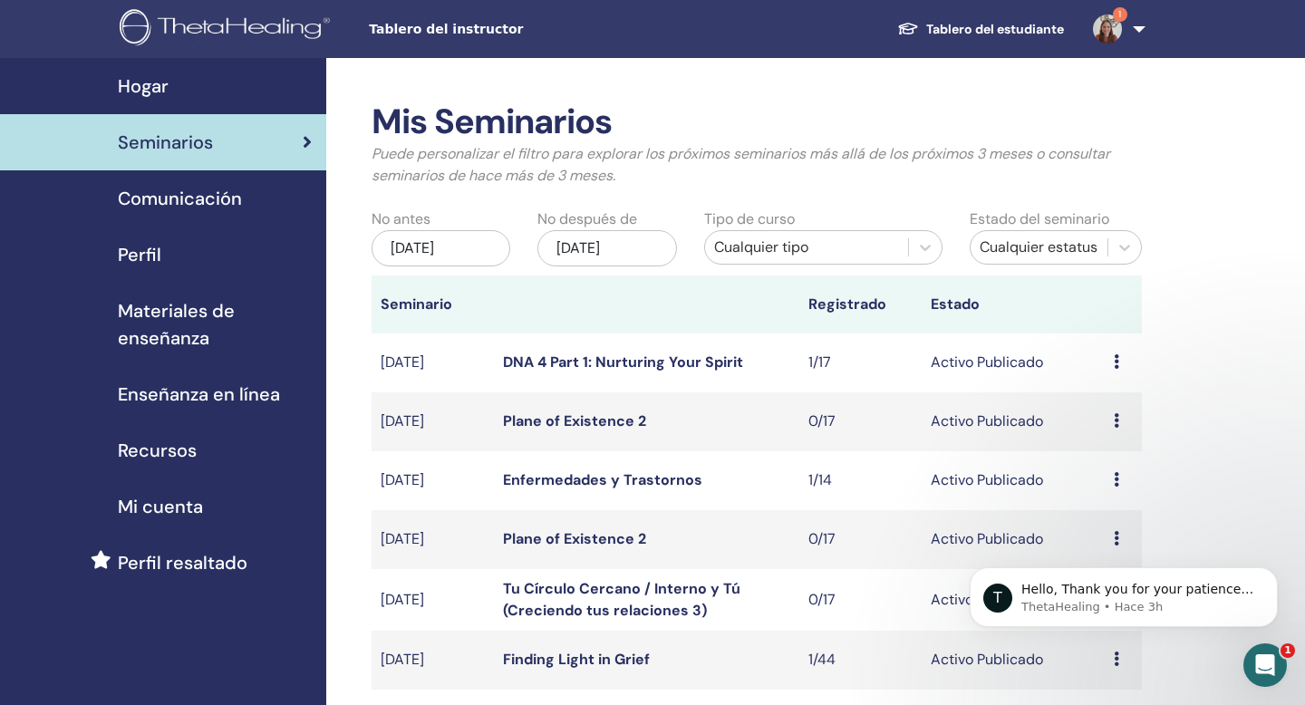
click at [1109, 30] on img at bounding box center [1107, 28] width 29 height 29
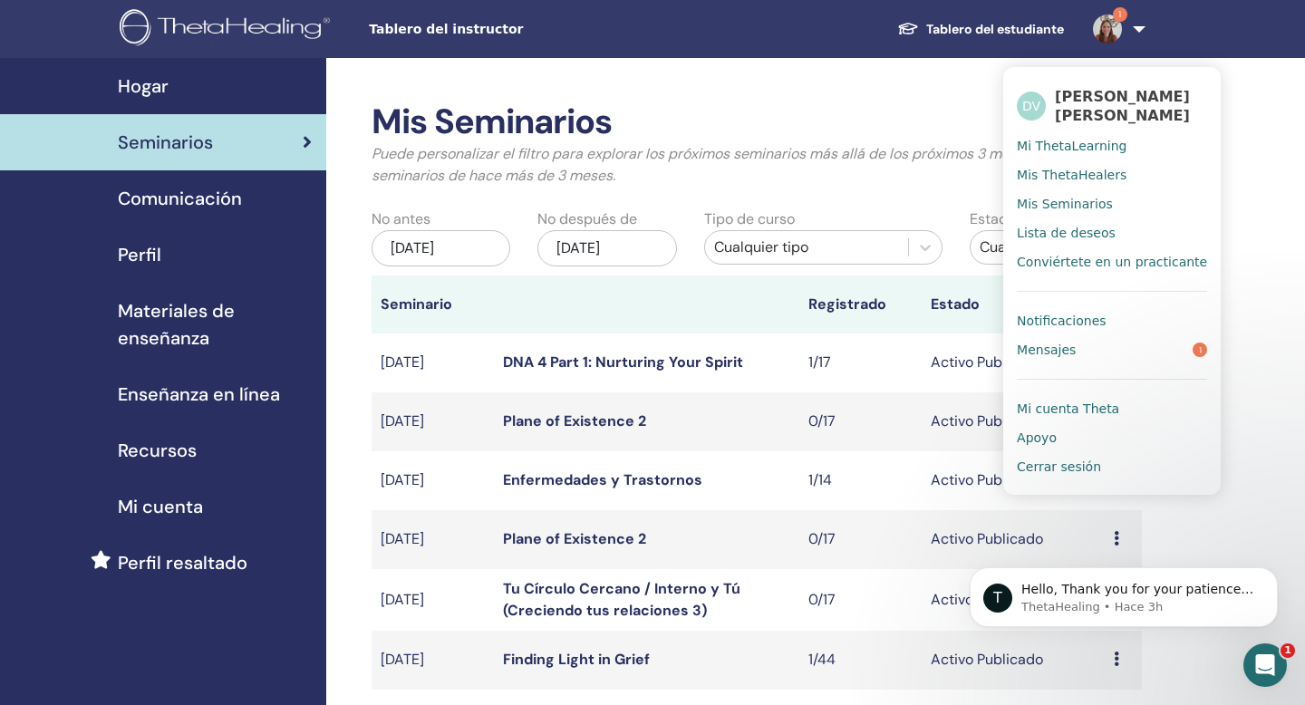
click at [1084, 370] on li at bounding box center [1111, 371] width 190 height 15
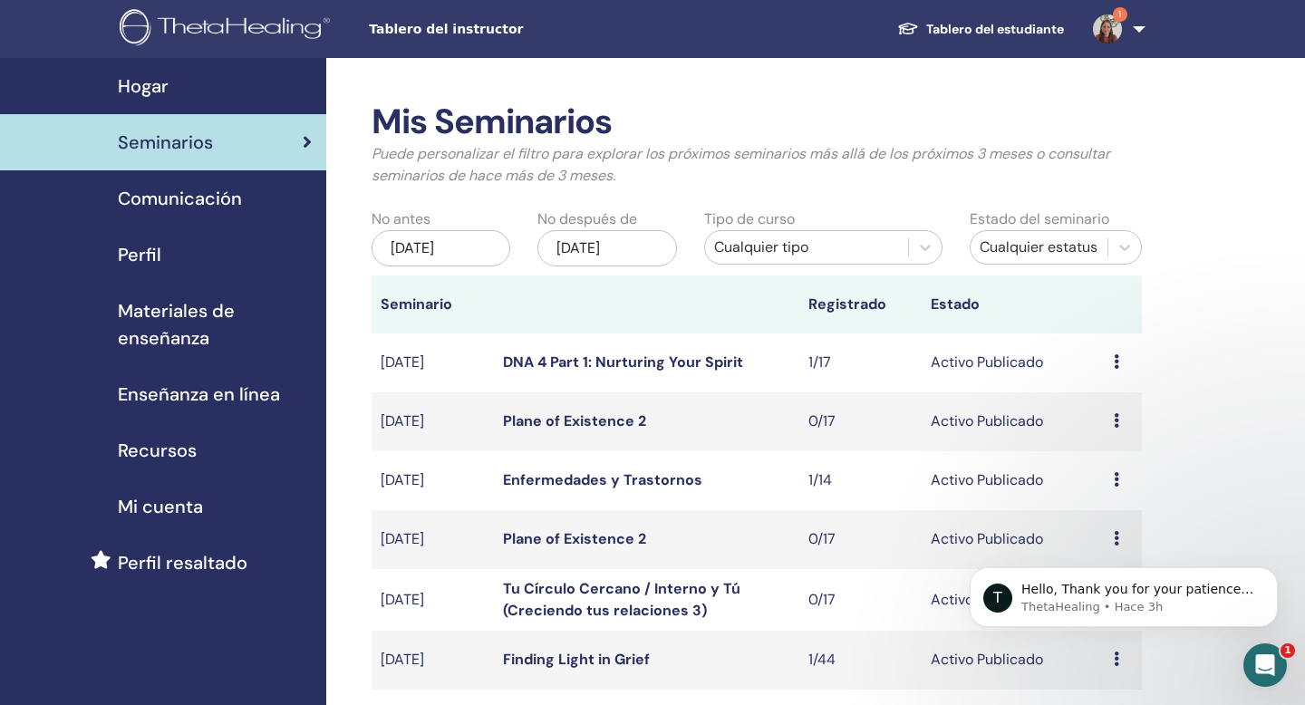
click at [1109, 29] on img at bounding box center [1107, 28] width 29 height 29
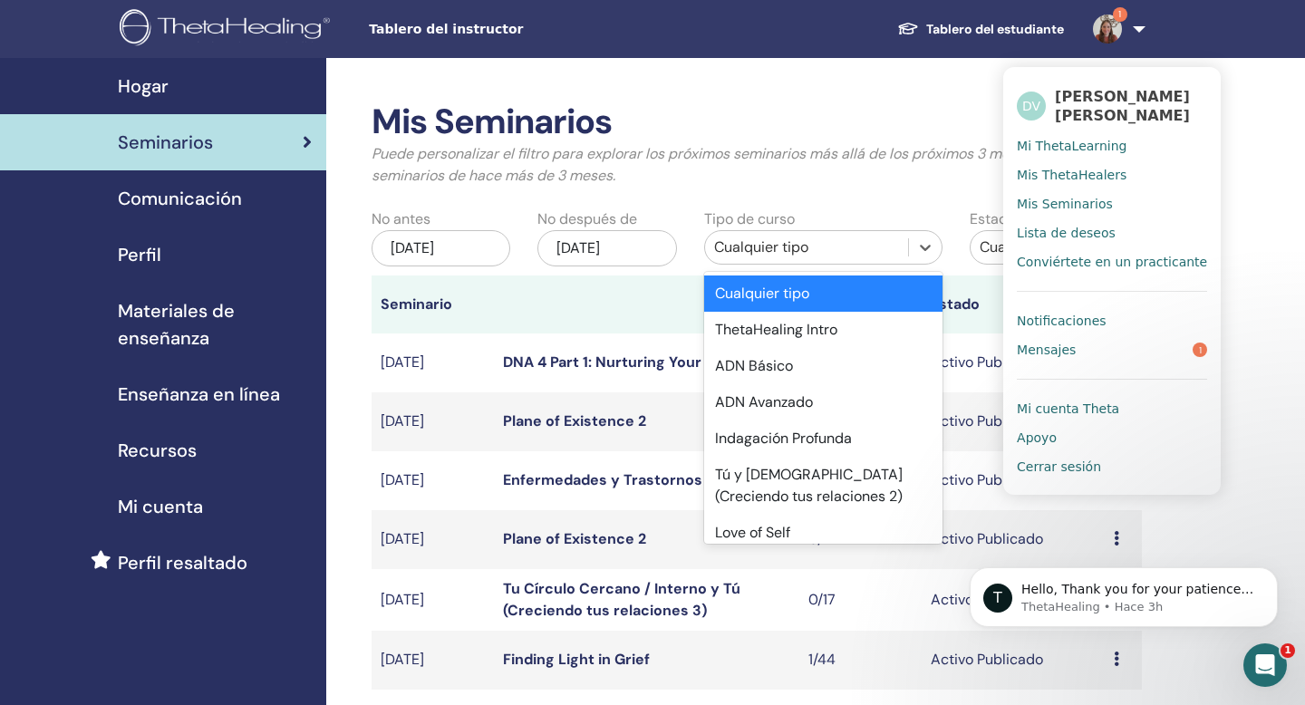
click at [743, 251] on div "Cualquier tipo" at bounding box center [806, 247] width 185 height 22
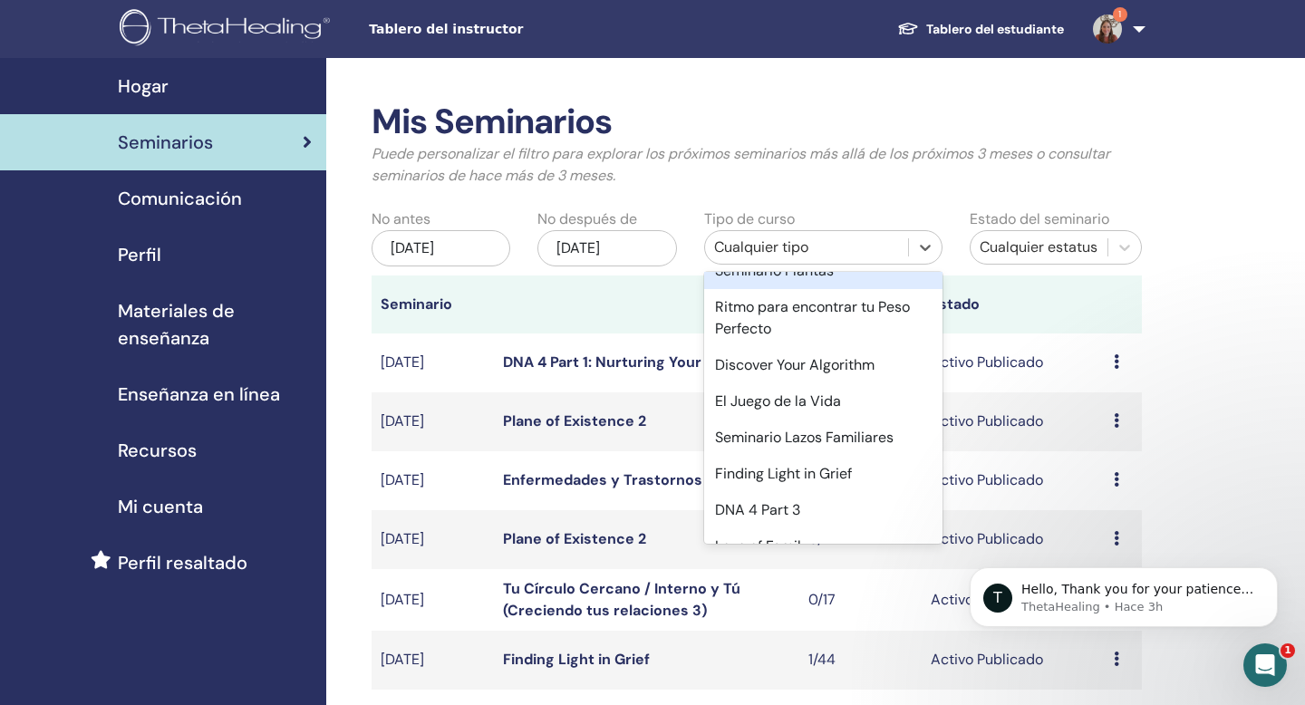
scroll to position [1033, 0]
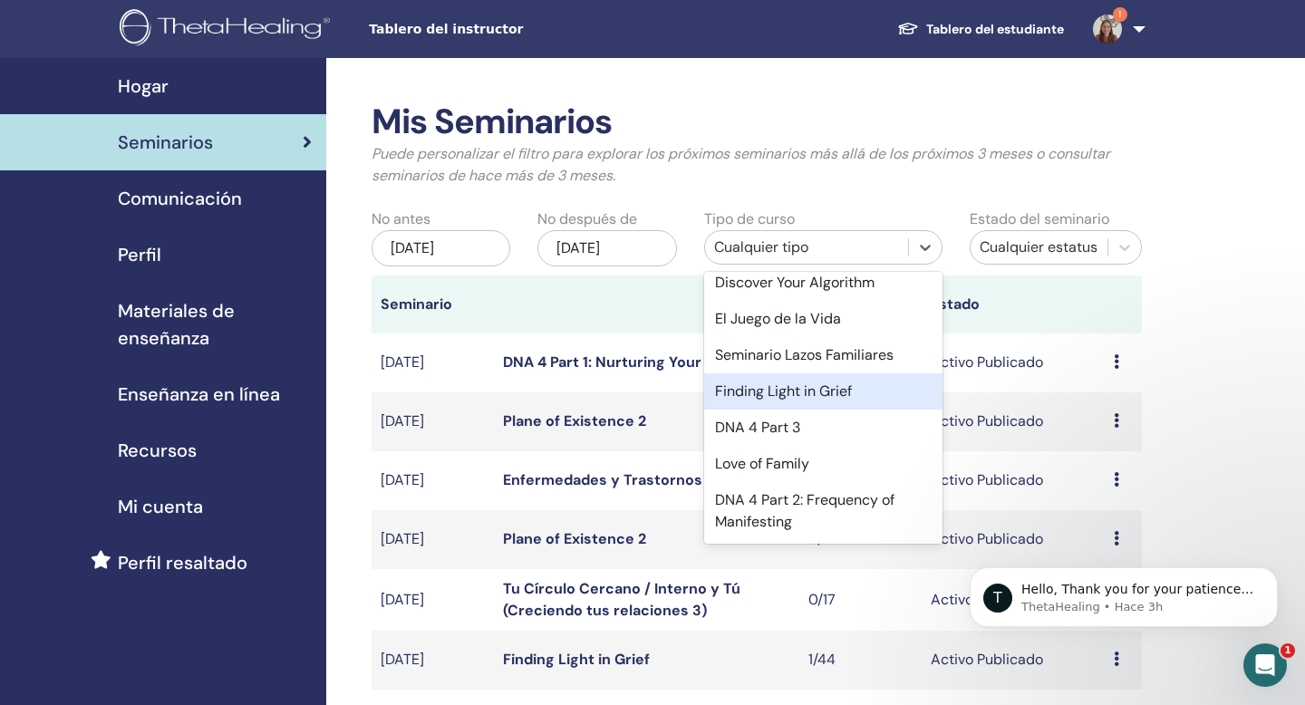
click at [758, 394] on div "Finding Light in Grief" at bounding box center [823, 391] width 238 height 36
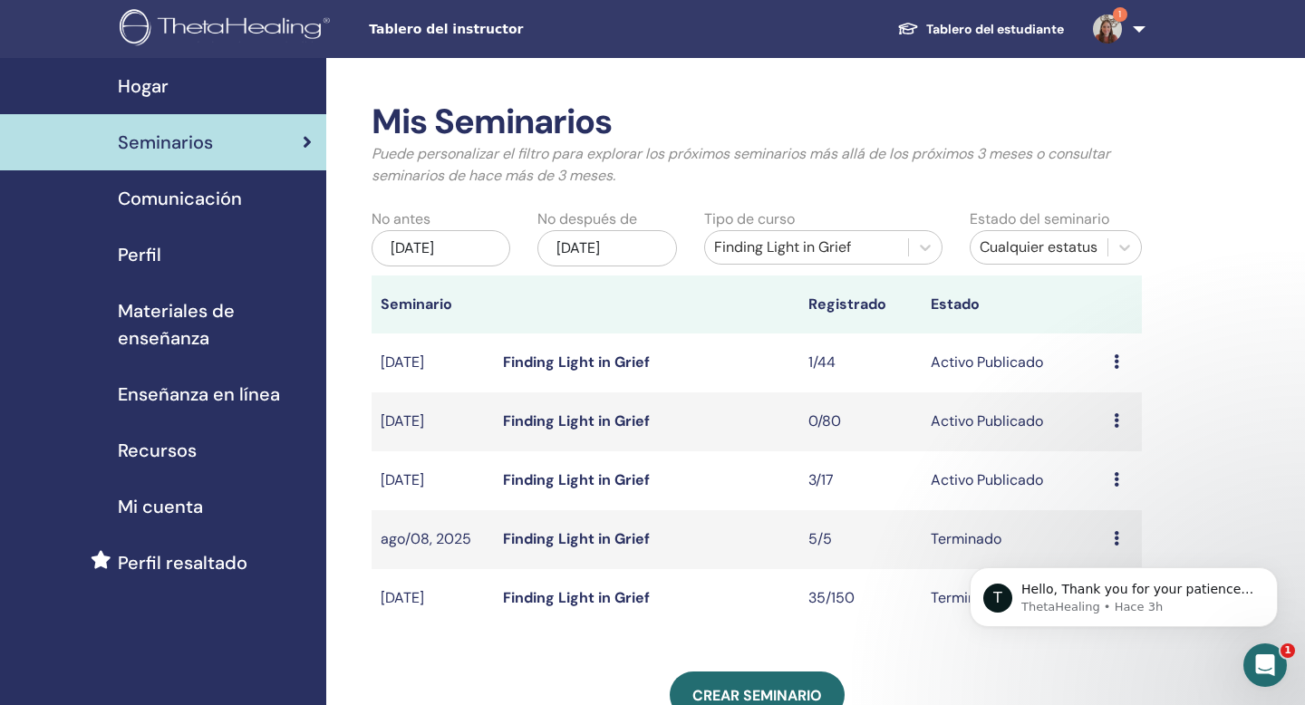
click at [1118, 364] on icon at bounding box center [1115, 361] width 5 height 14
click at [1118, 436] on link "asistentes" at bounding box center [1110, 433] width 69 height 19
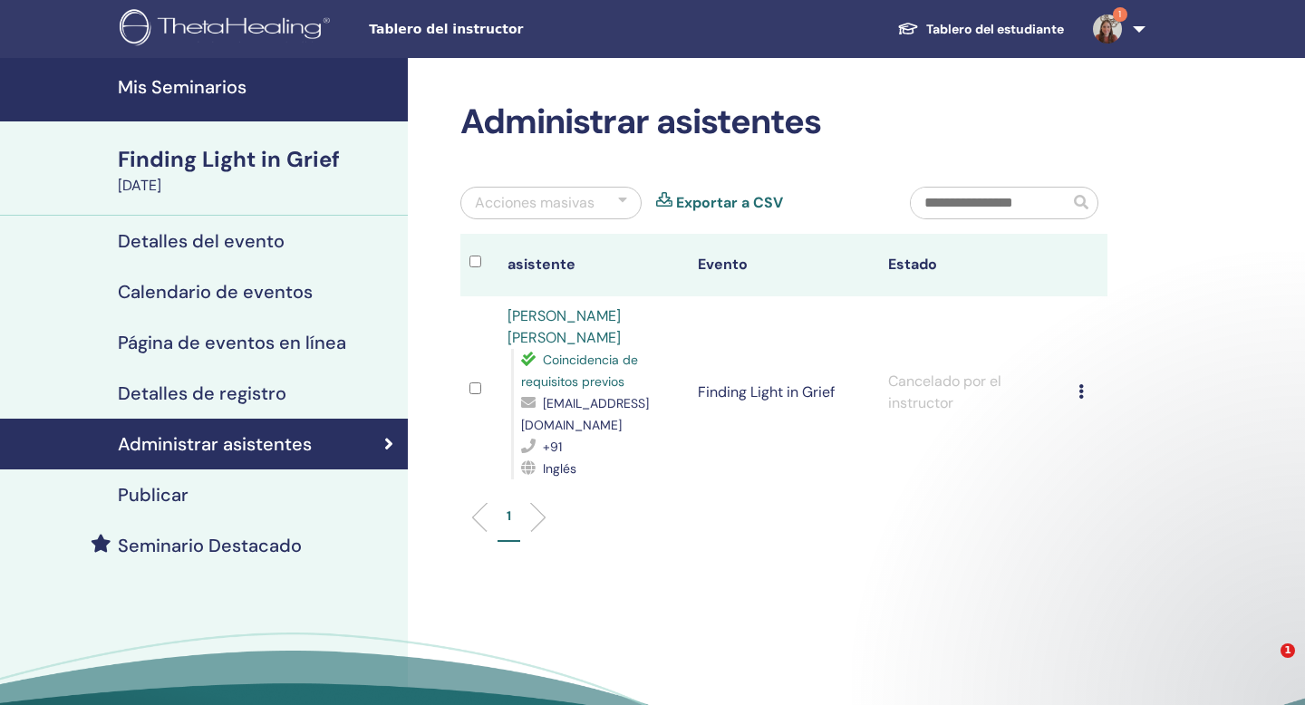
click at [259, 91] on h4 "Mis Seminarios" at bounding box center [257, 87] width 279 height 22
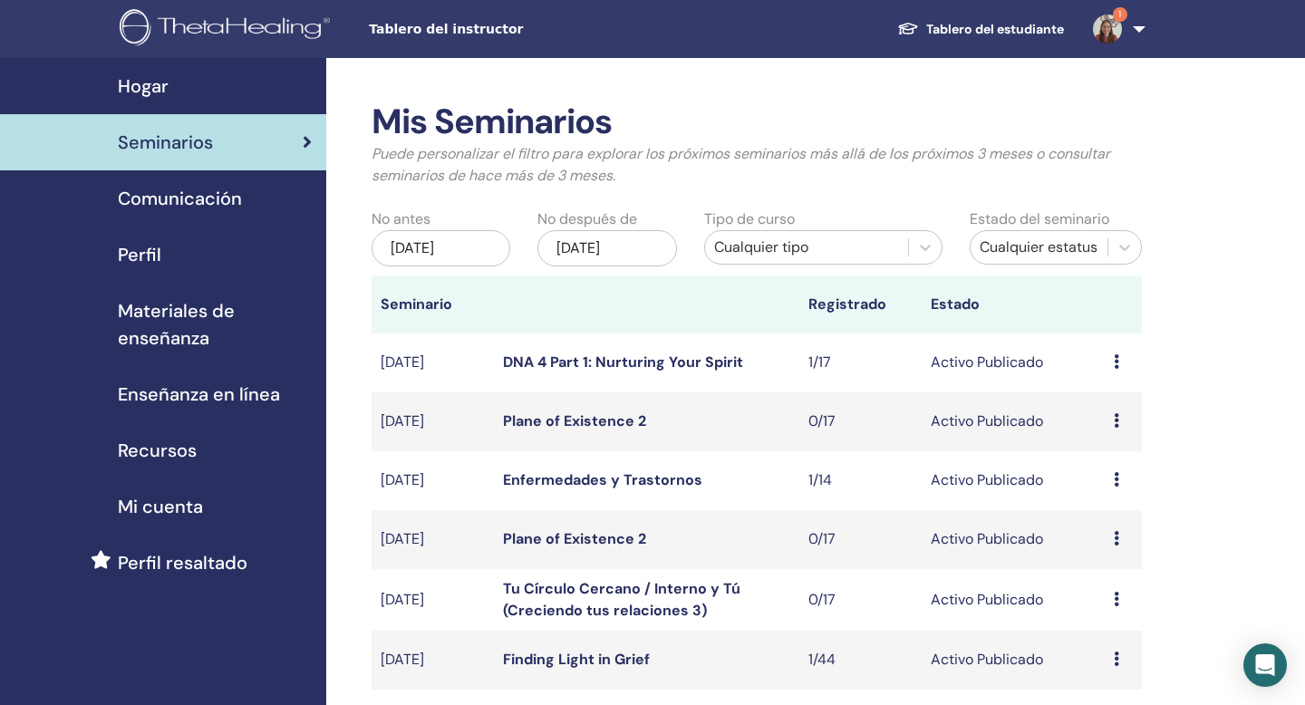
click at [845, 250] on div "Cualquier tipo" at bounding box center [806, 247] width 185 height 22
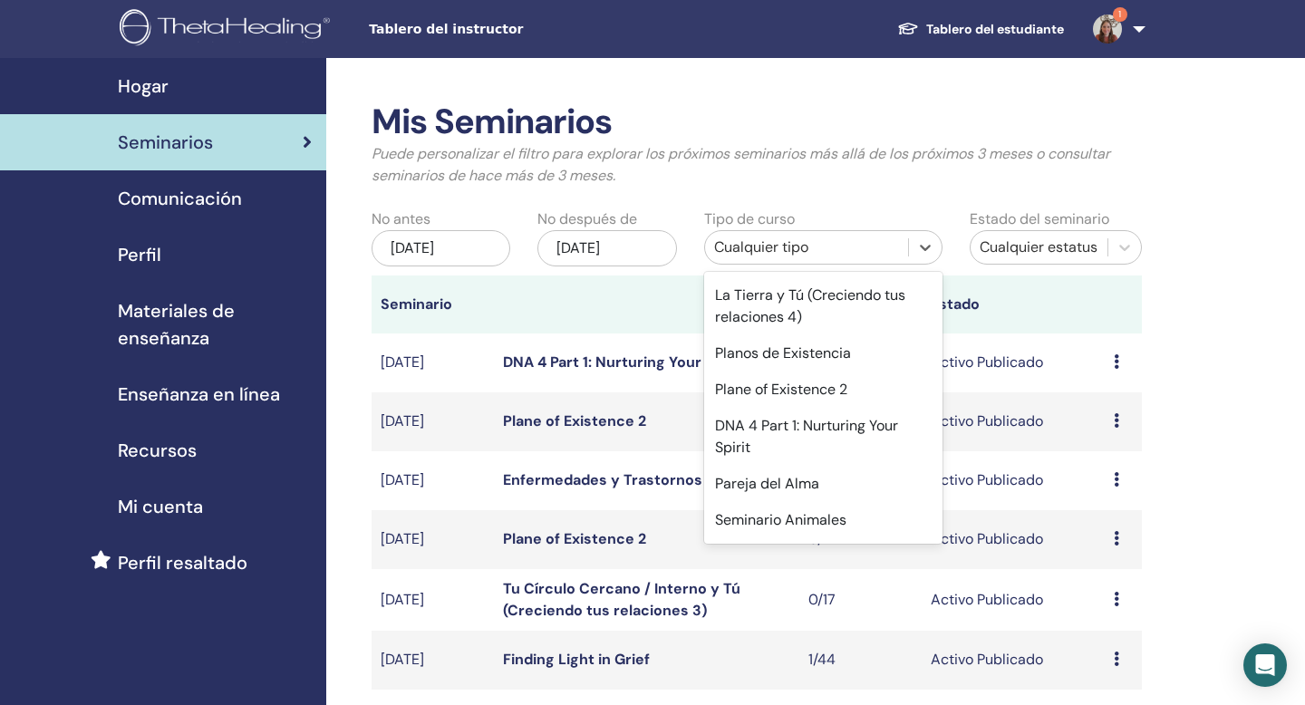
scroll to position [1033, 0]
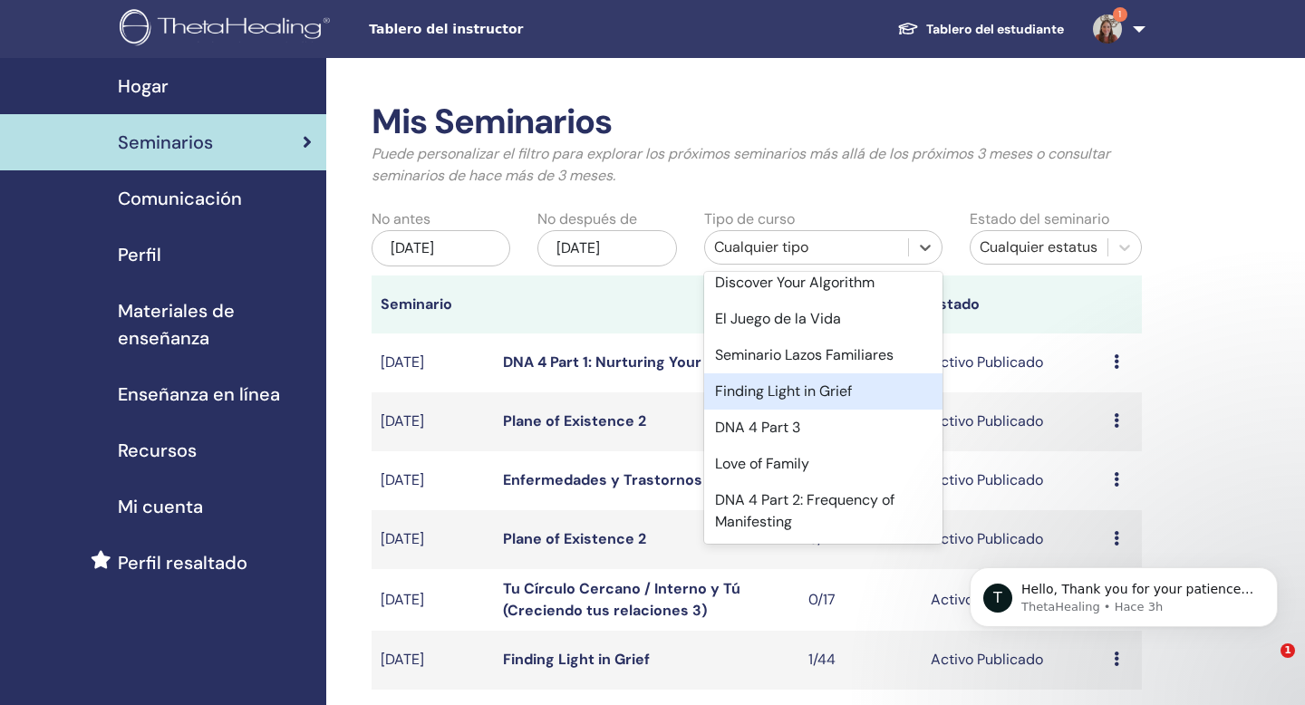
click at [814, 392] on div "Finding Light in Grief" at bounding box center [823, 391] width 238 height 36
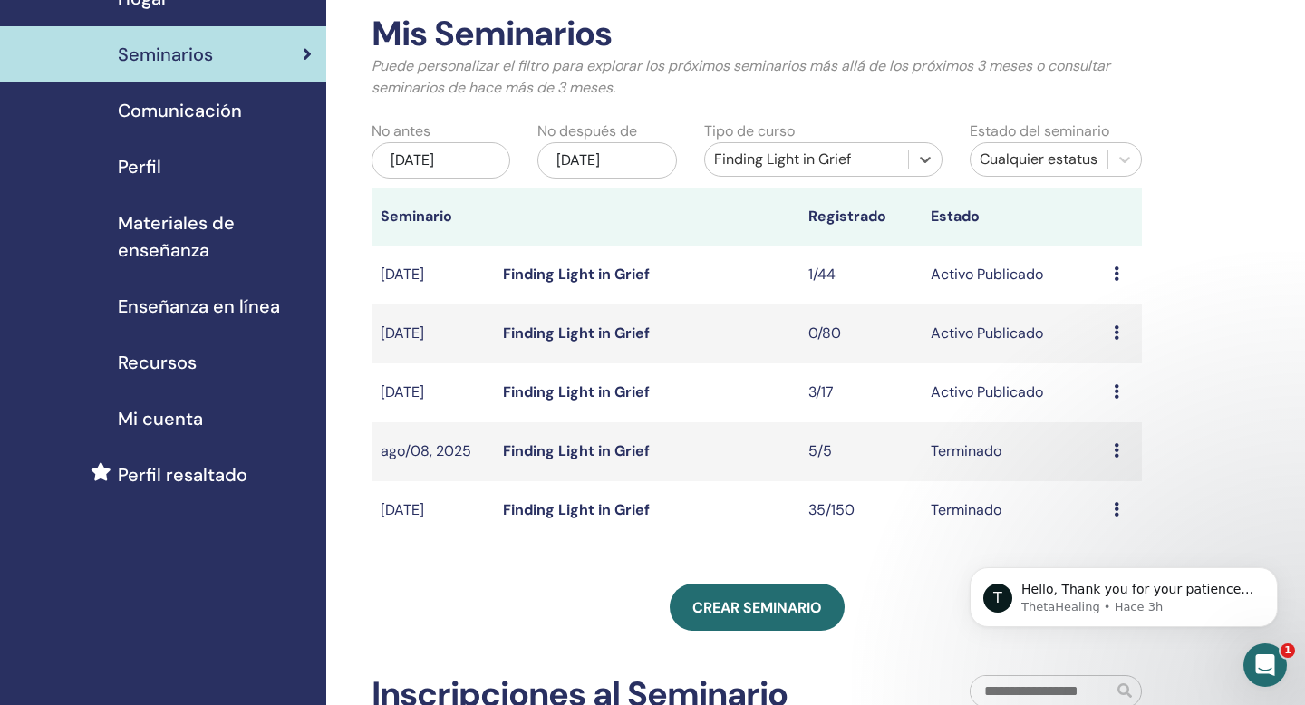
scroll to position [90, 0]
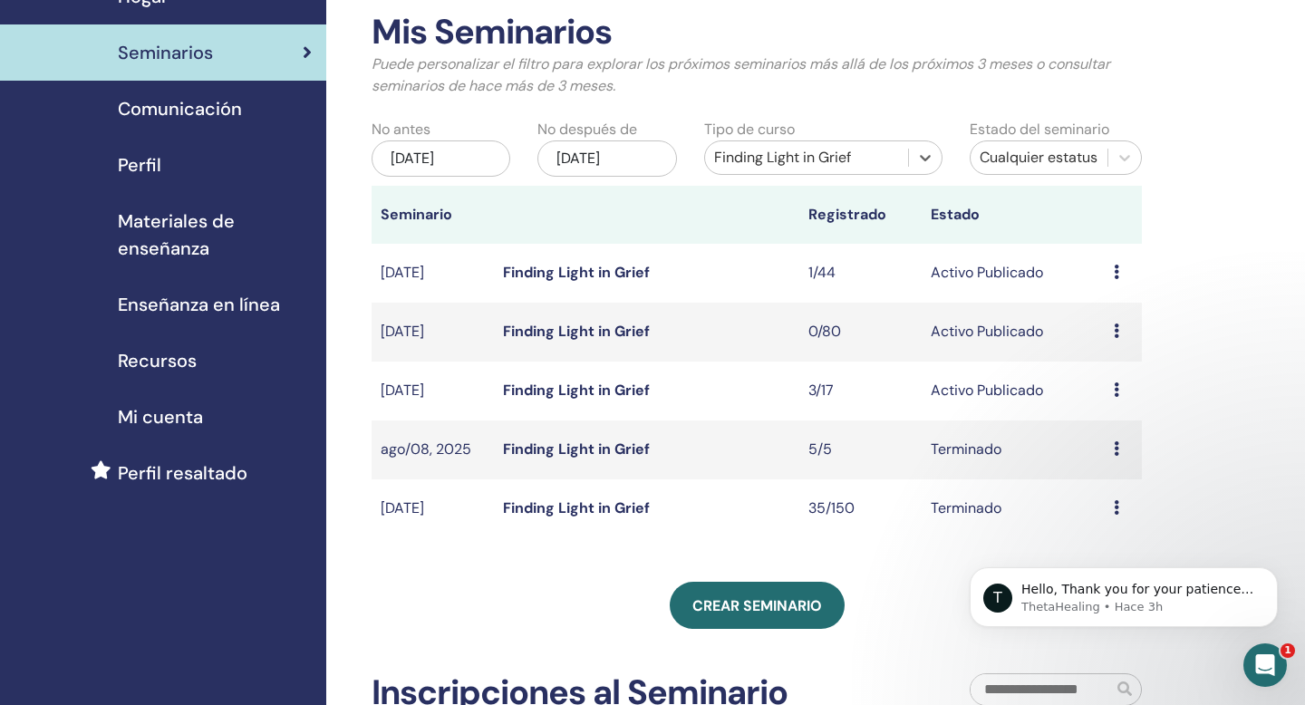
click at [1117, 451] on icon at bounding box center [1115, 448] width 5 height 14
click at [1115, 494] on link "asistentes" at bounding box center [1109, 493] width 69 height 19
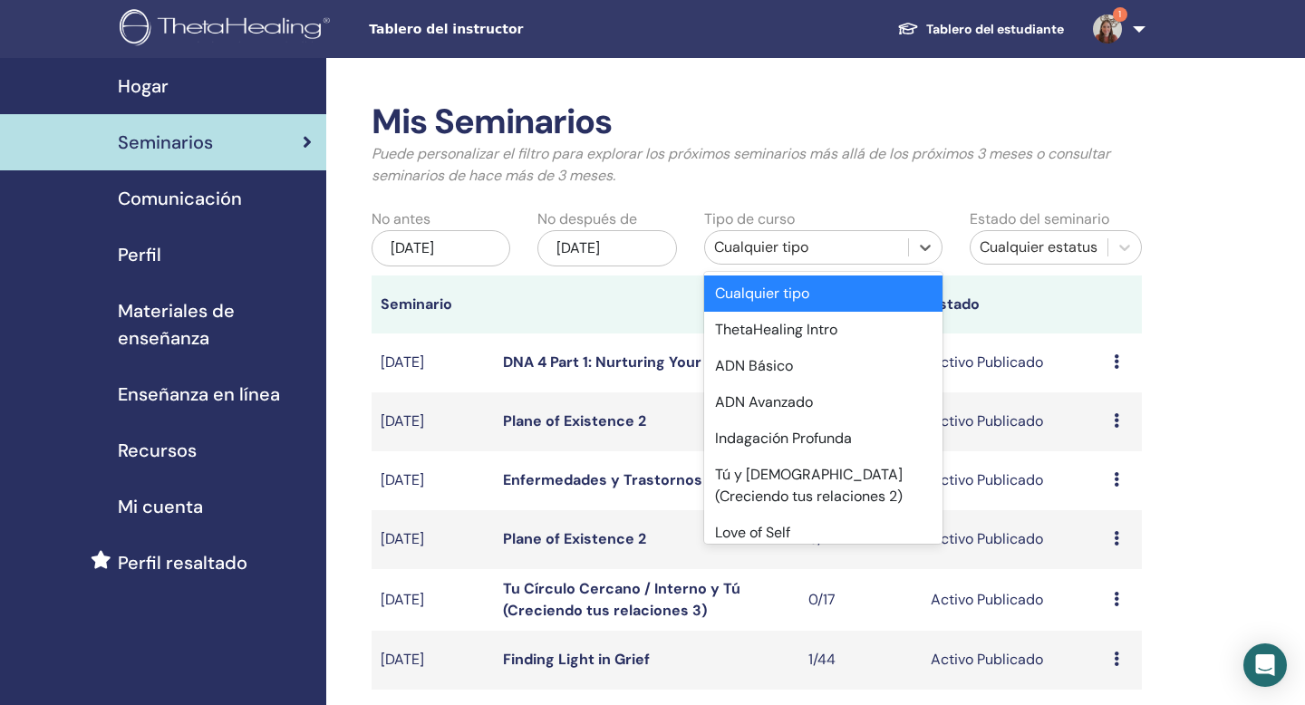
click at [804, 251] on div "Cualquier tipo" at bounding box center [806, 247] width 185 height 22
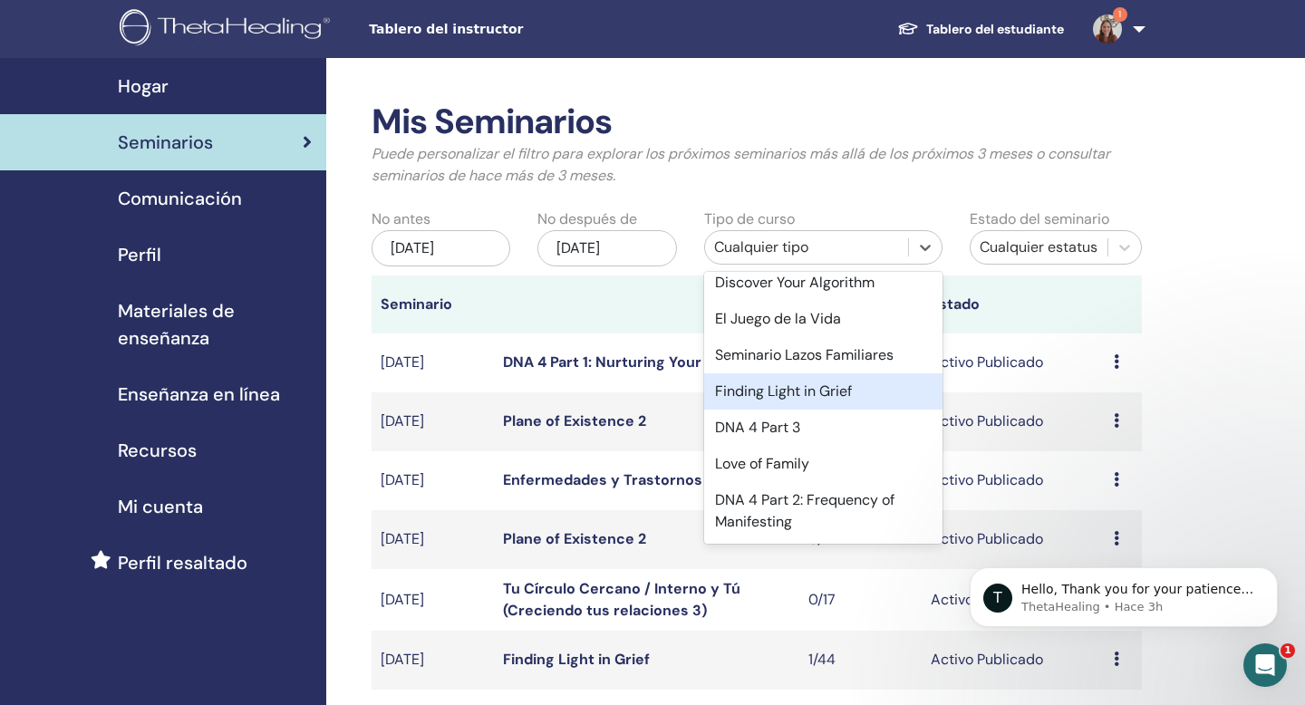
click at [814, 386] on div "Finding Light in Grief" at bounding box center [823, 391] width 238 height 36
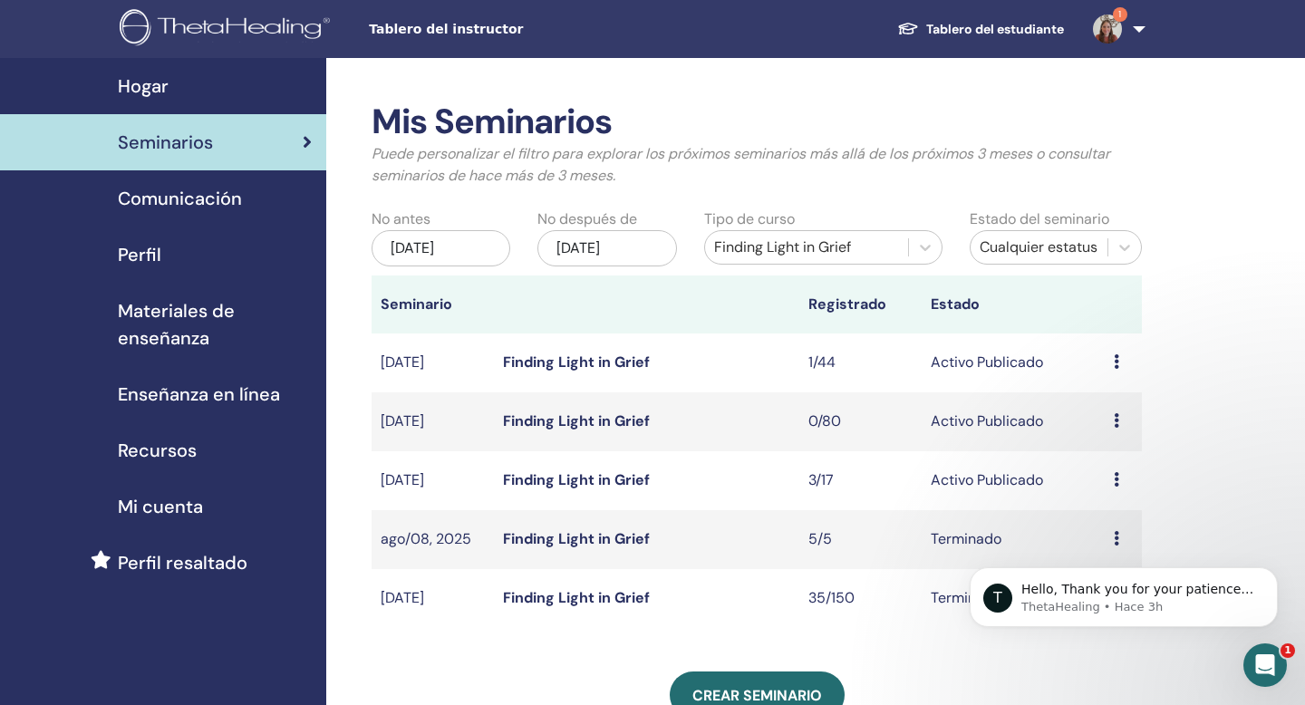
click at [1117, 477] on icon at bounding box center [1115, 479] width 5 height 14
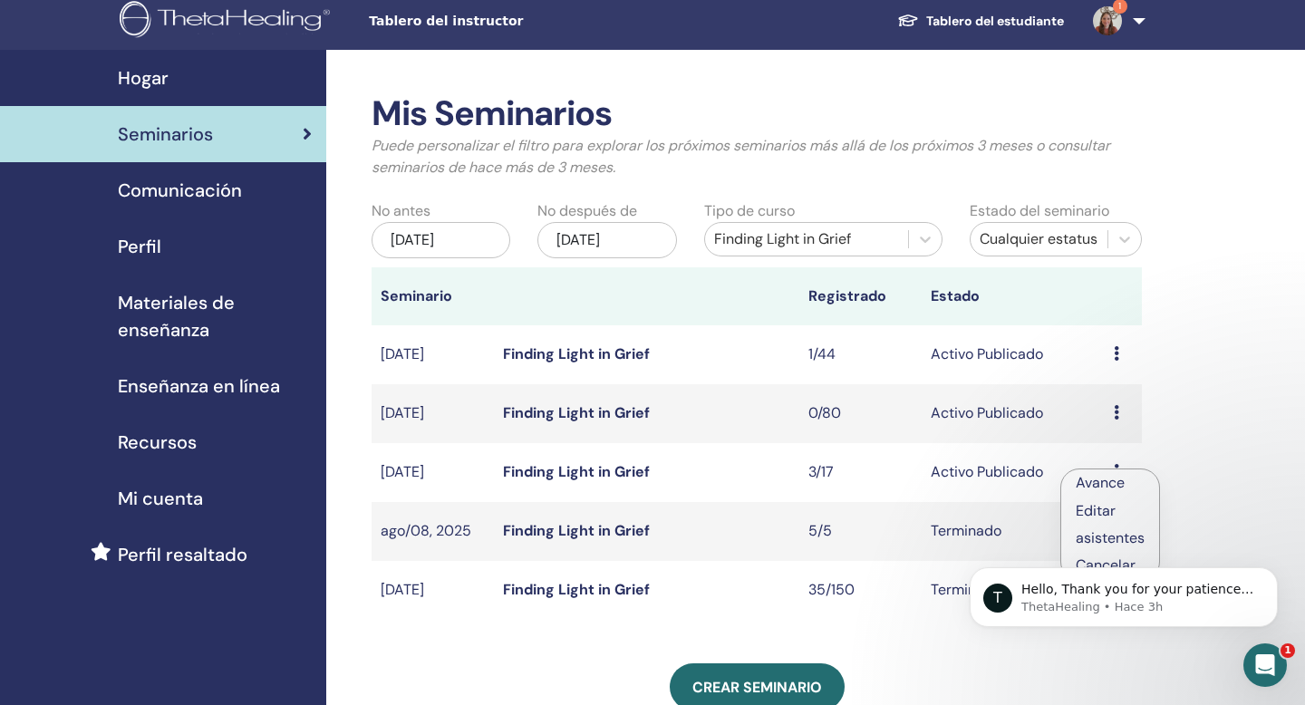
click at [1108, 536] on body "T Hello, Thank you for your patience. Felix has now been added to your seminar.…" at bounding box center [1123, 592] width 348 height 112
click at [1122, 540] on body "T Hello, Thank you for your patience. Felix has now been added to your seminar.…" at bounding box center [1123, 592] width 348 height 112
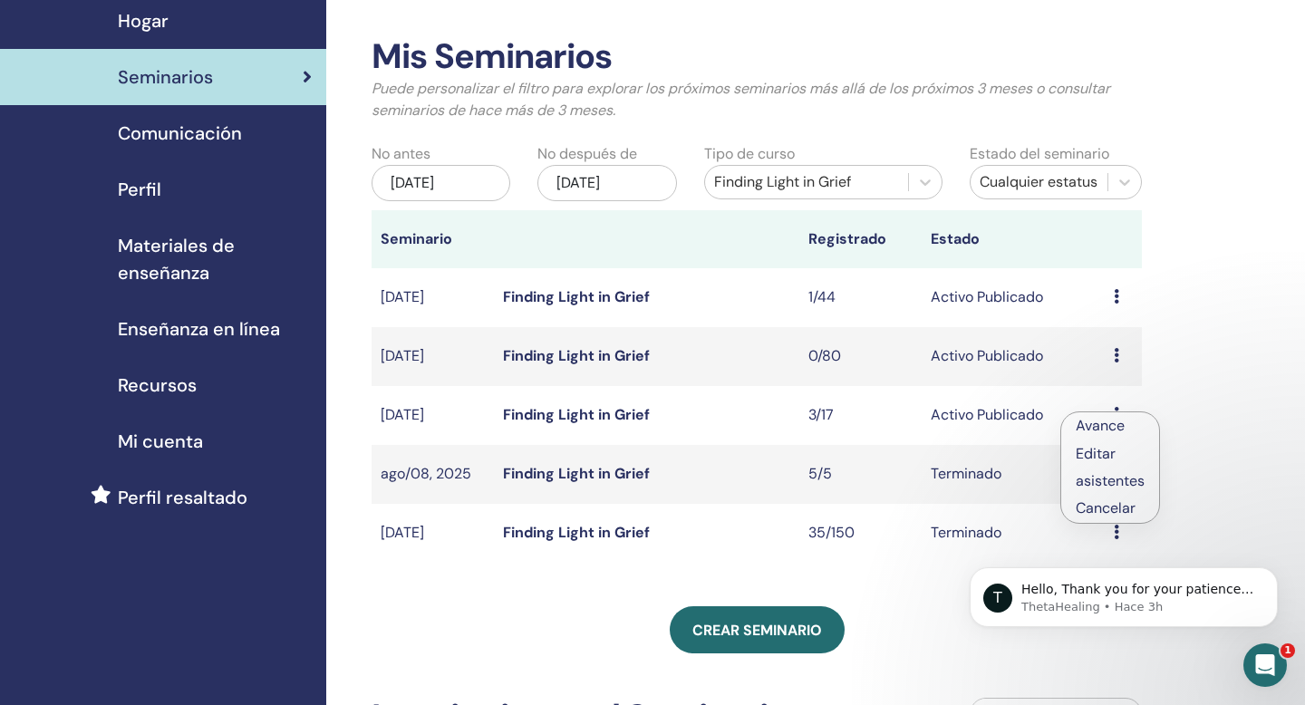
scroll to position [66, 0]
click at [1129, 482] on link "asistentes" at bounding box center [1109, 479] width 69 height 19
